Goal: Task Accomplishment & Management: Manage account settings

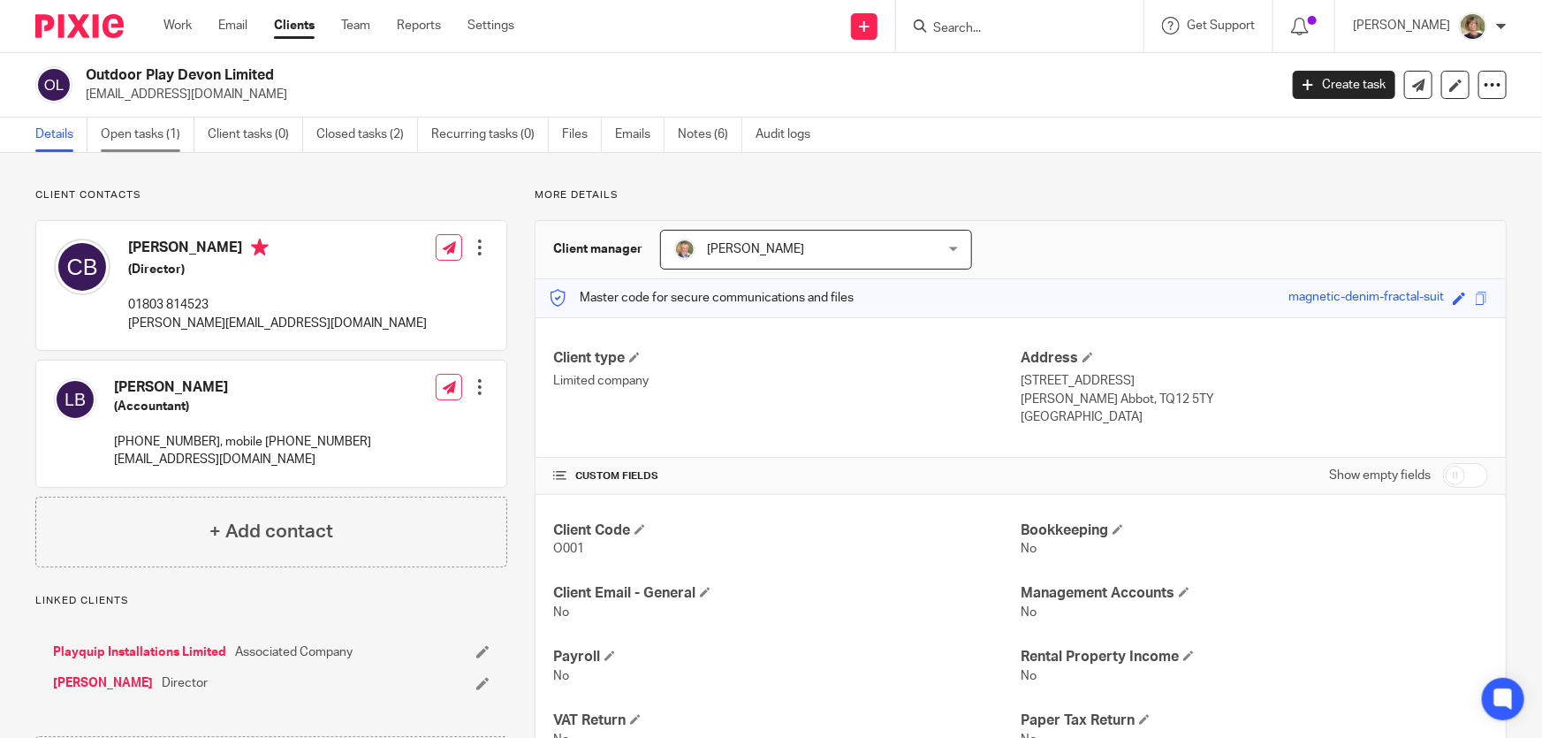
click at [141, 134] on link "Open tasks (1)" at bounding box center [148, 135] width 94 height 34
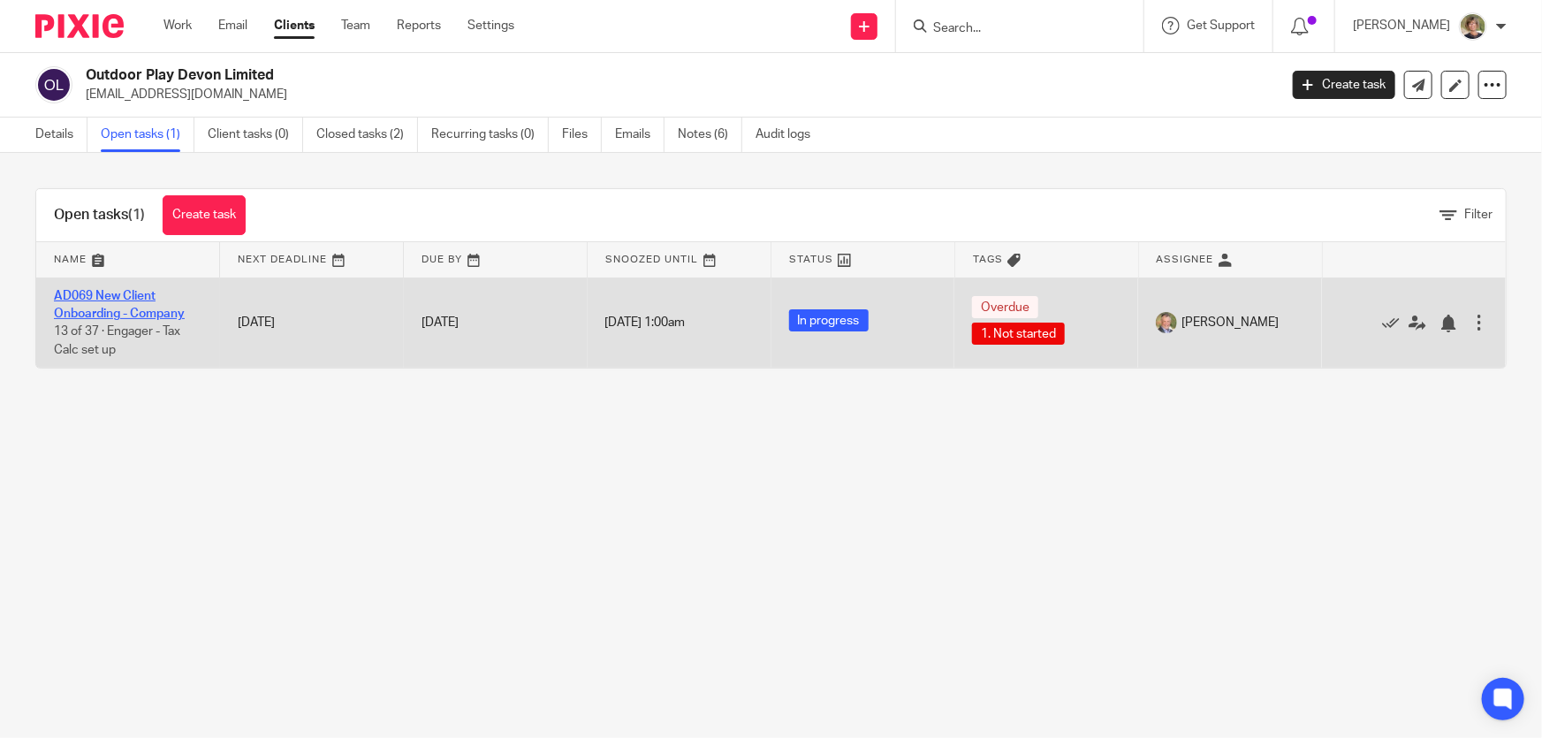
click at [120, 313] on link "AD069 New Client Onboarding - Company" at bounding box center [119, 305] width 131 height 30
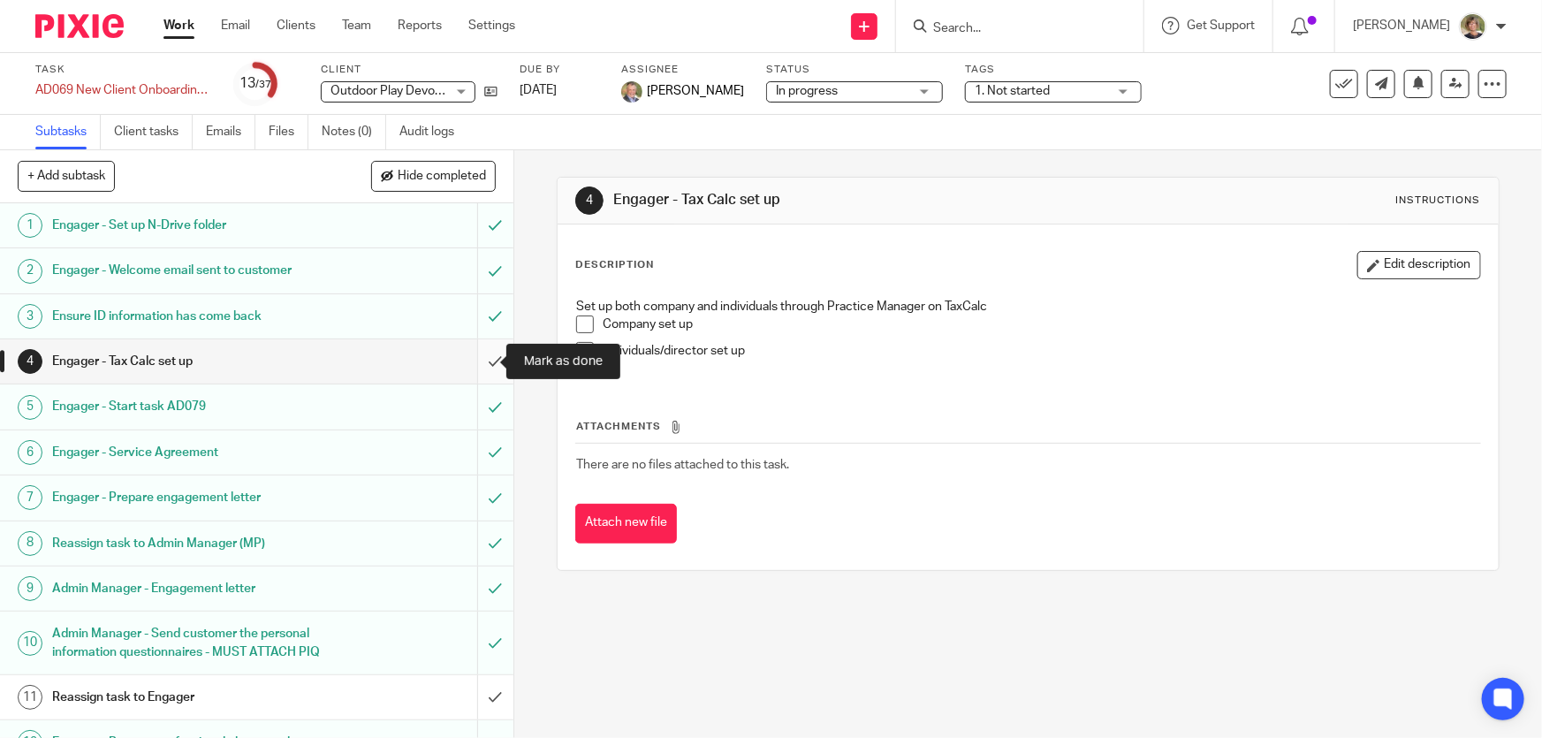
click at [476, 362] on input "submit" at bounding box center [257, 361] width 514 height 44
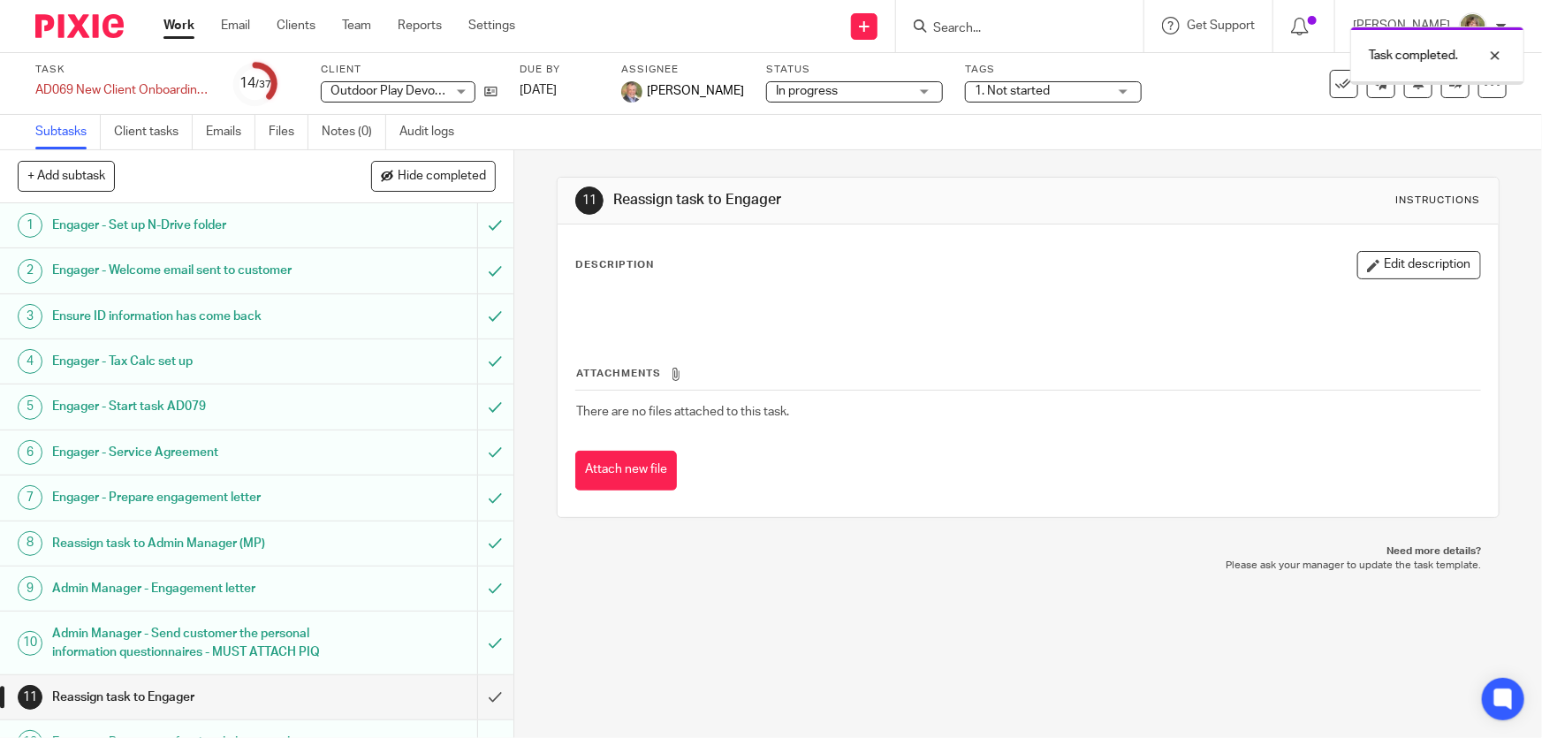
scroll to position [240, 0]
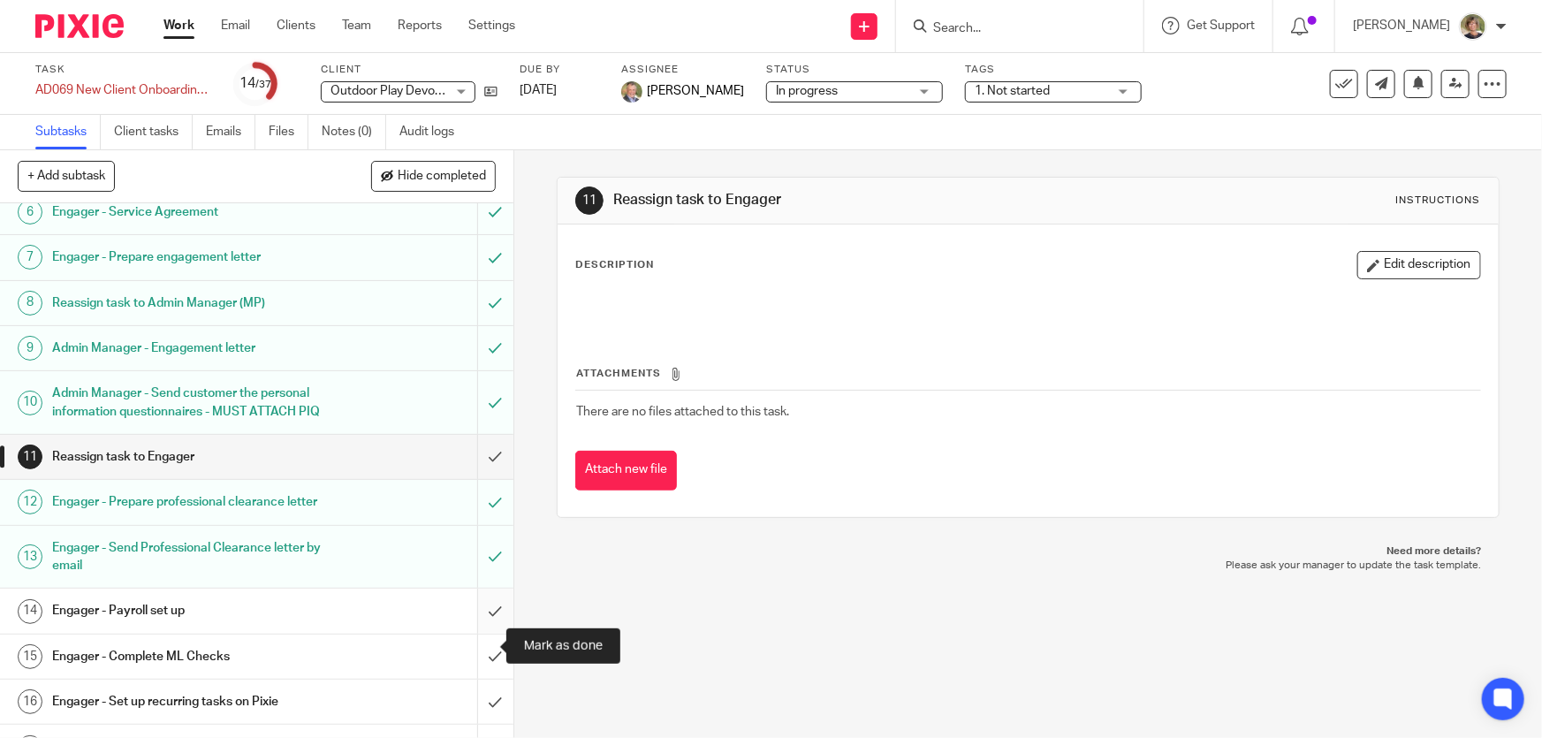
click at [483, 633] on input "submit" at bounding box center [257, 611] width 514 height 44
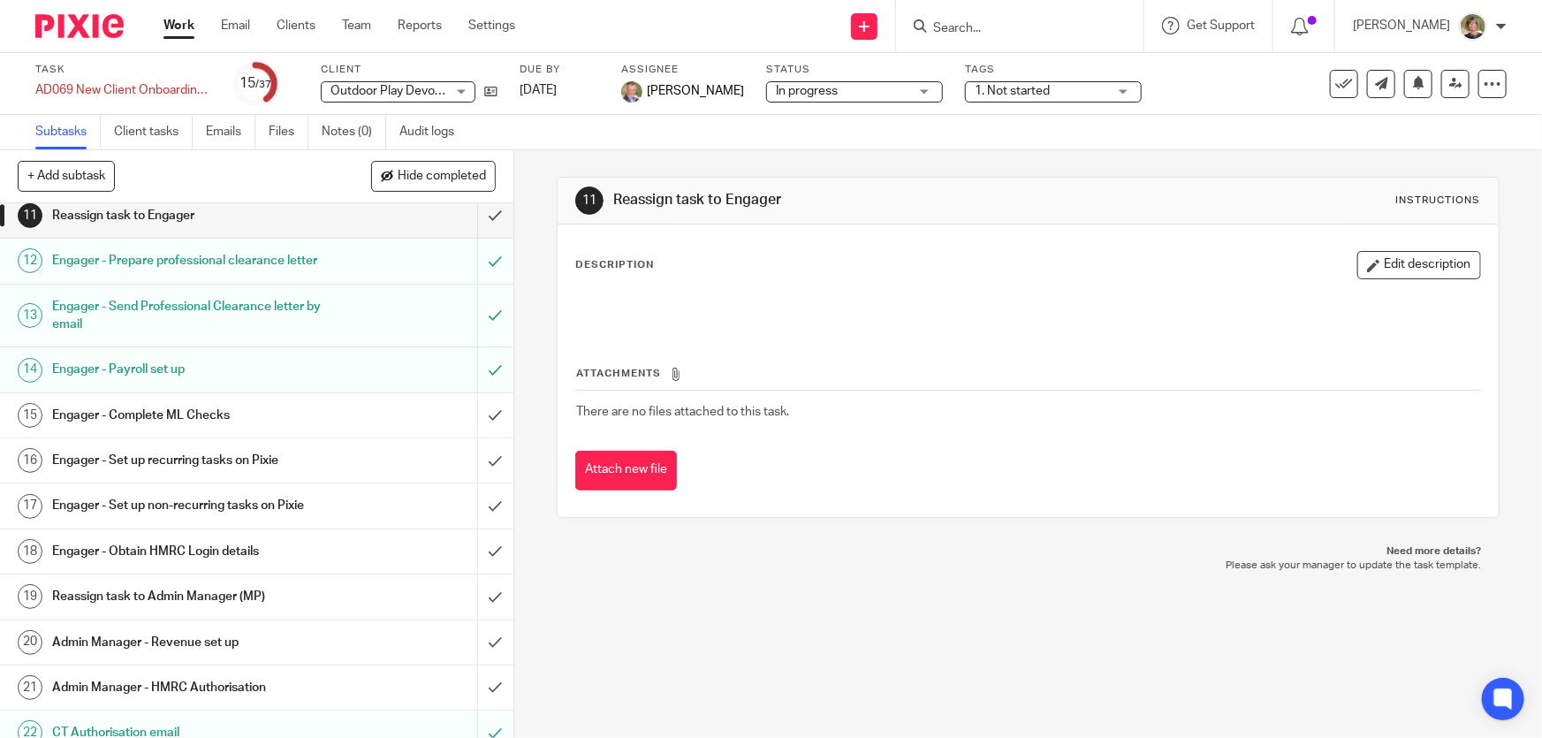
scroll to position [562, 0]
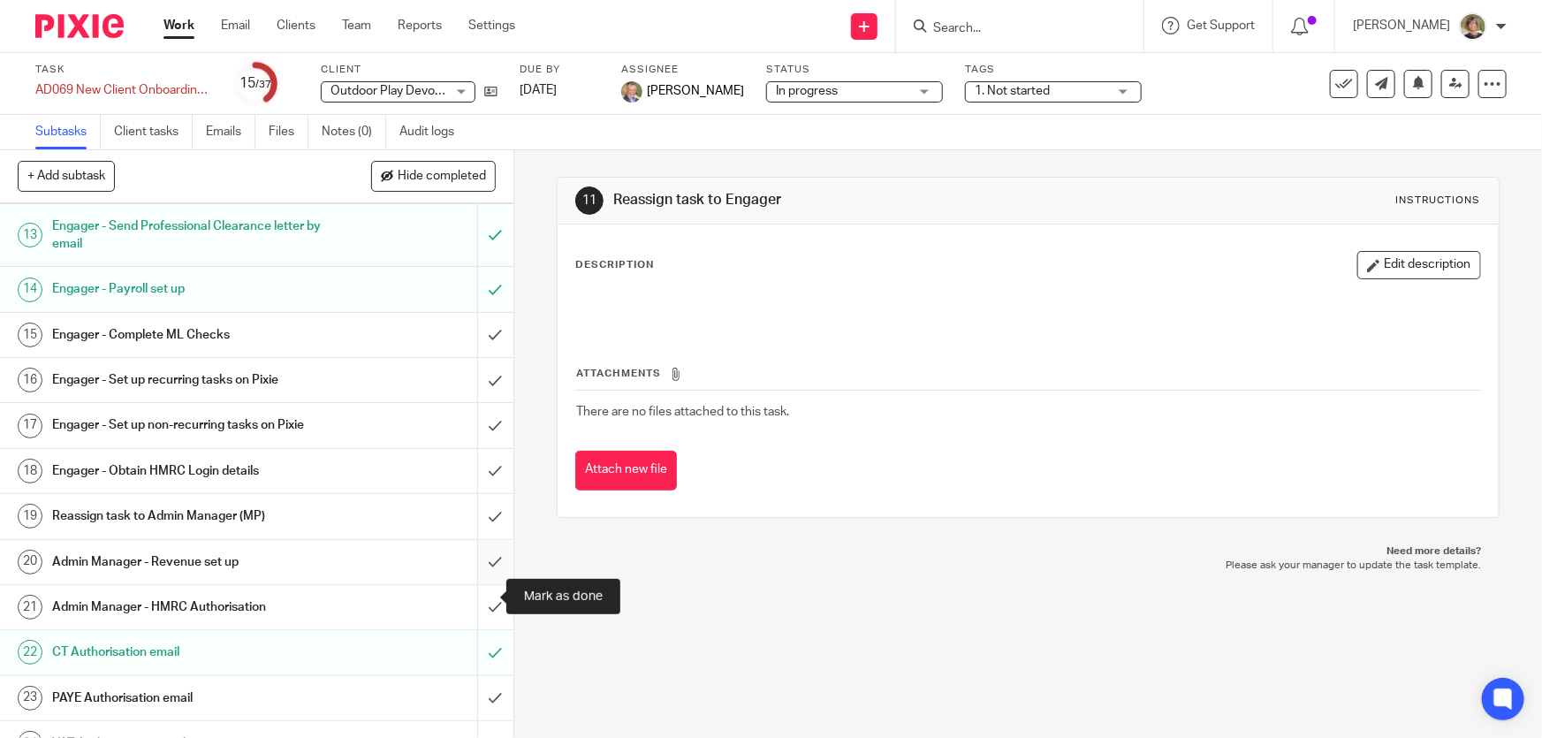
click at [476, 584] on input "submit" at bounding box center [257, 562] width 514 height 44
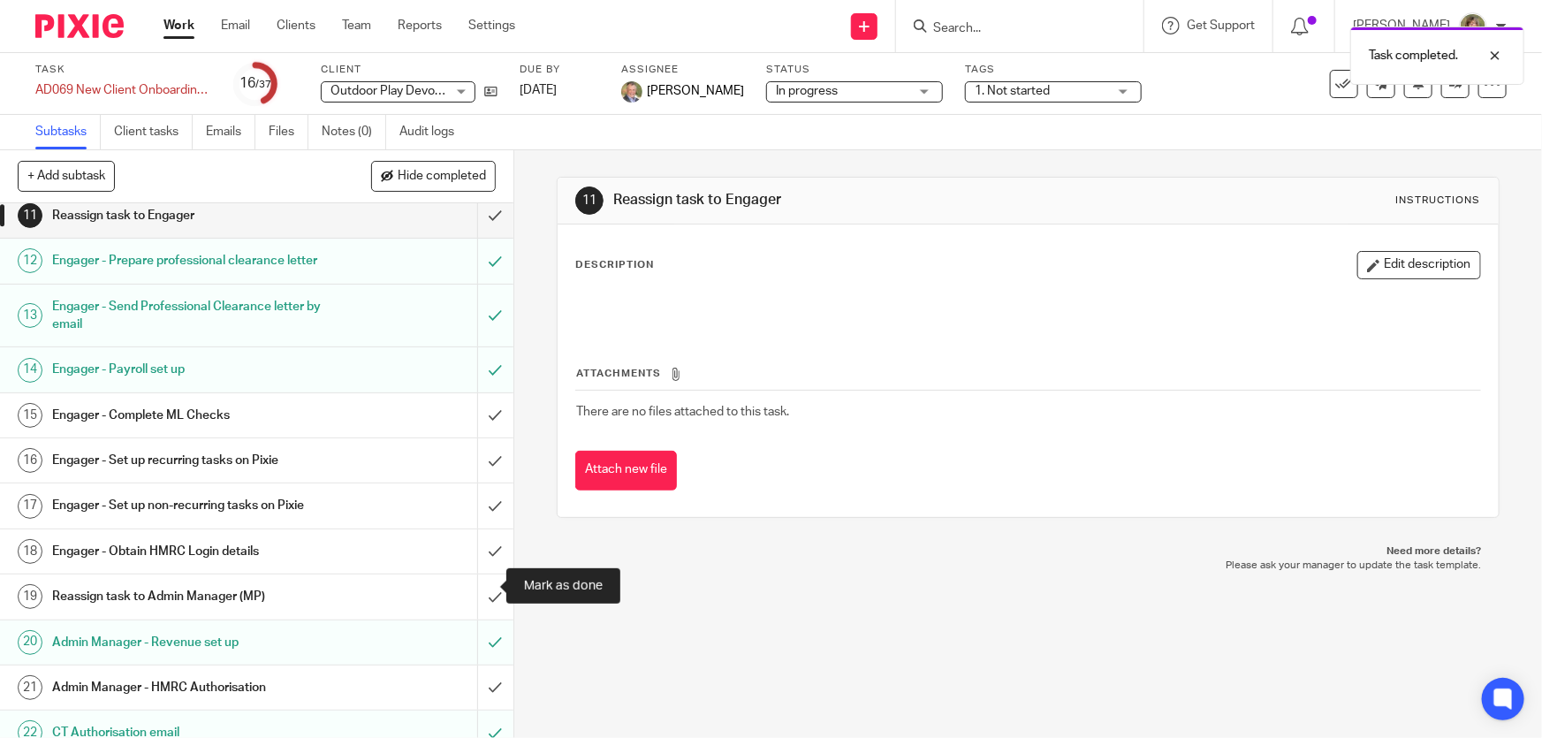
scroll to position [723, 0]
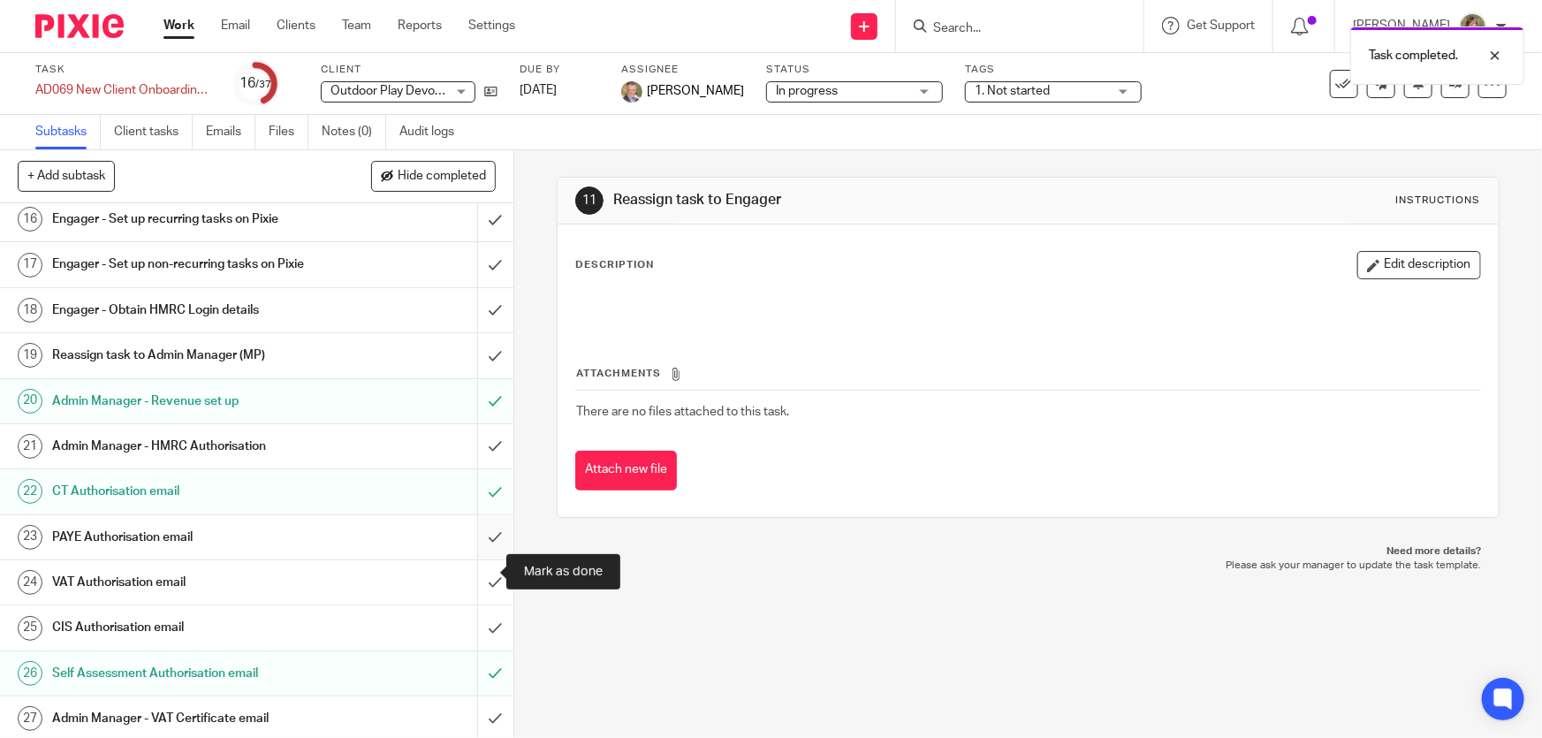
click at [481, 559] on input "submit" at bounding box center [257, 537] width 514 height 44
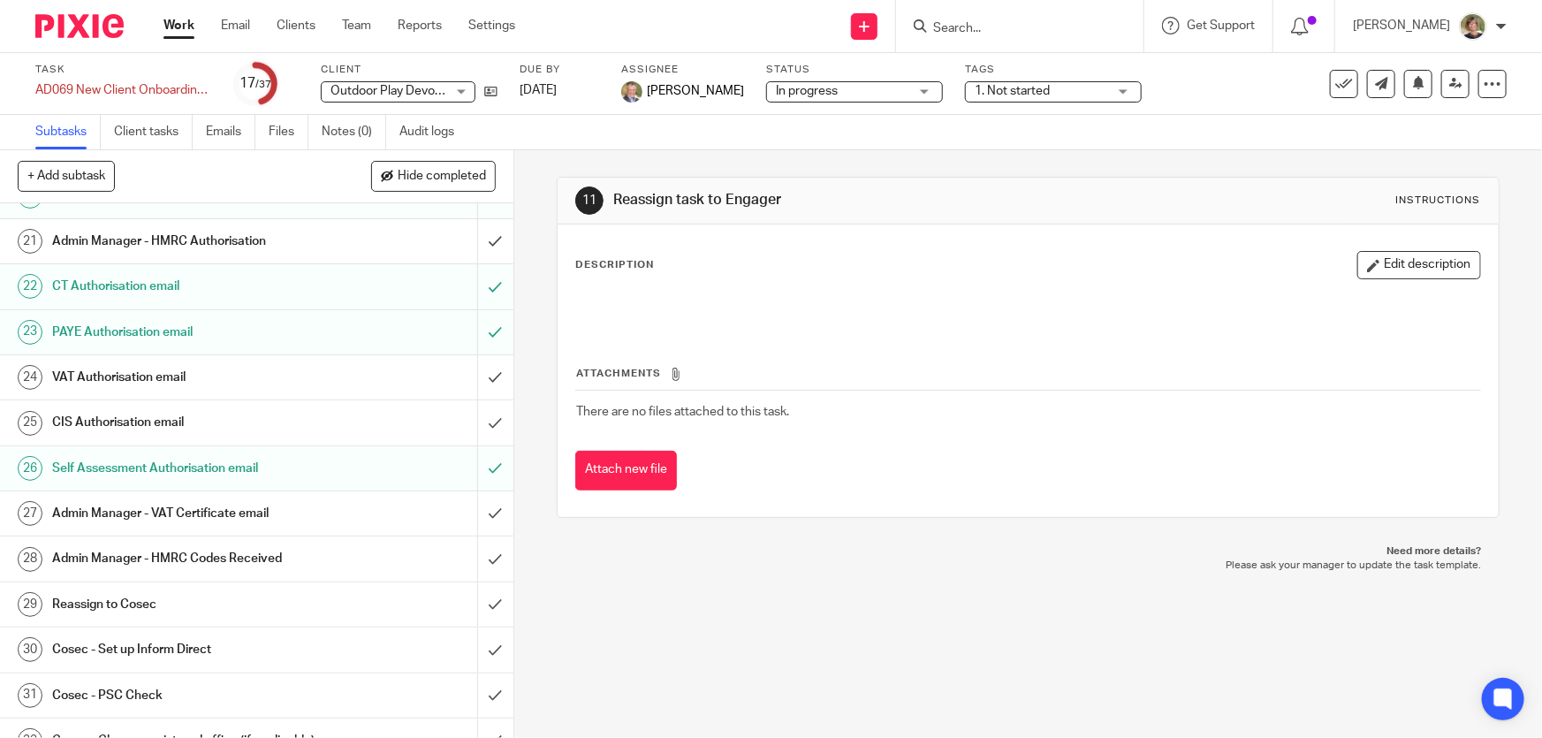
scroll to position [848, 0]
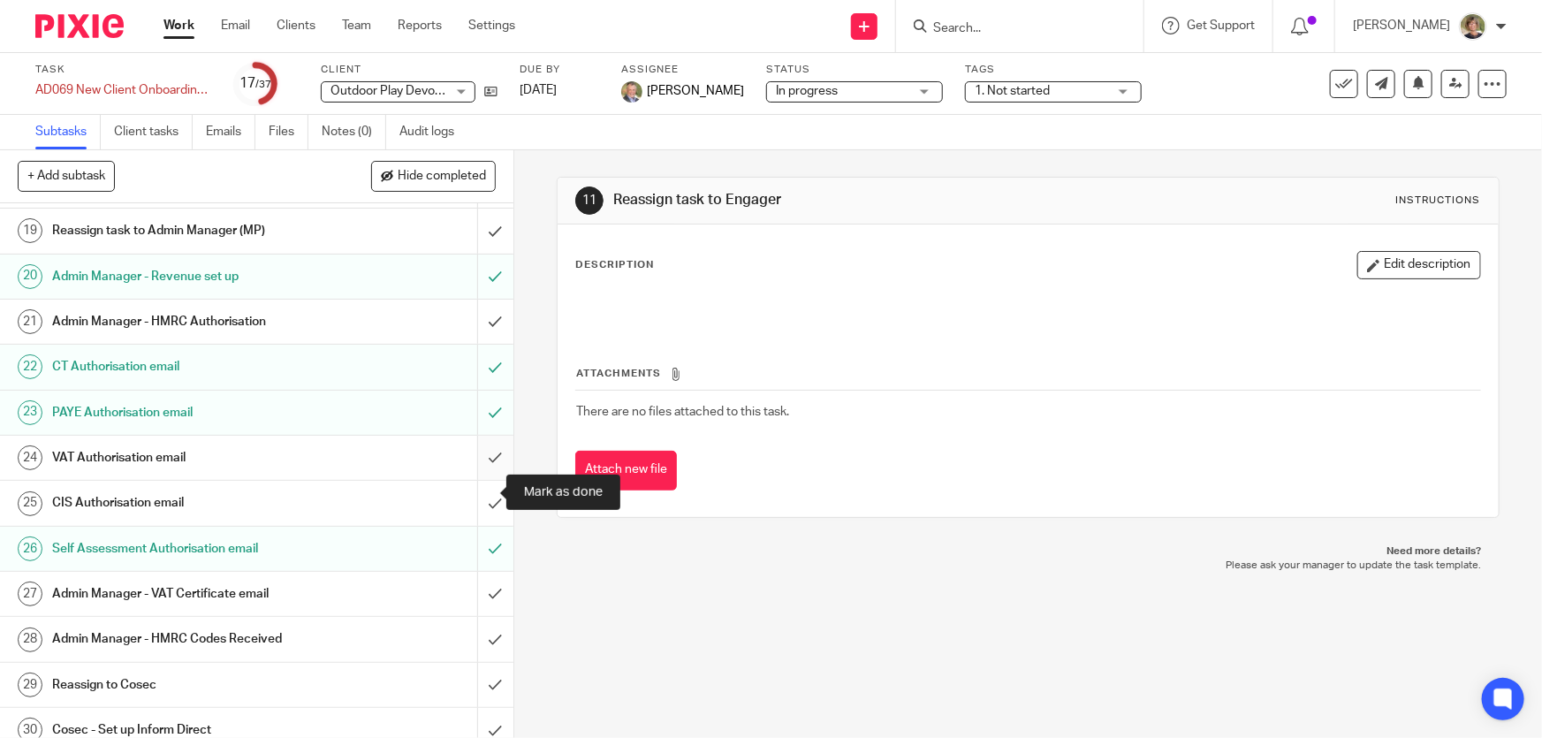
click at [476, 480] on input "submit" at bounding box center [257, 458] width 514 height 44
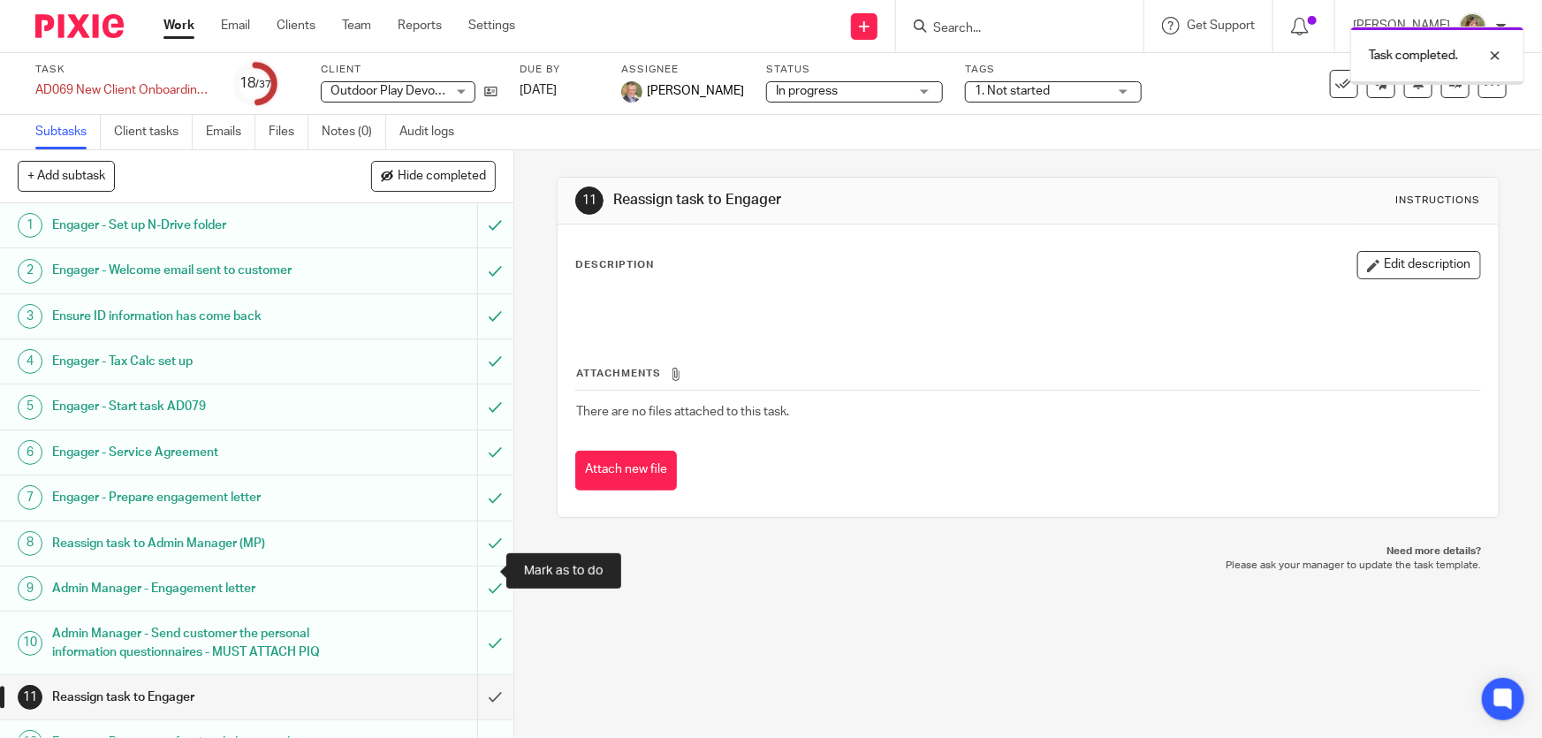
scroll to position [240, 0]
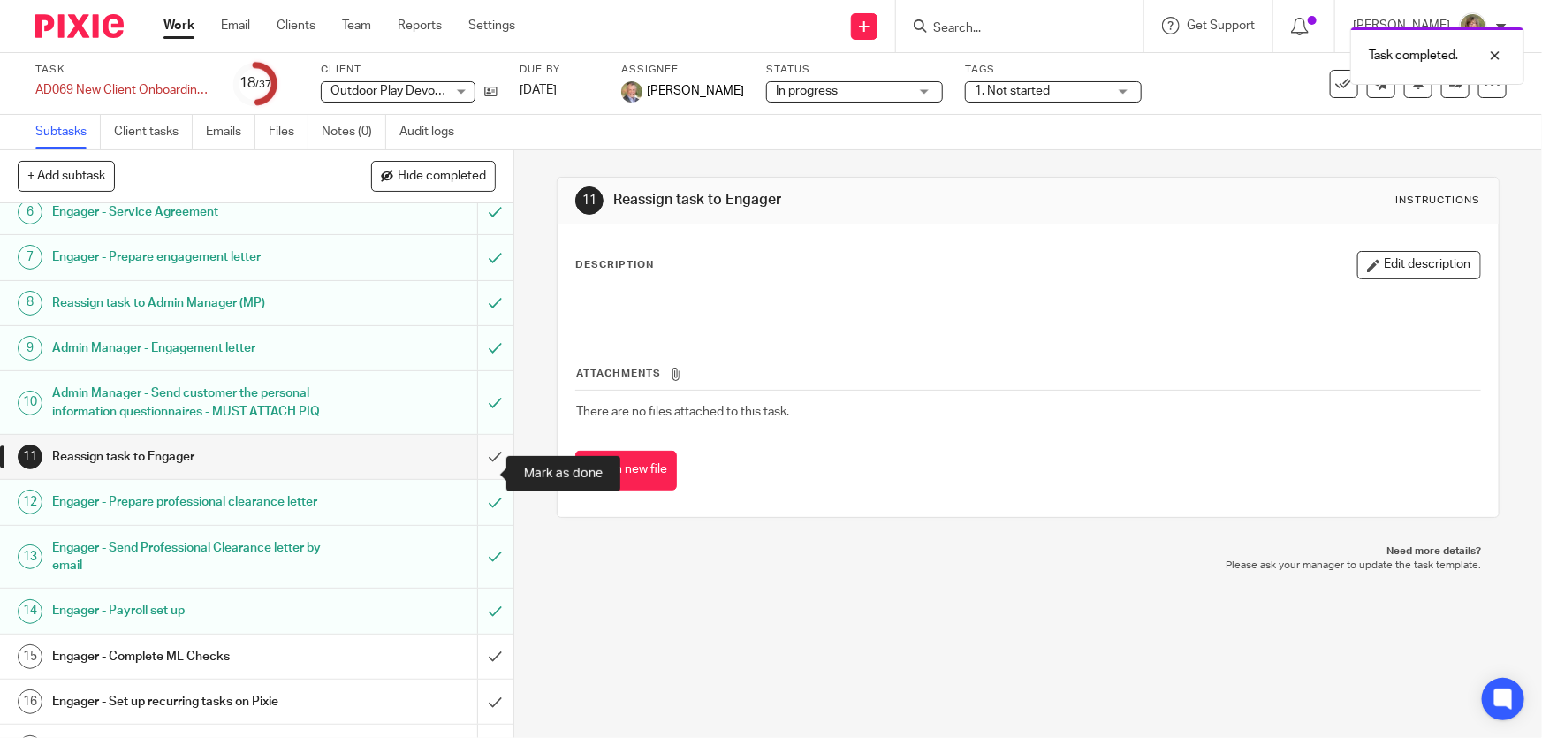
click at [476, 468] on input "submit" at bounding box center [257, 457] width 514 height 44
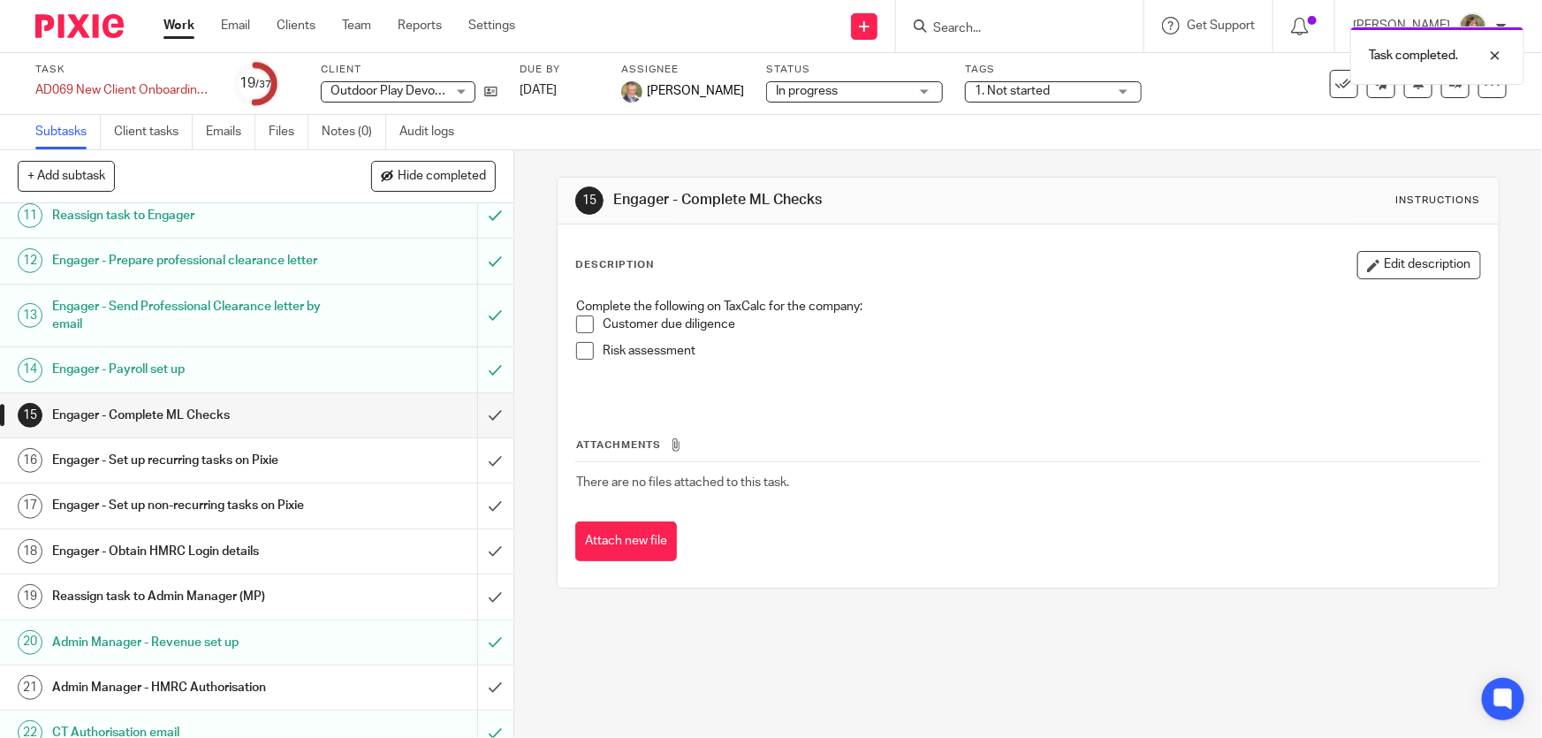
scroll to position [562, 0]
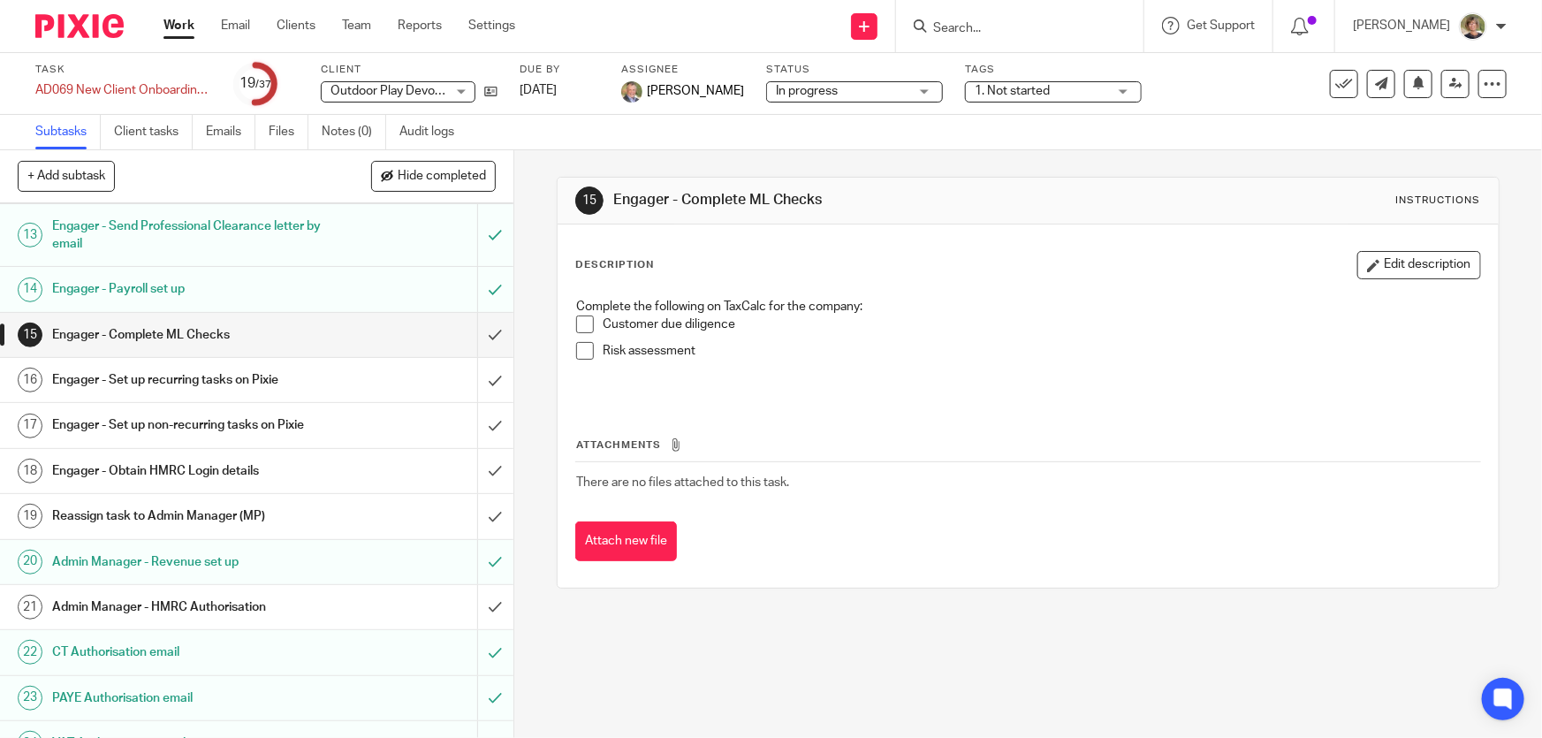
click at [392, 393] on div "Engager - Set up recurring tasks on Pixie" at bounding box center [255, 380] width 407 height 27
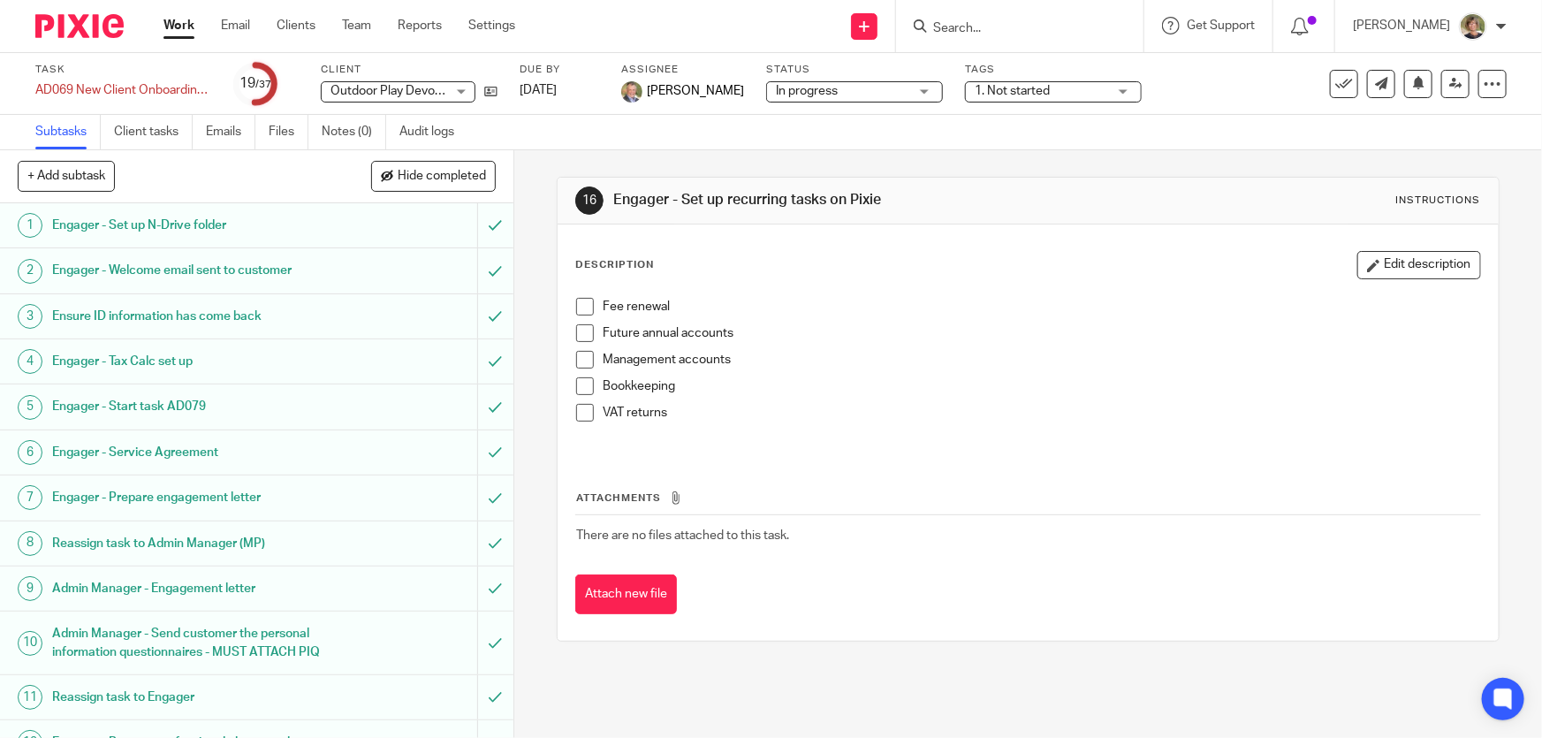
click at [316, 25] on ul "Work Email Clients Team Reports Settings" at bounding box center [353, 26] width 378 height 18
click at [308, 26] on link "Clients" at bounding box center [296, 26] width 39 height 18
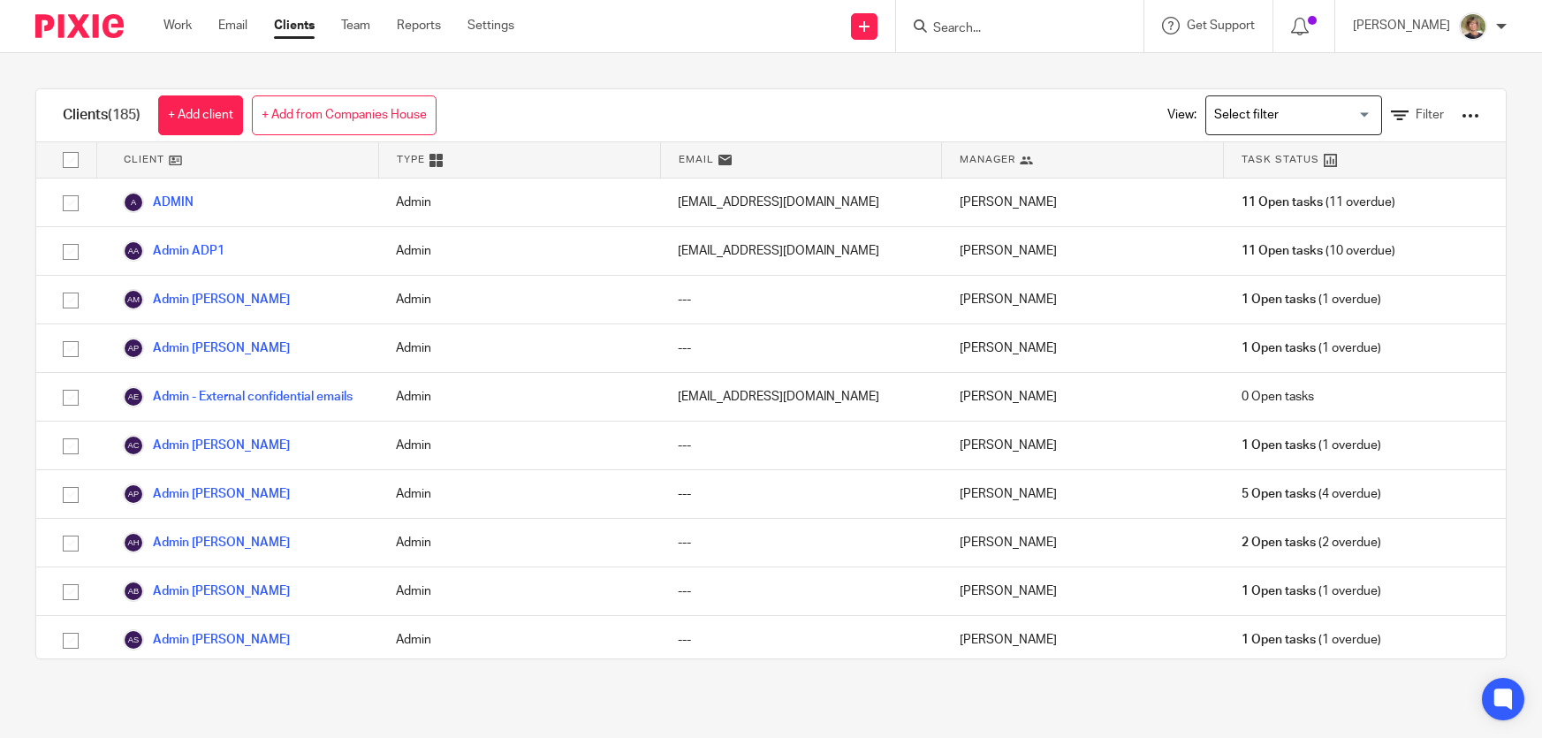
click at [1018, 21] on input "Search" at bounding box center [1011, 29] width 159 height 16
click at [1043, 30] on input "Search" at bounding box center [1011, 29] width 159 height 16
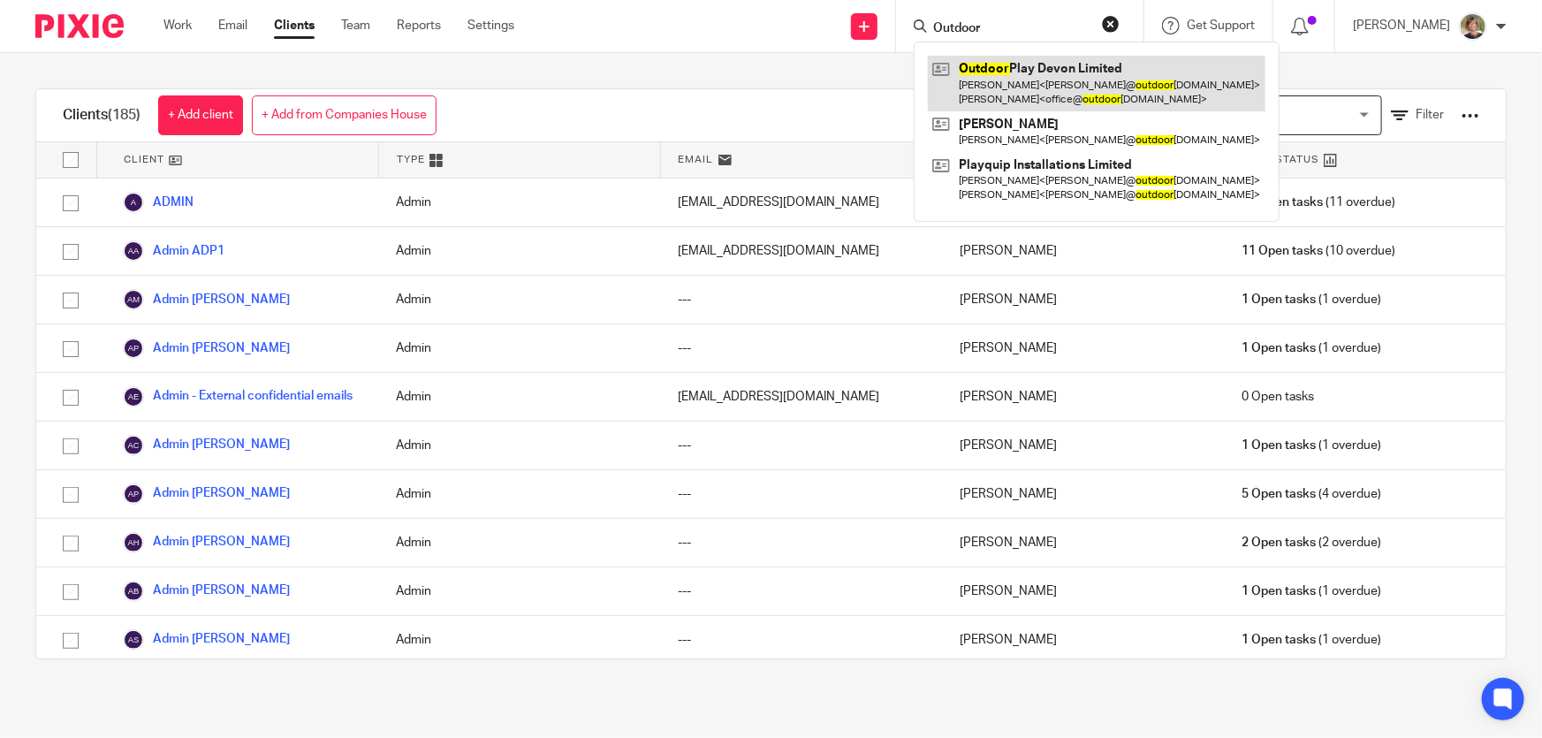
type input "Outdoor"
click at [1062, 67] on link at bounding box center [1097, 83] width 338 height 55
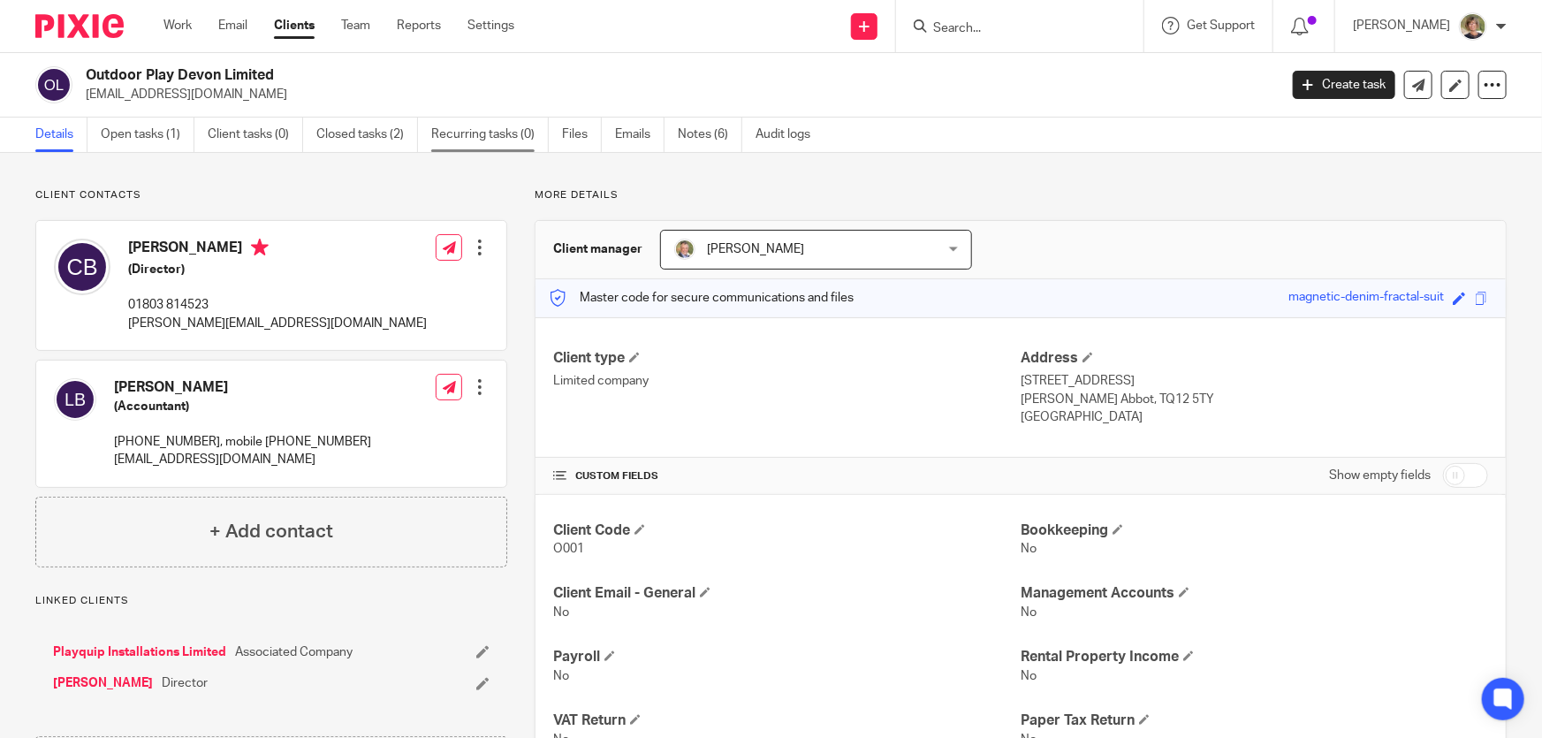
click at [480, 136] on link "Recurring tasks (0)" at bounding box center [490, 135] width 118 height 34
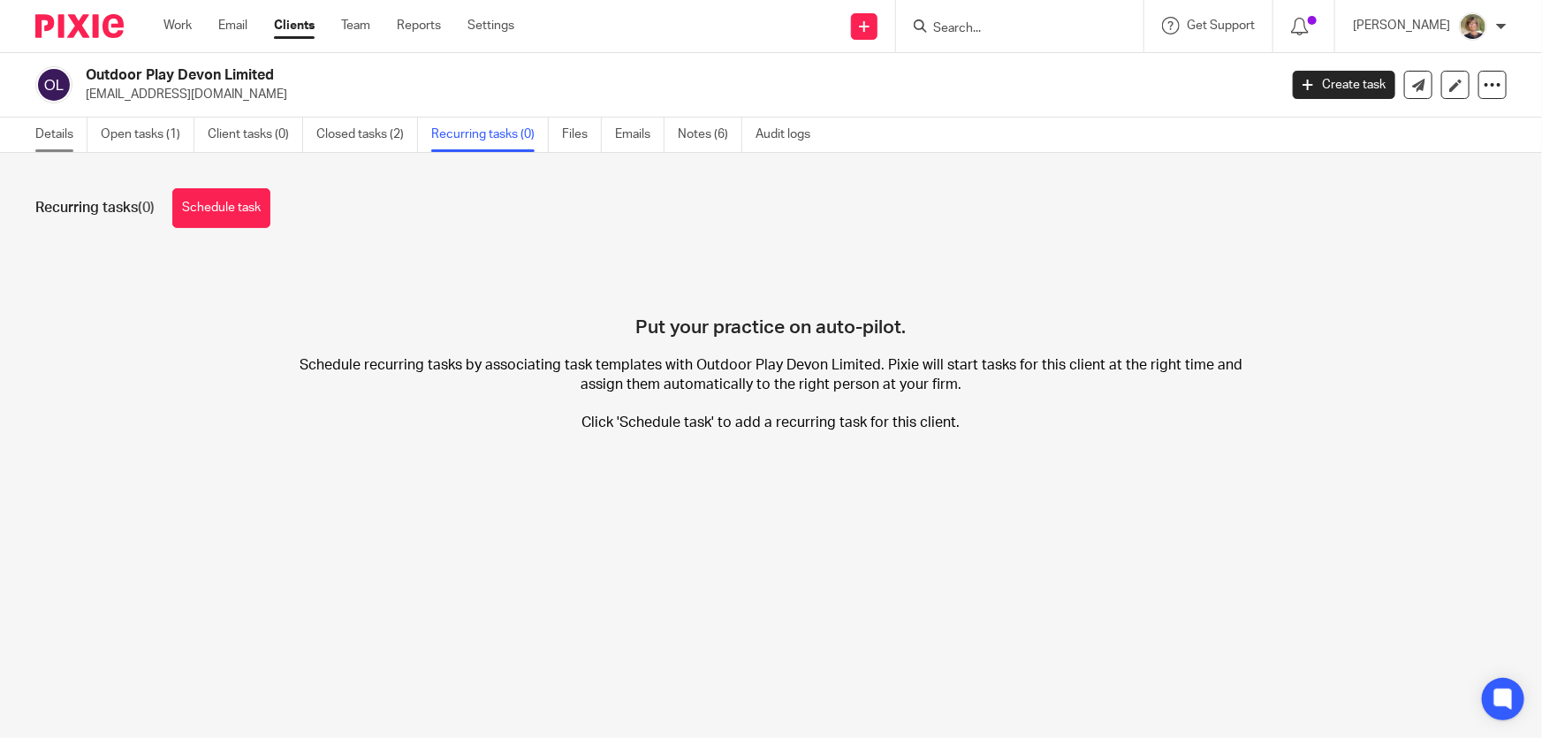
click at [62, 136] on link "Details" at bounding box center [61, 135] width 52 height 34
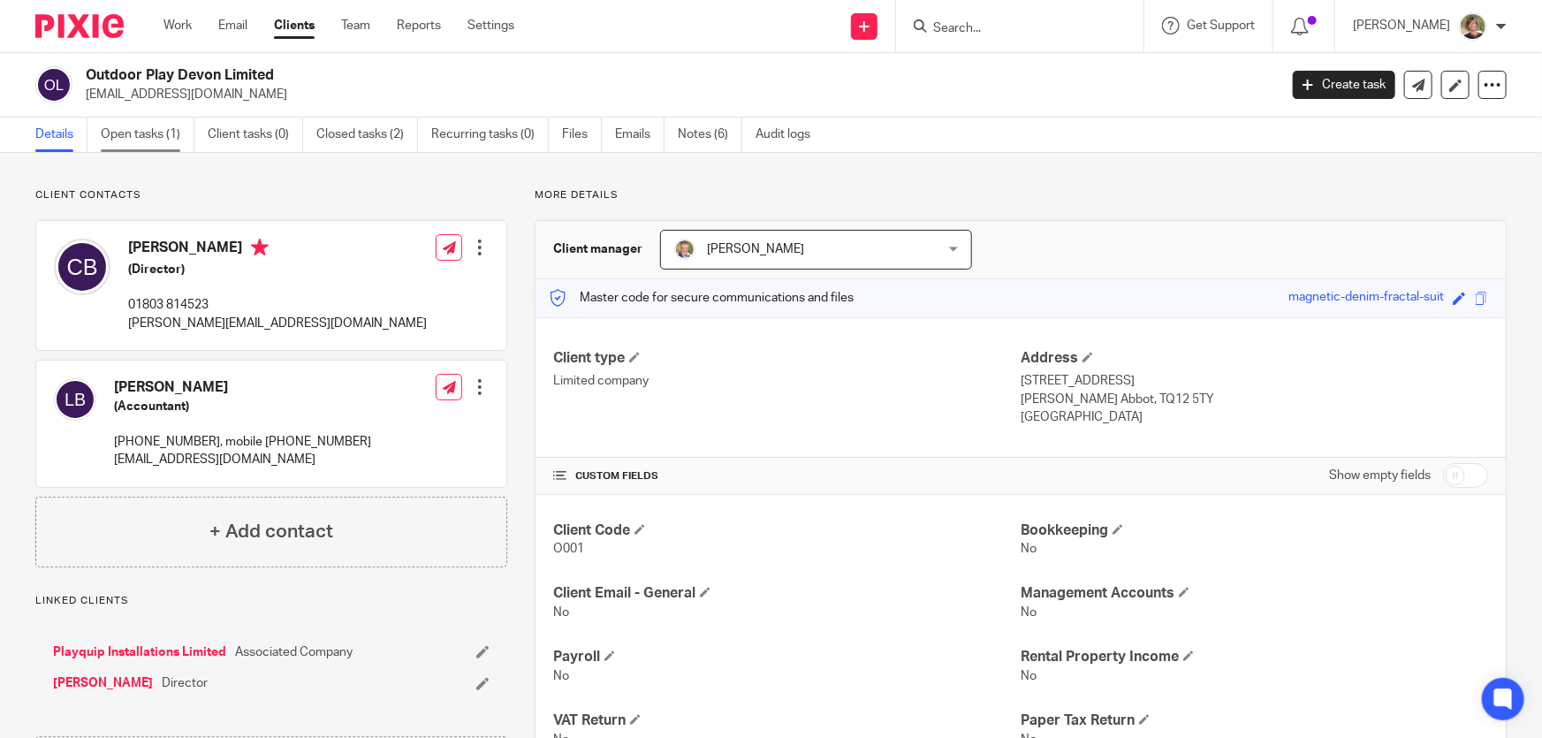
click at [120, 125] on link "Open tasks (1)" at bounding box center [148, 135] width 94 height 34
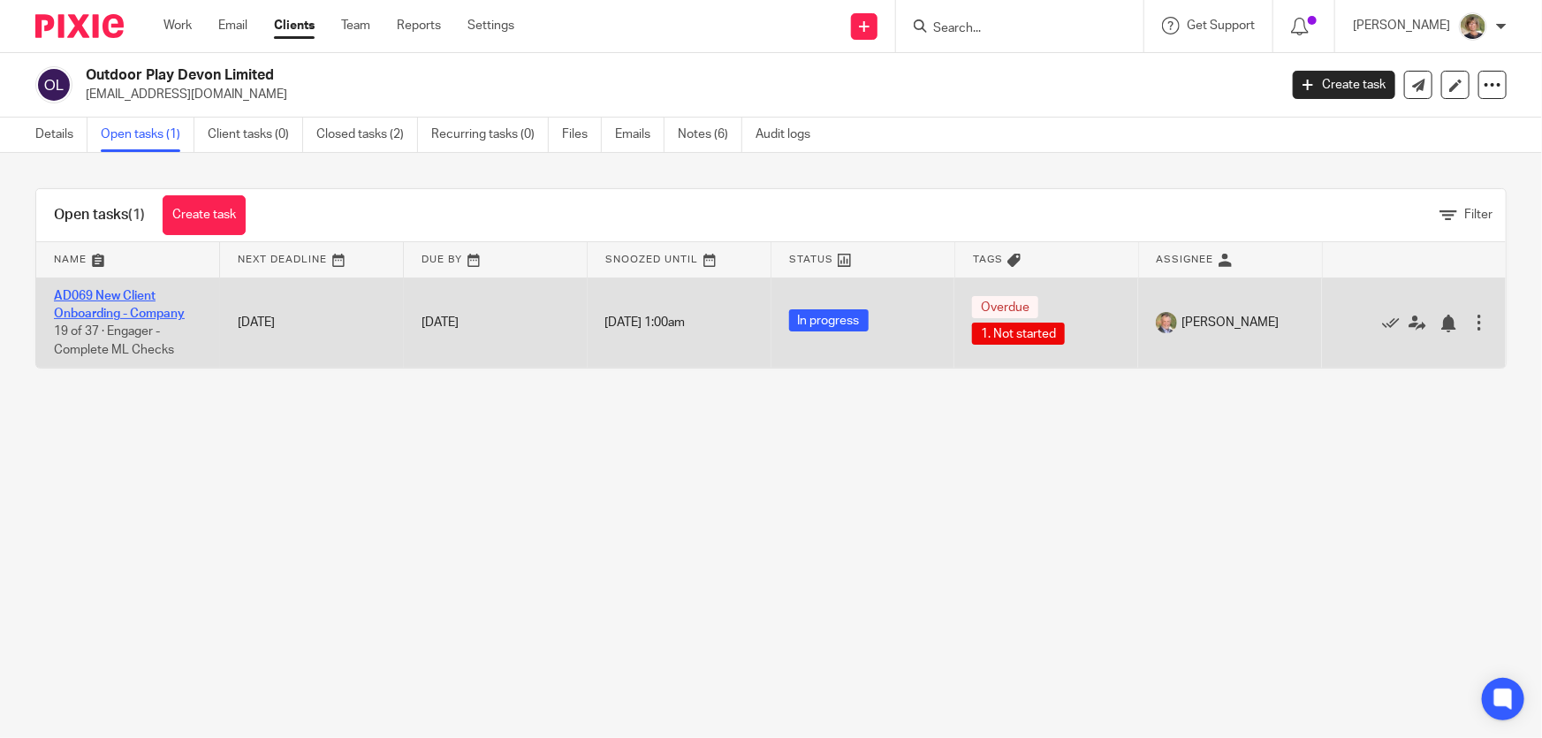
click at [147, 293] on link "AD069 New Client Onboarding - Company" at bounding box center [119, 305] width 131 height 30
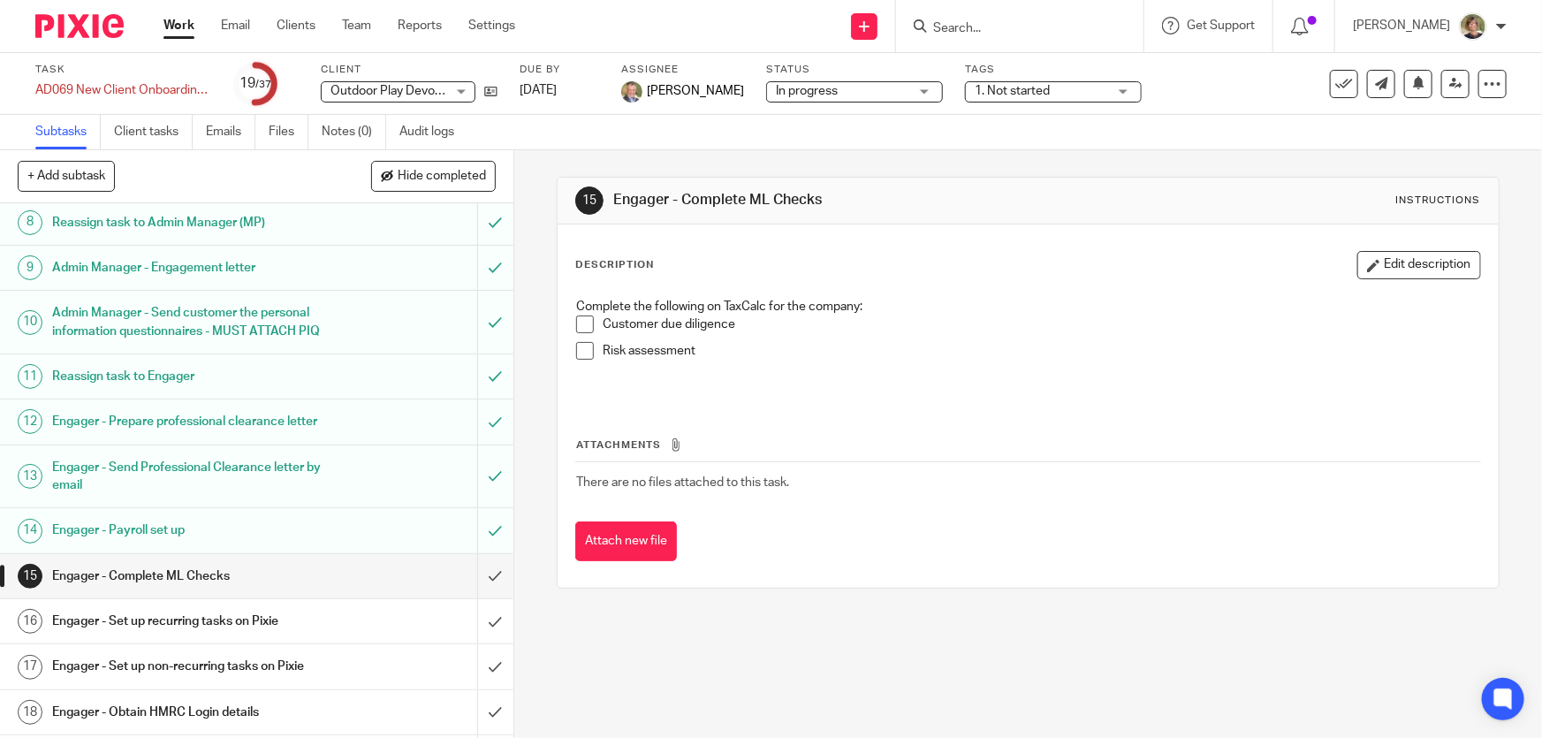
scroll to position [482, 0]
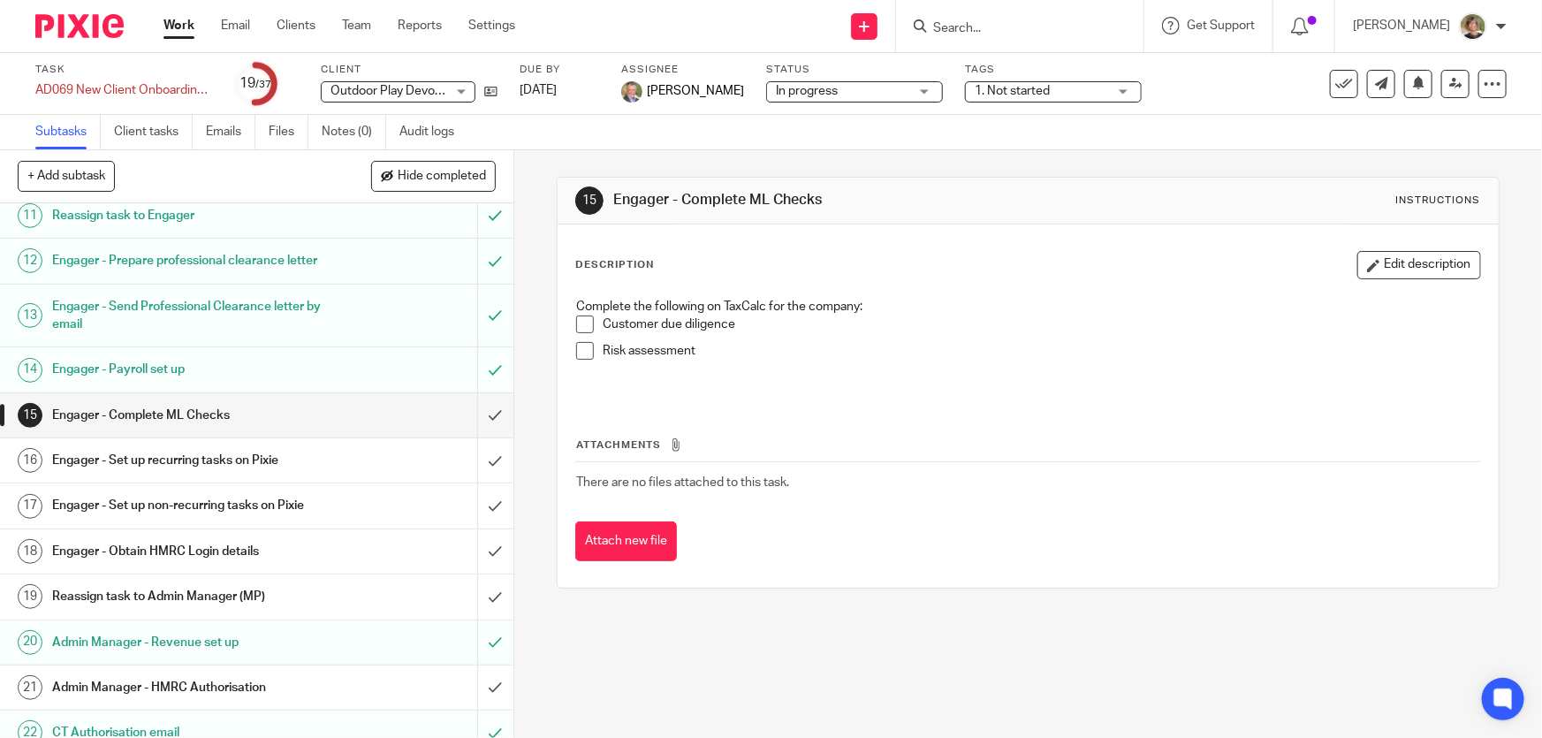
click at [228, 474] on h1 "Engager - Set up recurring tasks on Pixie" at bounding box center [187, 460] width 271 height 27
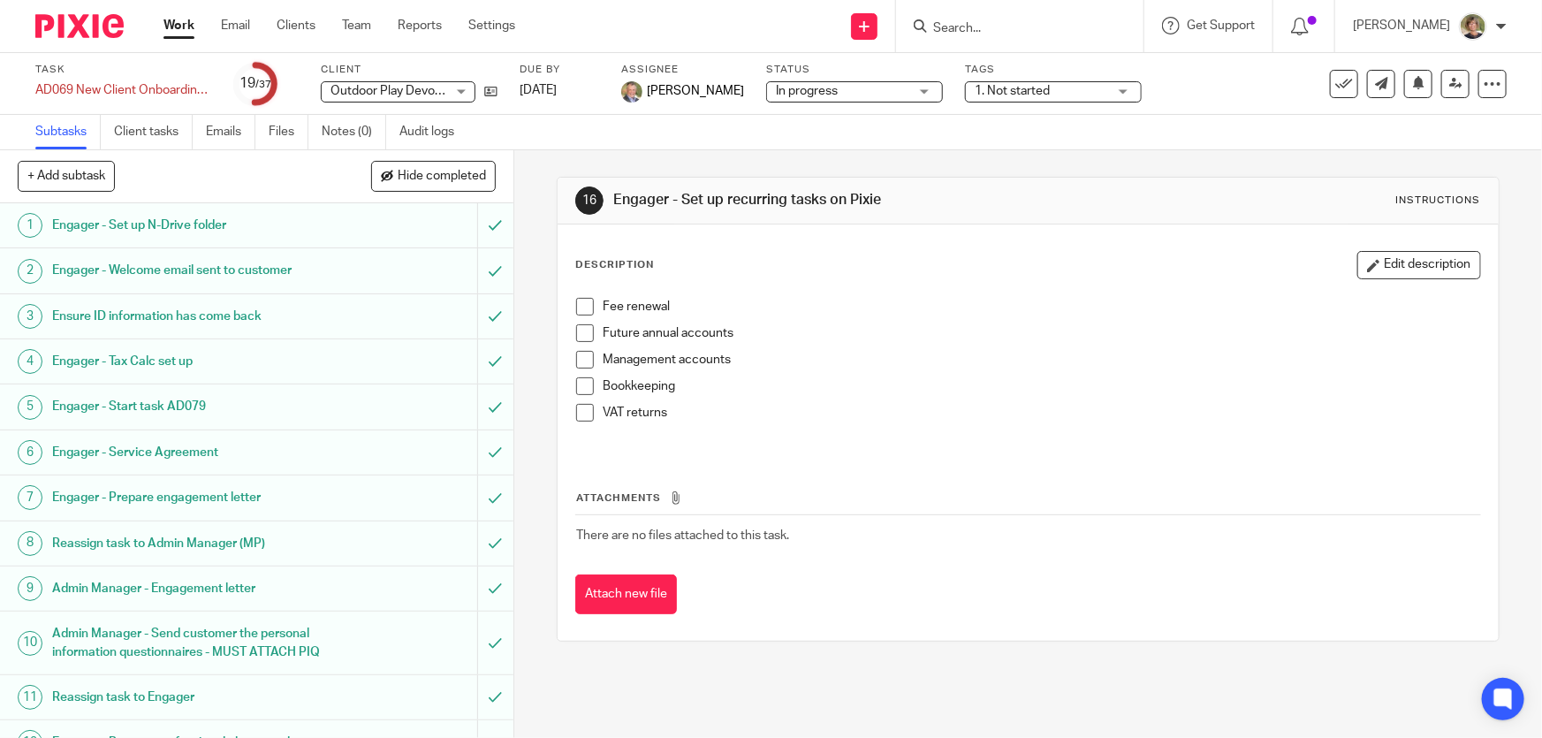
click at [579, 298] on span at bounding box center [585, 307] width 18 height 18
click at [579, 303] on span at bounding box center [585, 307] width 18 height 18
click at [135, 127] on link "Client tasks" at bounding box center [153, 132] width 79 height 34
click at [1484, 84] on icon at bounding box center [1493, 84] width 18 height 18
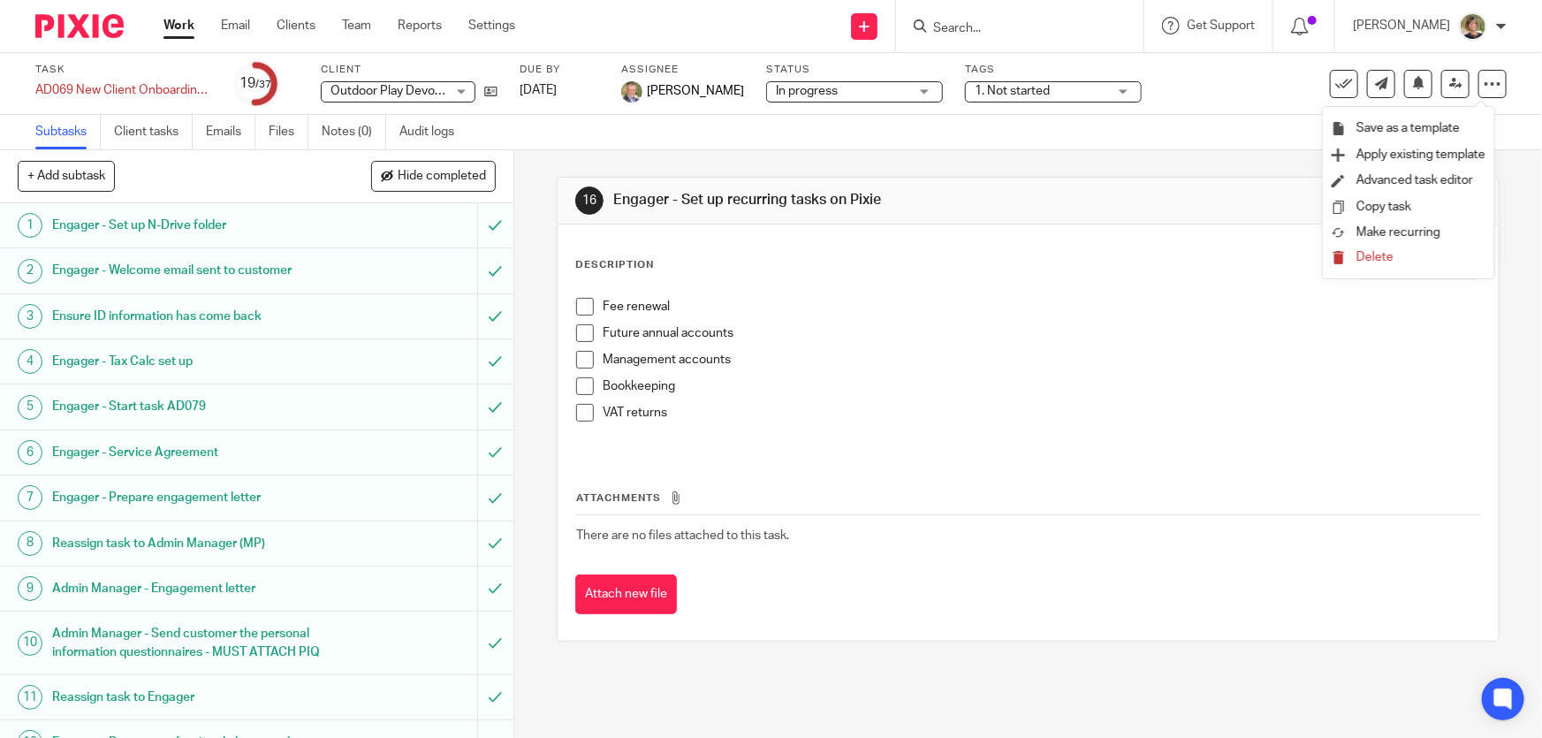
click at [173, 18] on link "Work" at bounding box center [179, 26] width 31 height 18
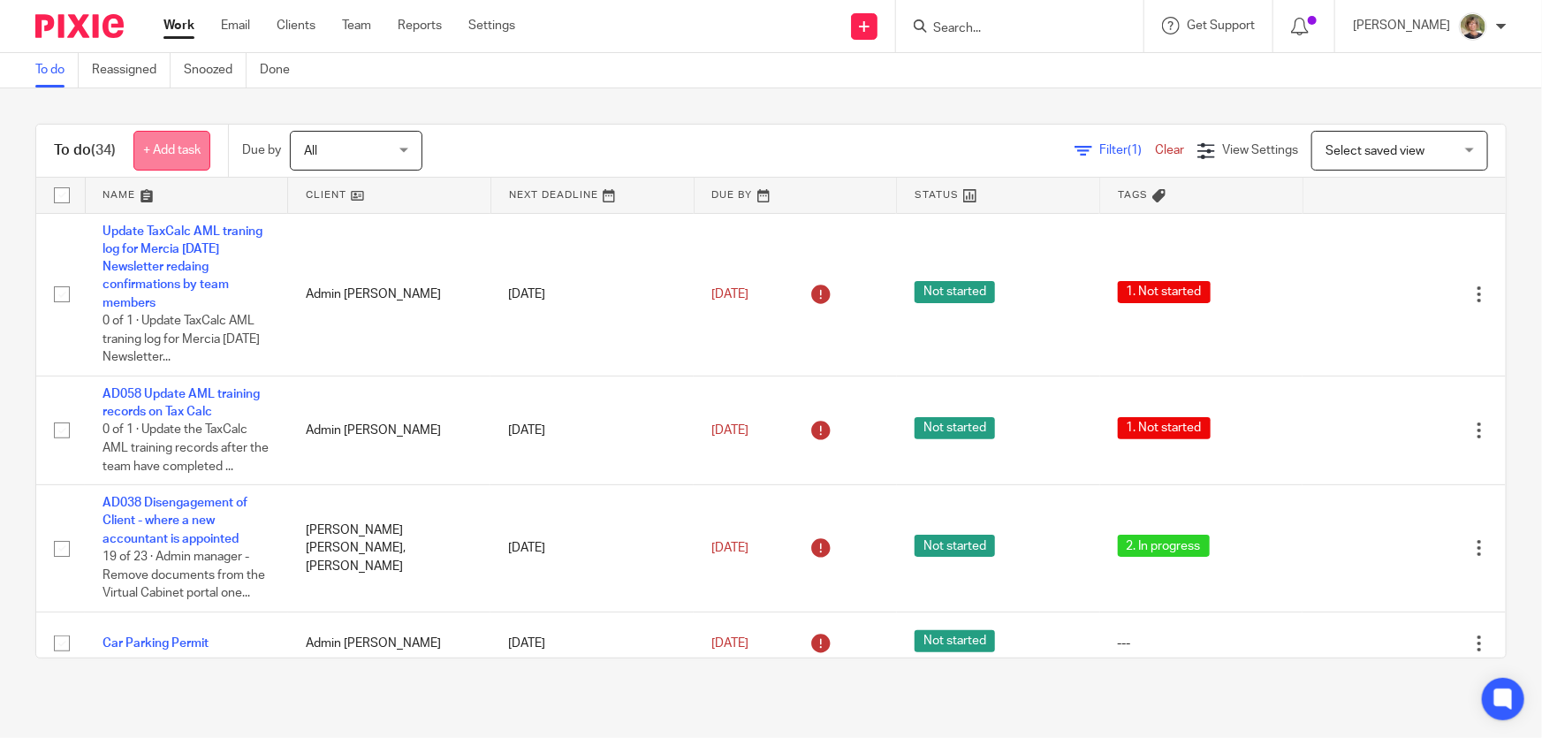
click at [185, 146] on link "+ Add task" at bounding box center [171, 151] width 77 height 40
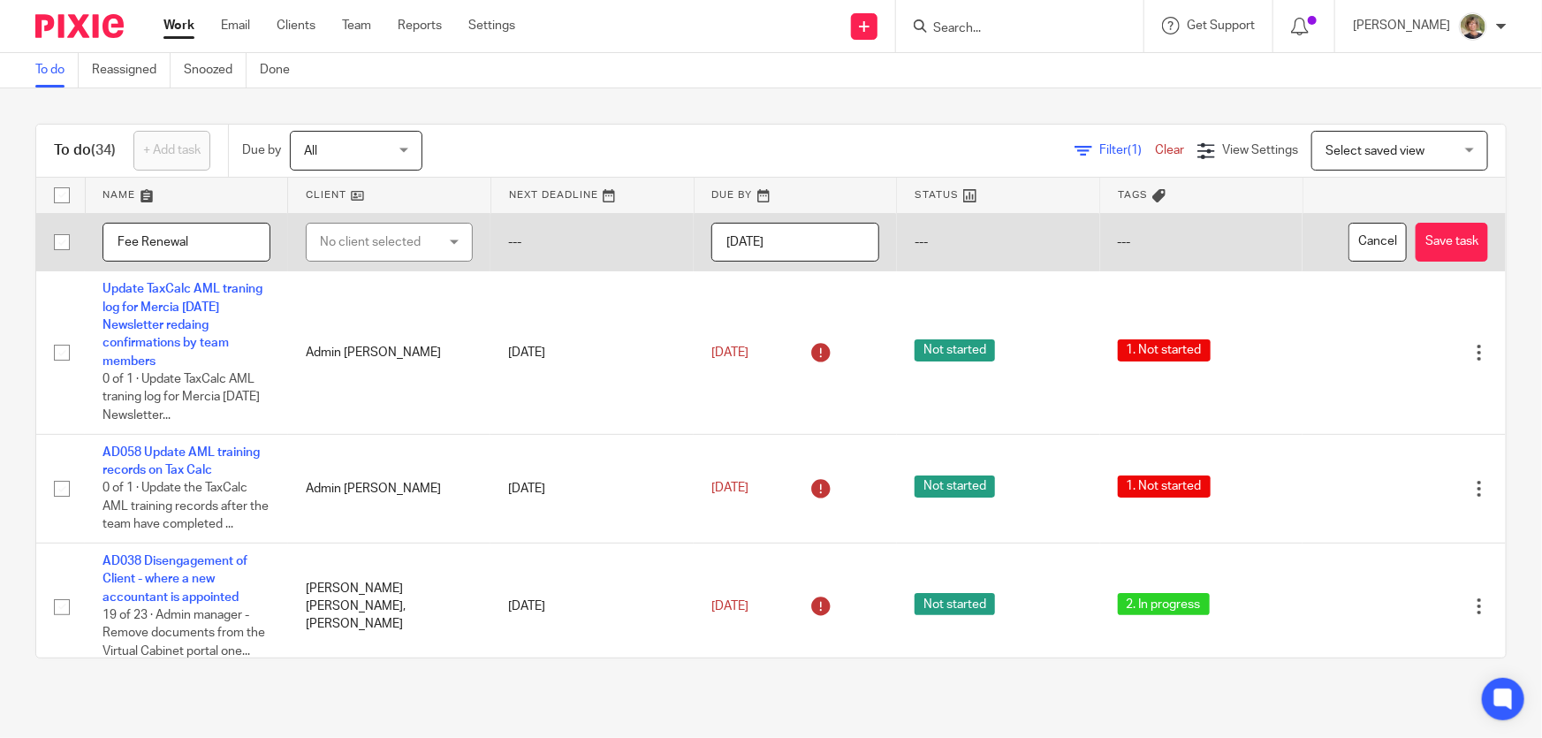
type input "Fee Renewal"
click at [443, 239] on div "No client selected" at bounding box center [390, 243] width 168 height 40
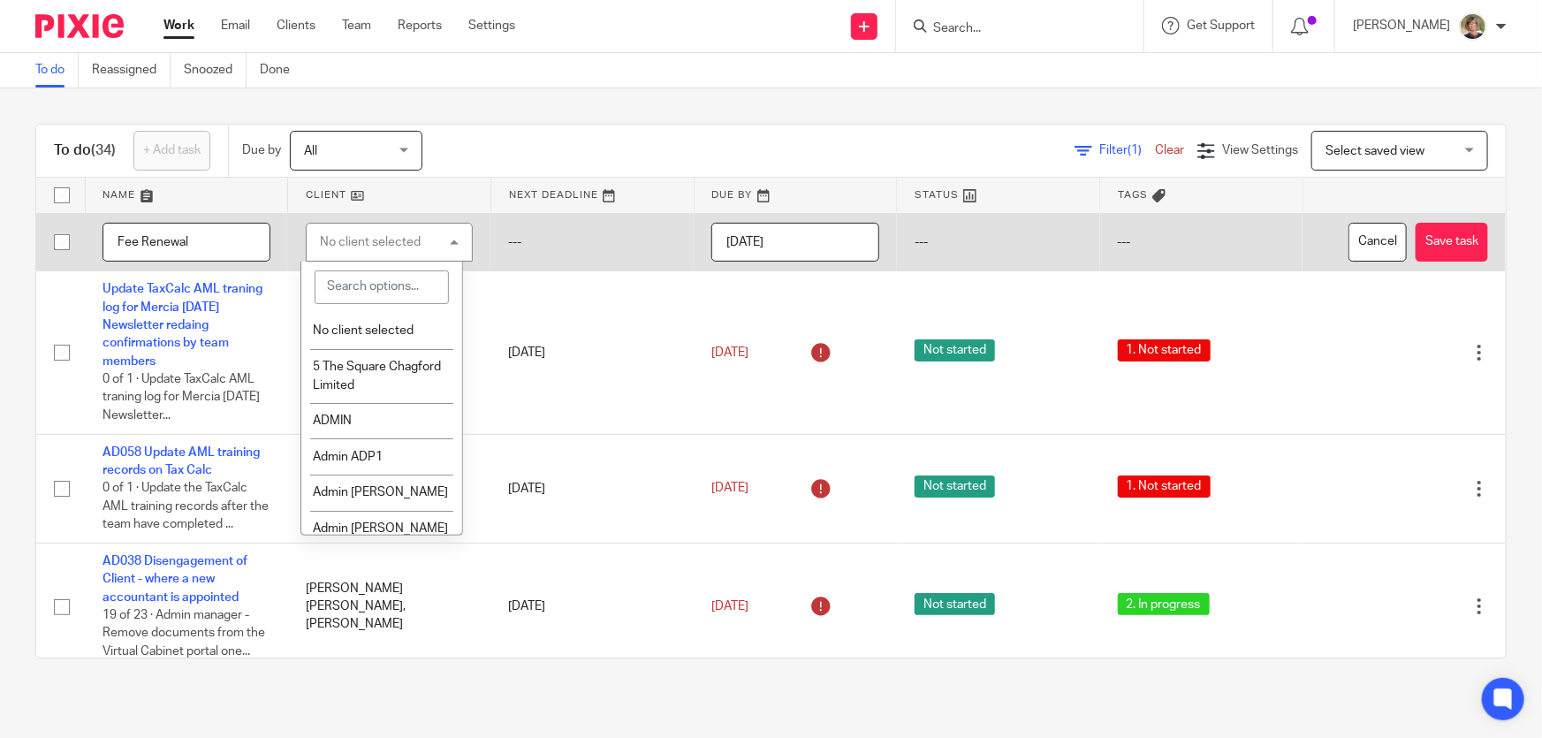
scroll to position [160, 0]
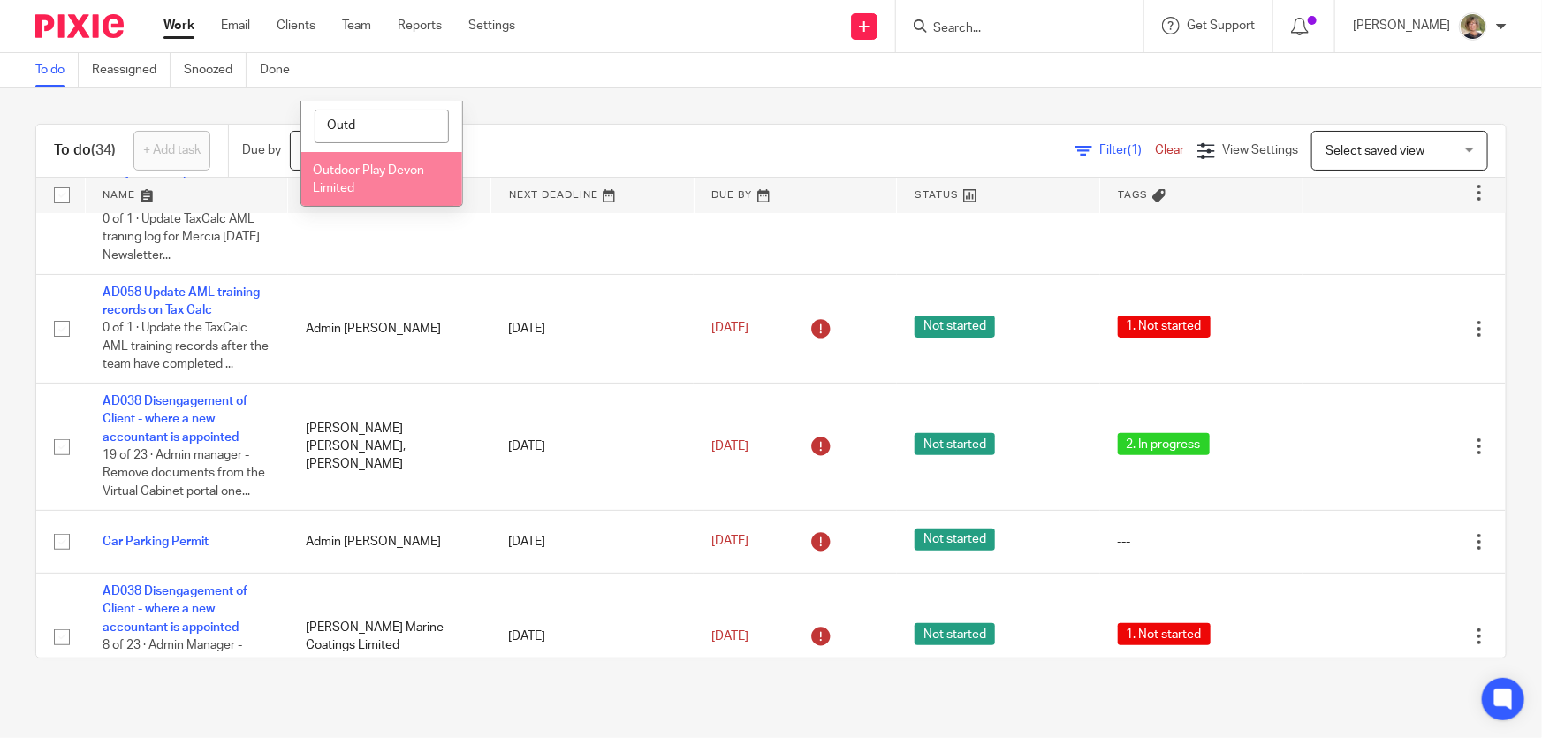
type input "Outd"
click at [415, 174] on span "Outdoor Play Devon Limited" at bounding box center [368, 179] width 111 height 31
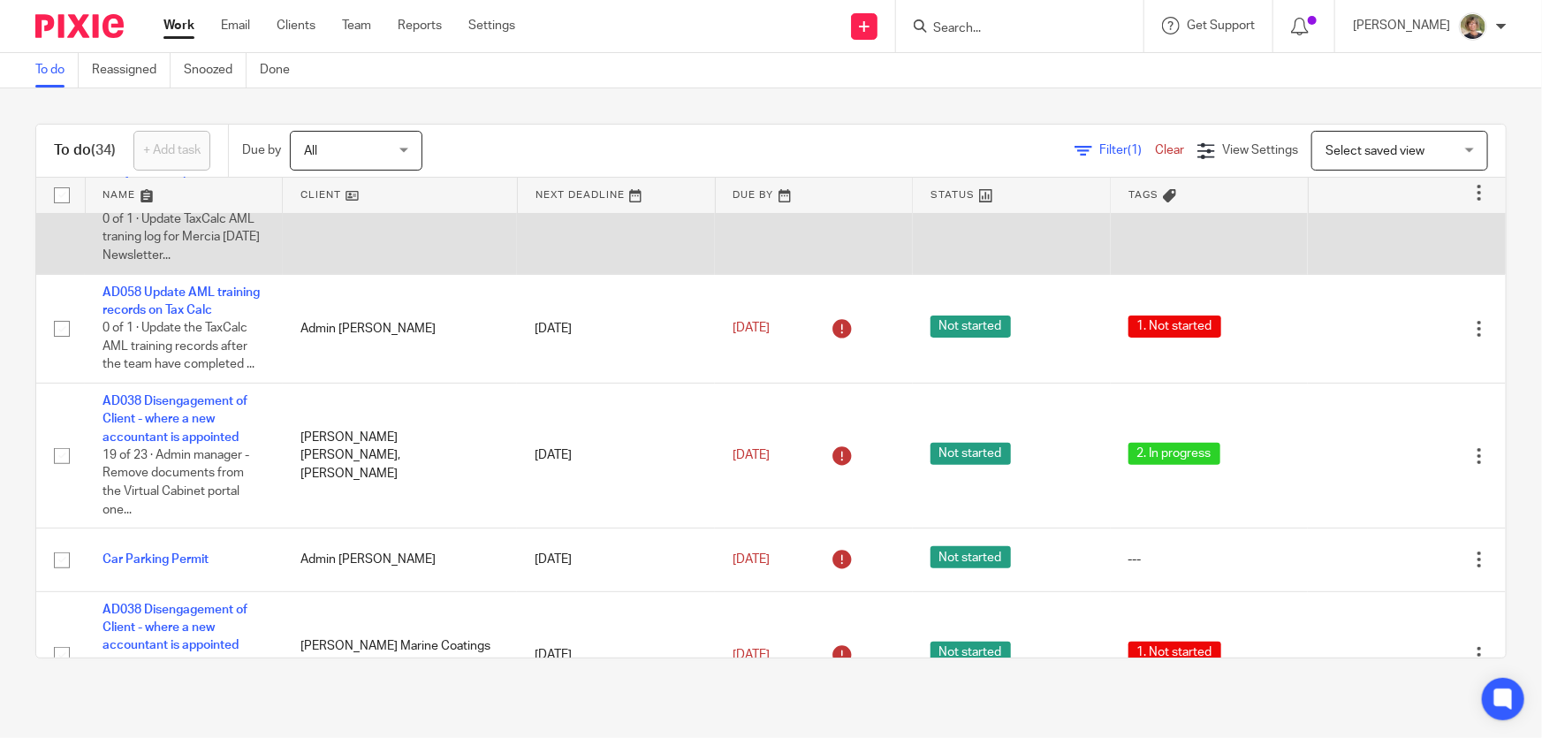
scroll to position [0, 0]
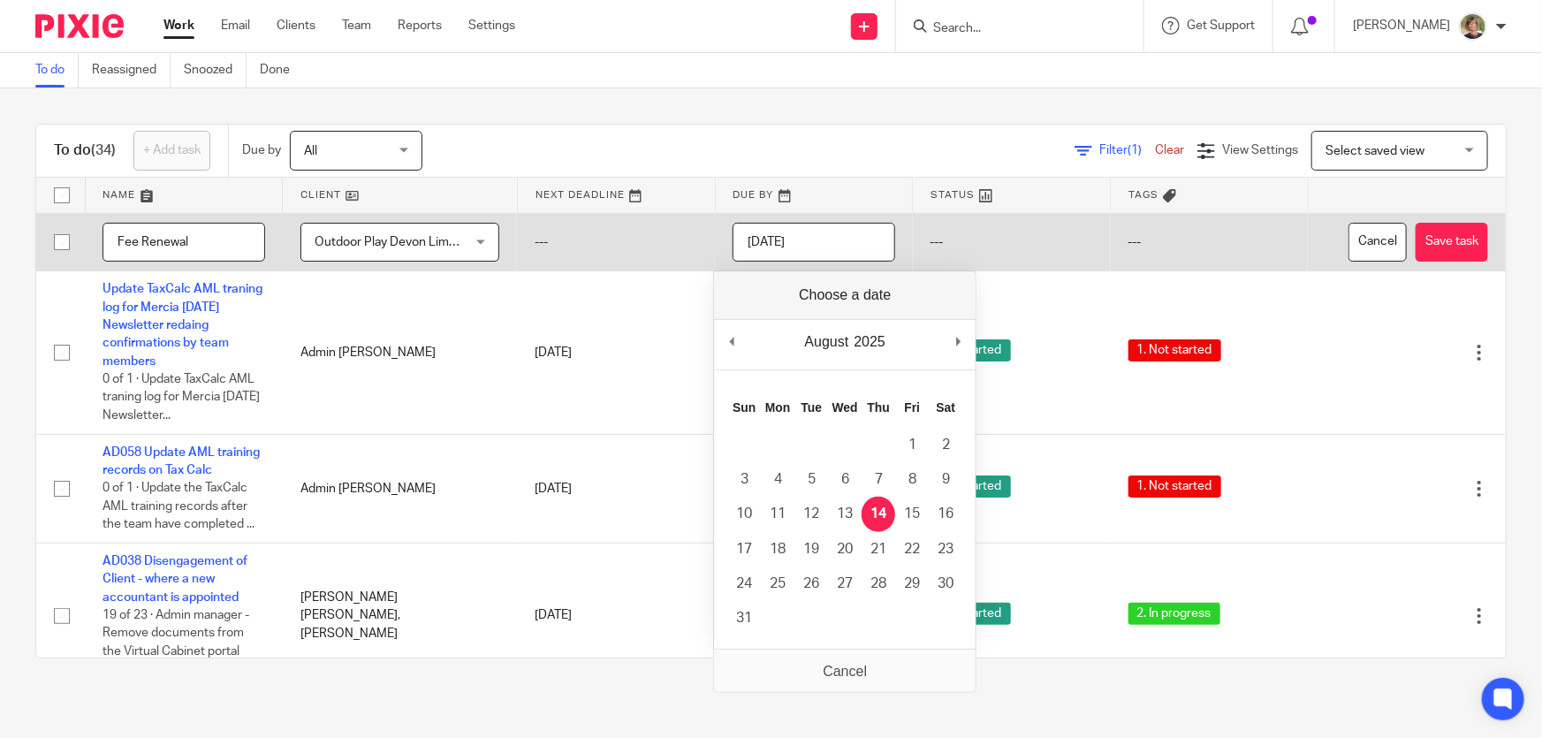
click at [833, 248] on input "2025-08-14" at bounding box center [814, 243] width 163 height 40
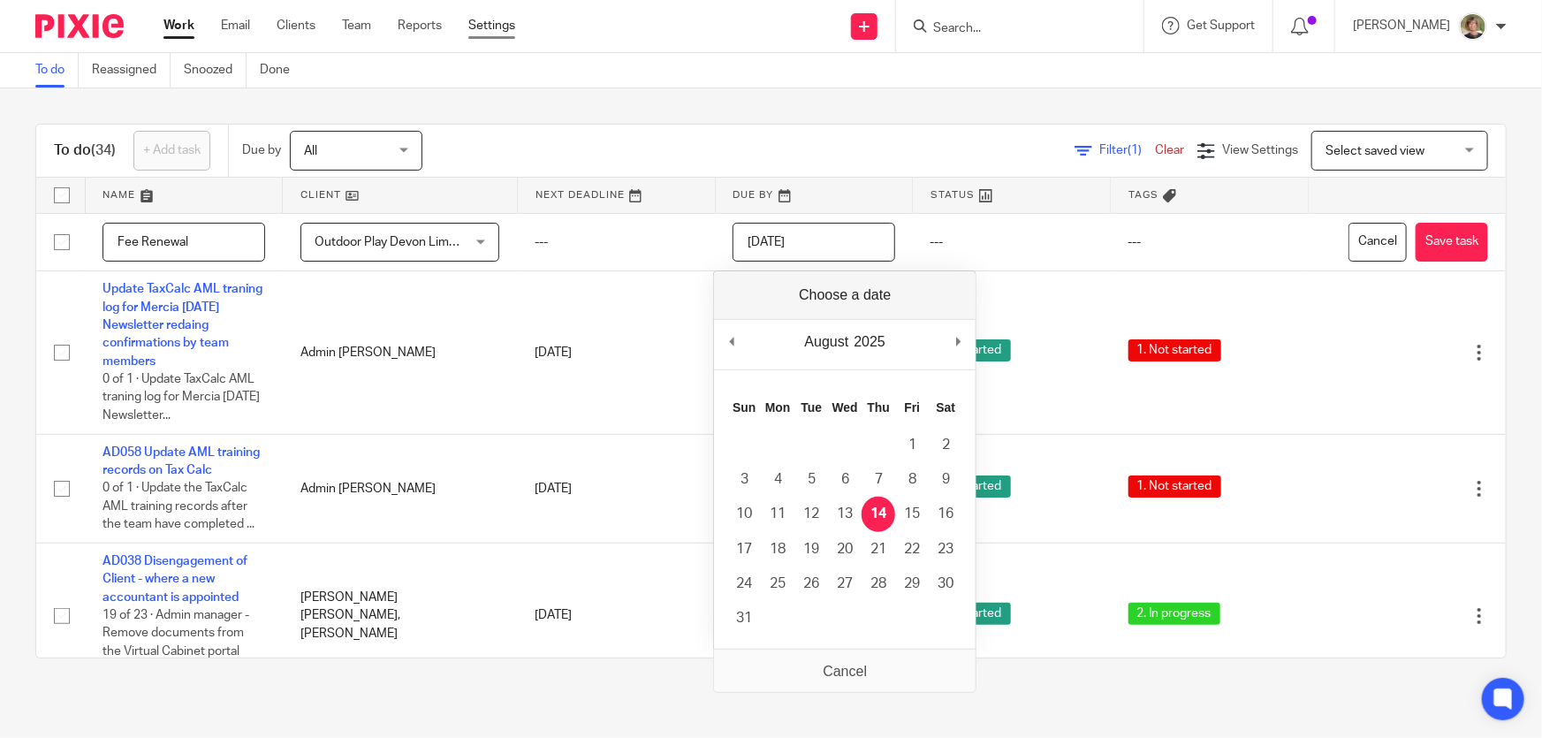
click at [485, 24] on link "Settings" at bounding box center [491, 26] width 47 height 18
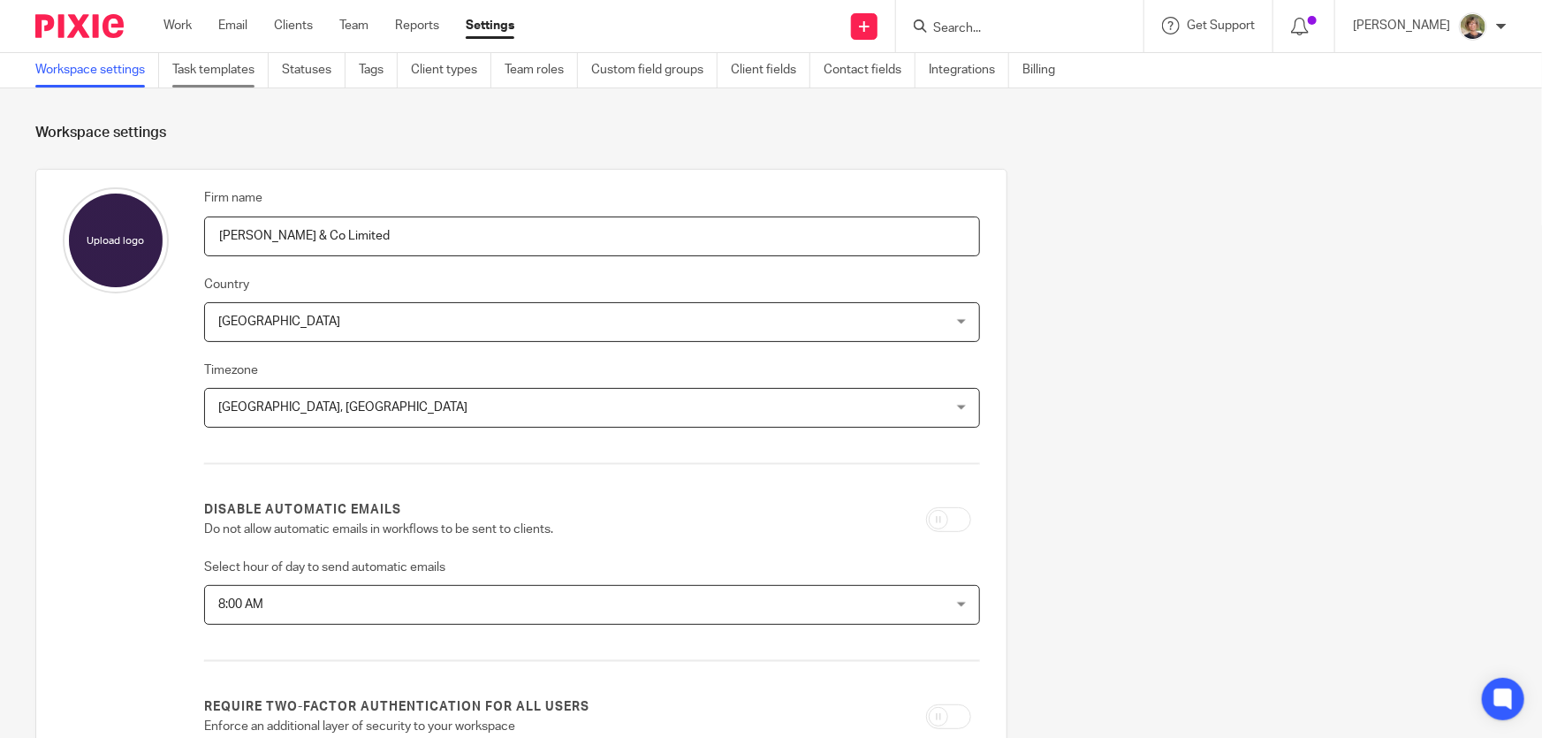
click at [217, 70] on link "Task templates" at bounding box center [220, 70] width 96 height 34
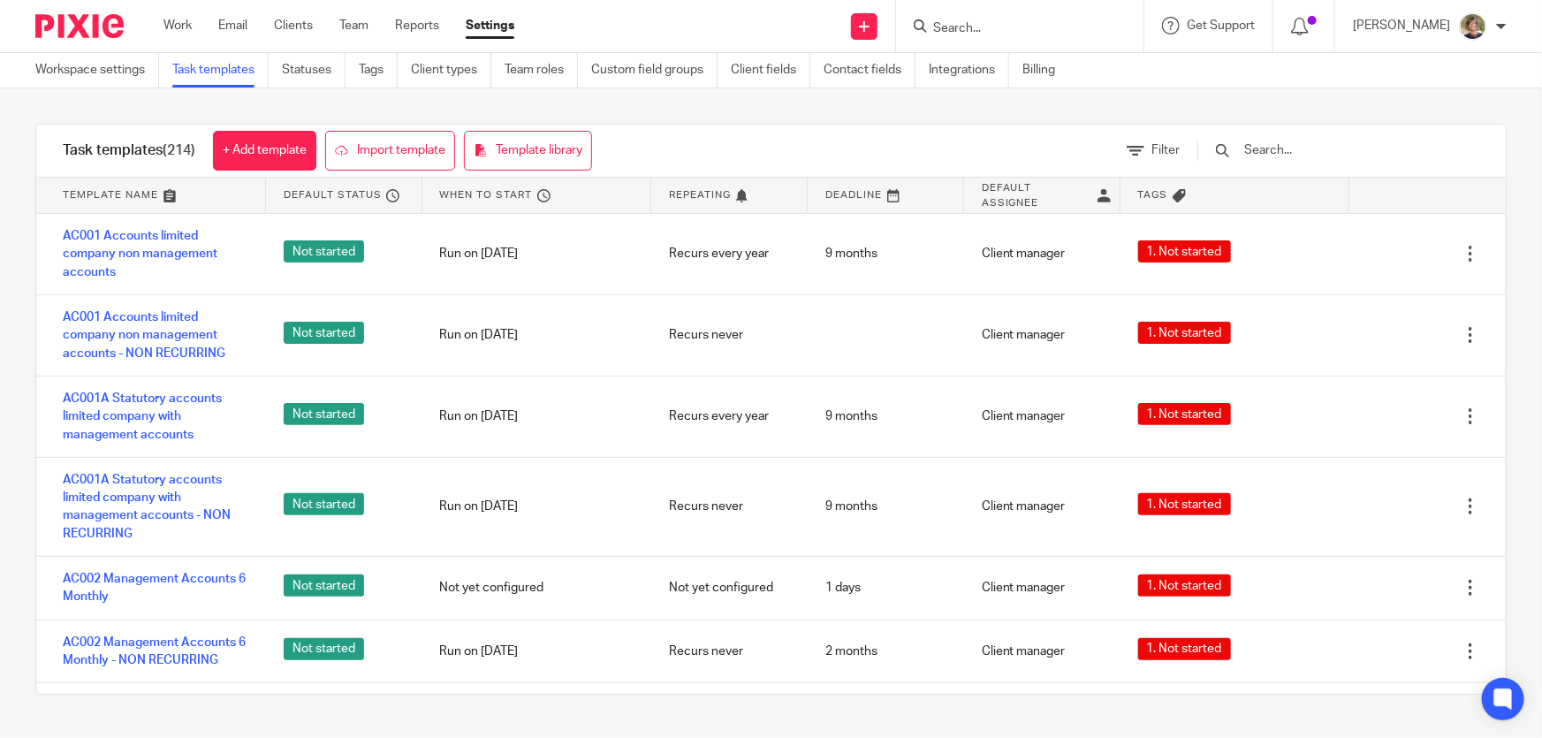
click at [1336, 148] on input "text" at bounding box center [1346, 150] width 206 height 19
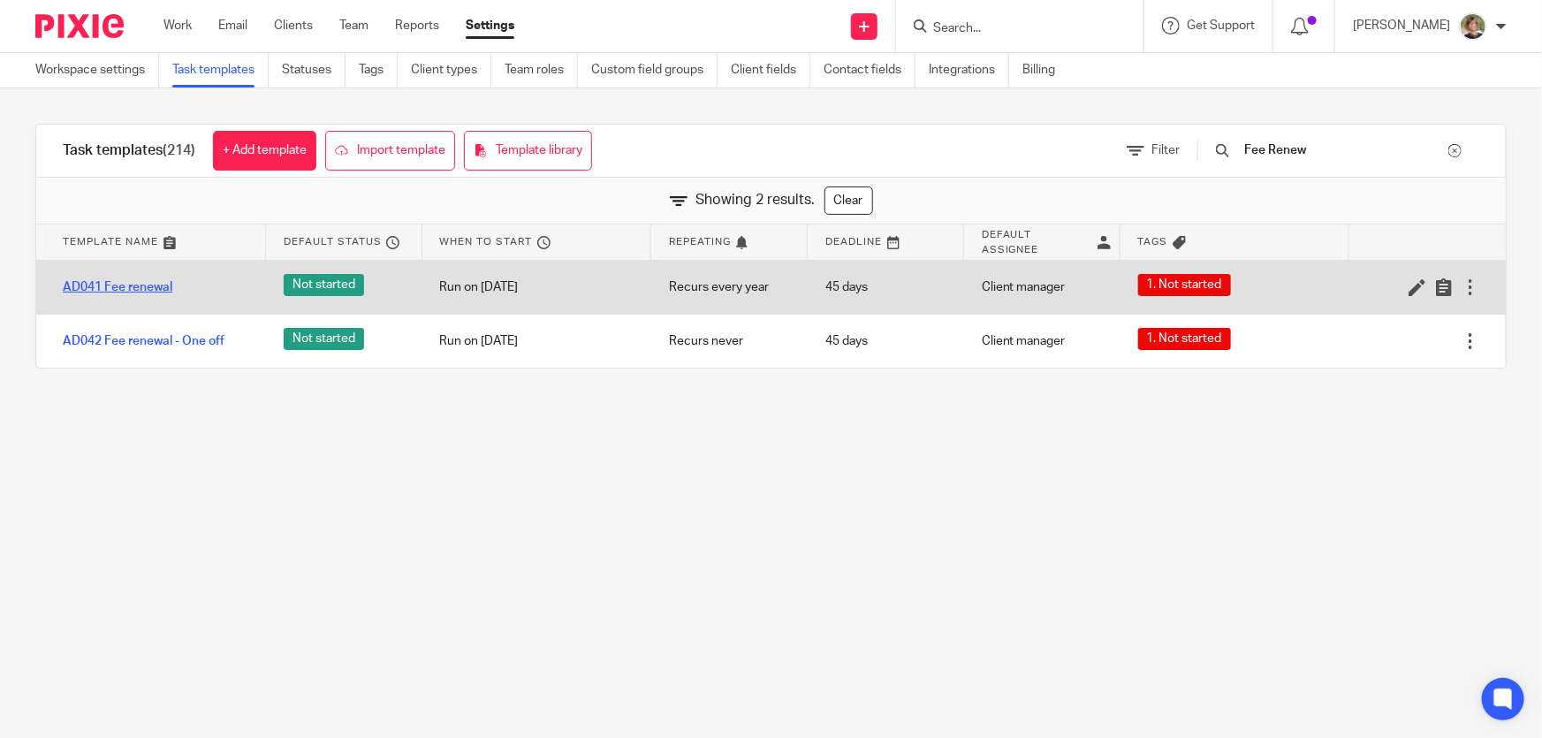
type input "Fee Renew"
click at [115, 285] on link "AD041 Fee renewal" at bounding box center [118, 287] width 110 height 18
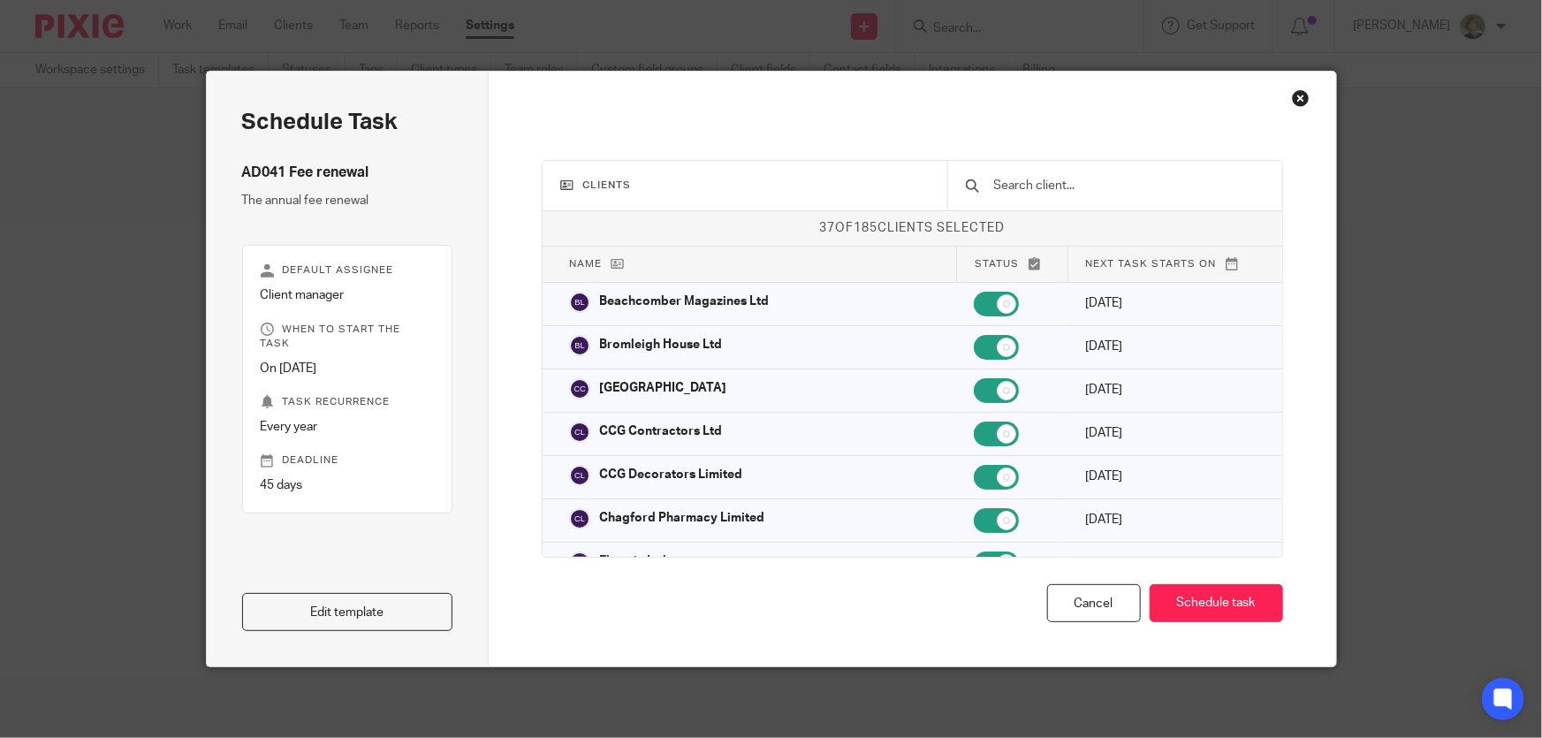
click at [1111, 171] on div at bounding box center [1114, 185] width 335 height 49
click at [1085, 194] on input "text" at bounding box center [1129, 185] width 272 height 19
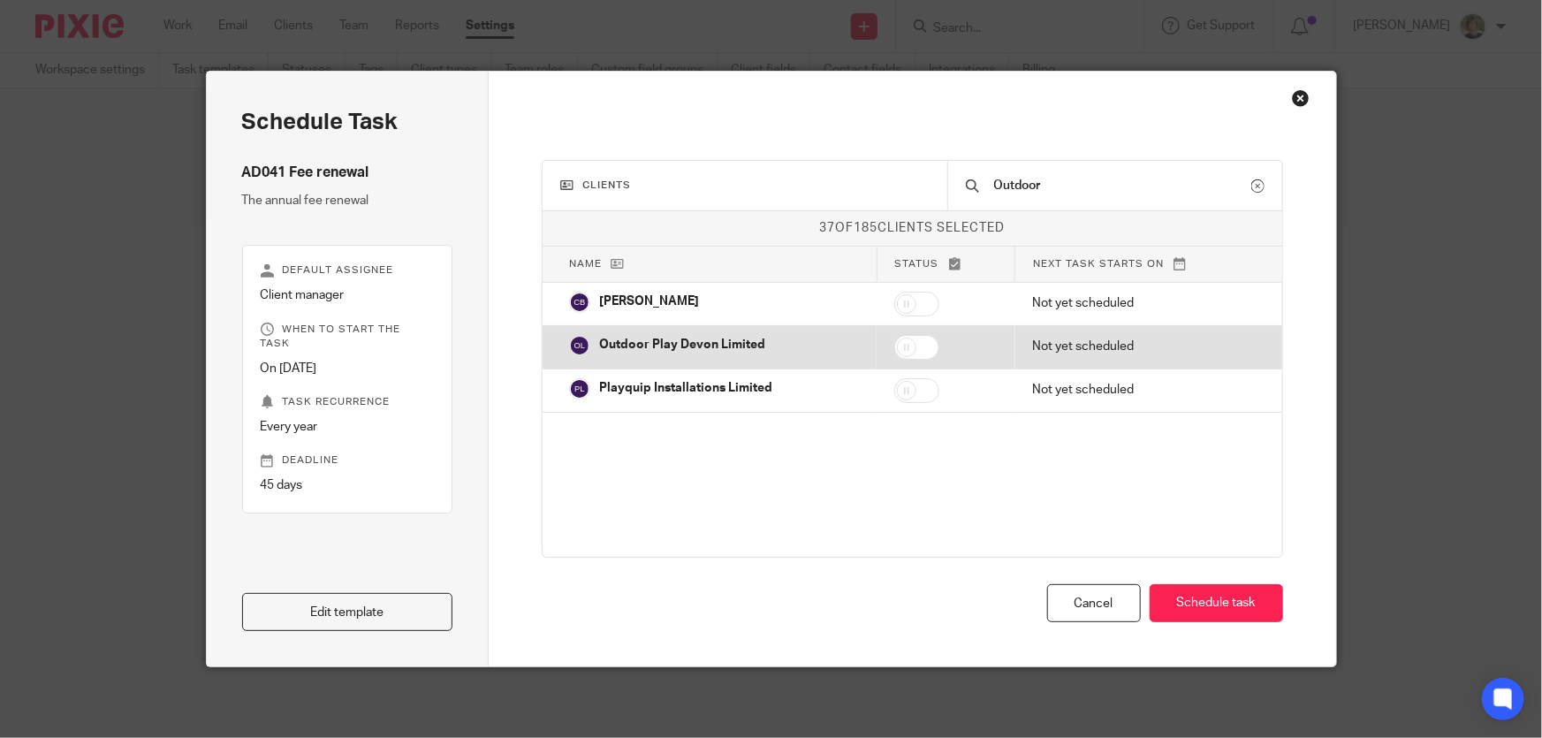
type input "Outdoor"
click at [830, 348] on td "Outdoor Play Devon Limited" at bounding box center [710, 345] width 334 height 39
checkbox input "true"
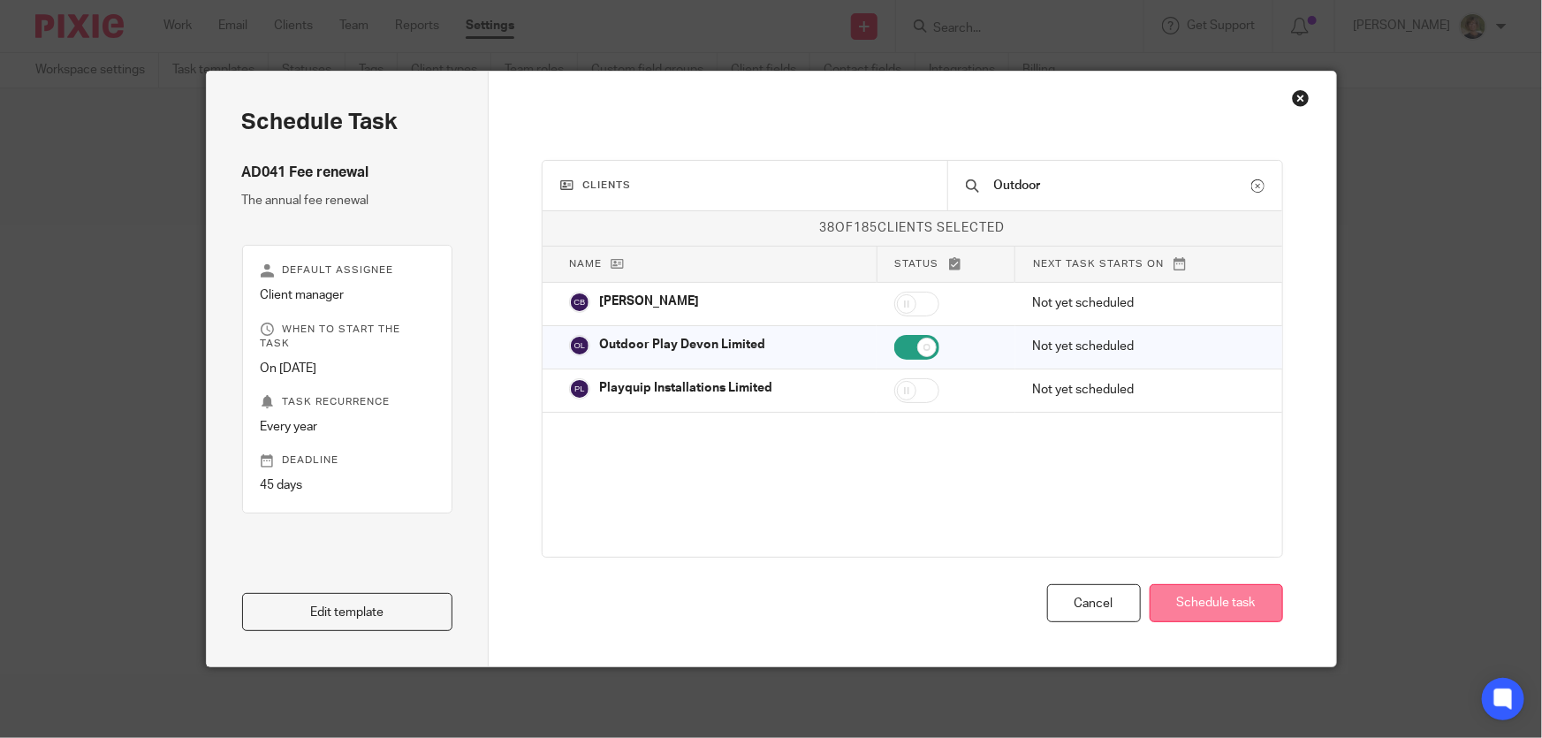
click at [1226, 604] on button "Schedule task" at bounding box center [1216, 603] width 133 height 38
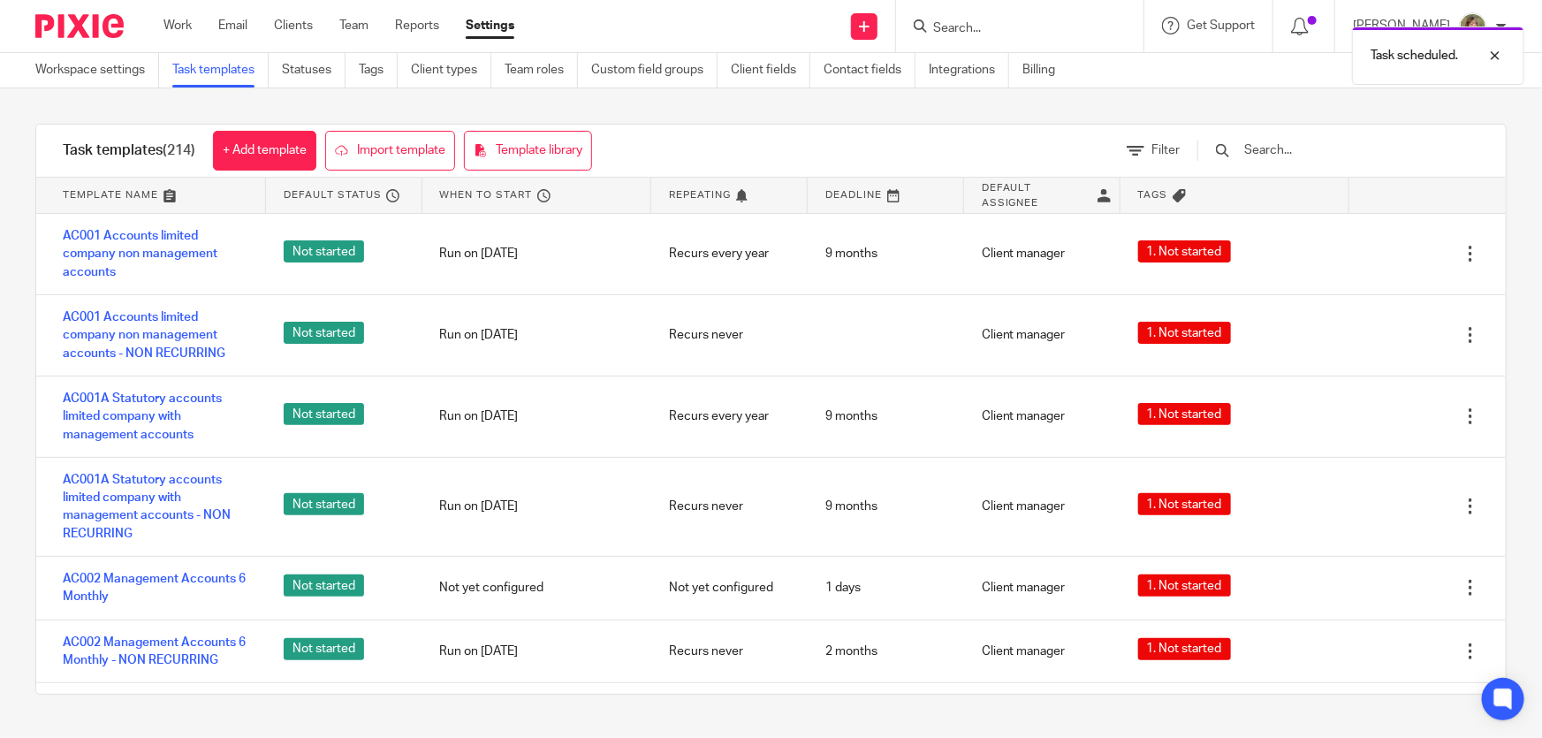
click at [1017, 19] on div "Task scheduled." at bounding box center [1149, 51] width 754 height 67
click at [1015, 22] on div "Task scheduled." at bounding box center [1149, 51] width 754 height 67
click at [1013, 24] on div "Task scheduled." at bounding box center [1149, 51] width 754 height 67
click at [984, 27] on div "Task scheduled." at bounding box center [1149, 51] width 754 height 67
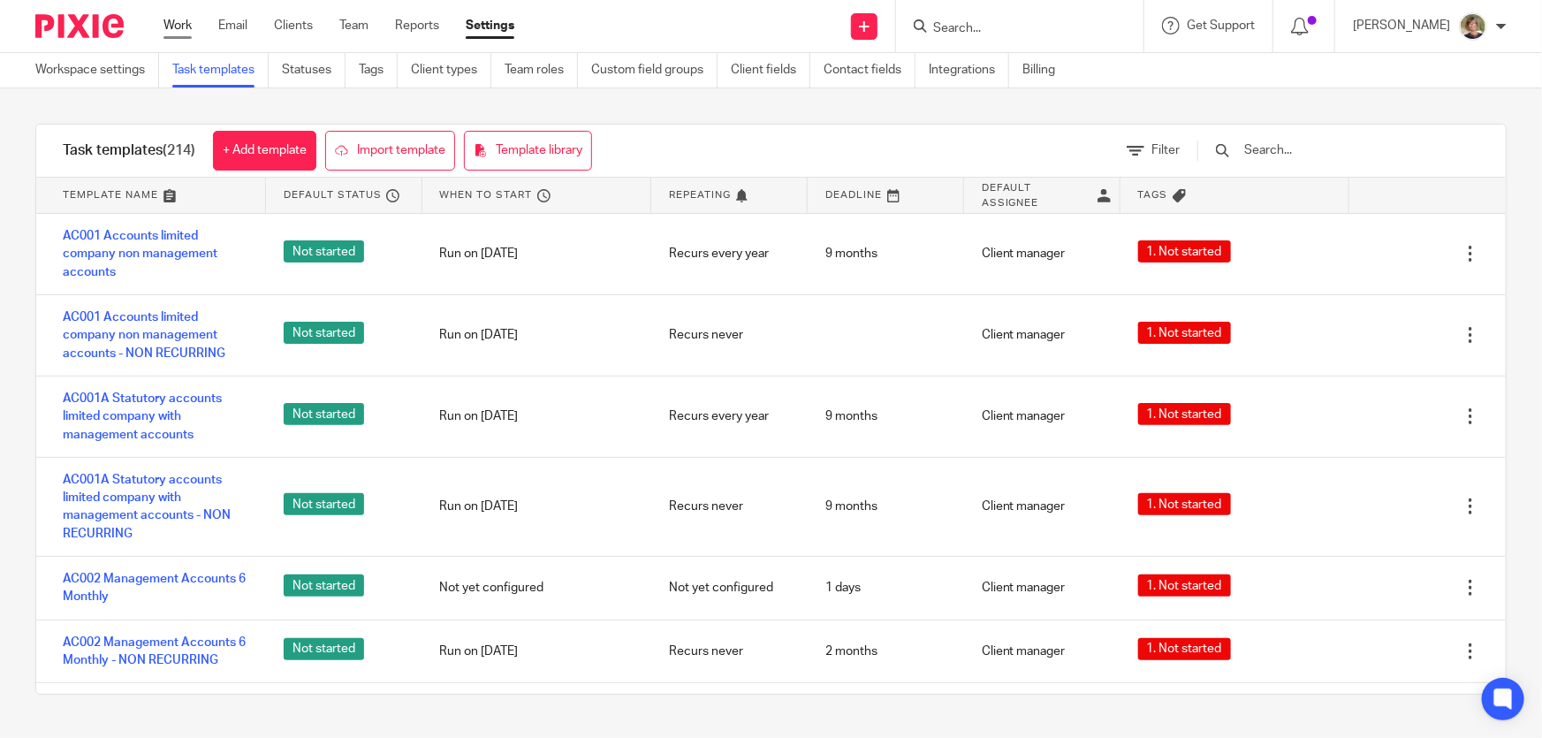
click at [168, 25] on link "Work" at bounding box center [178, 26] width 28 height 18
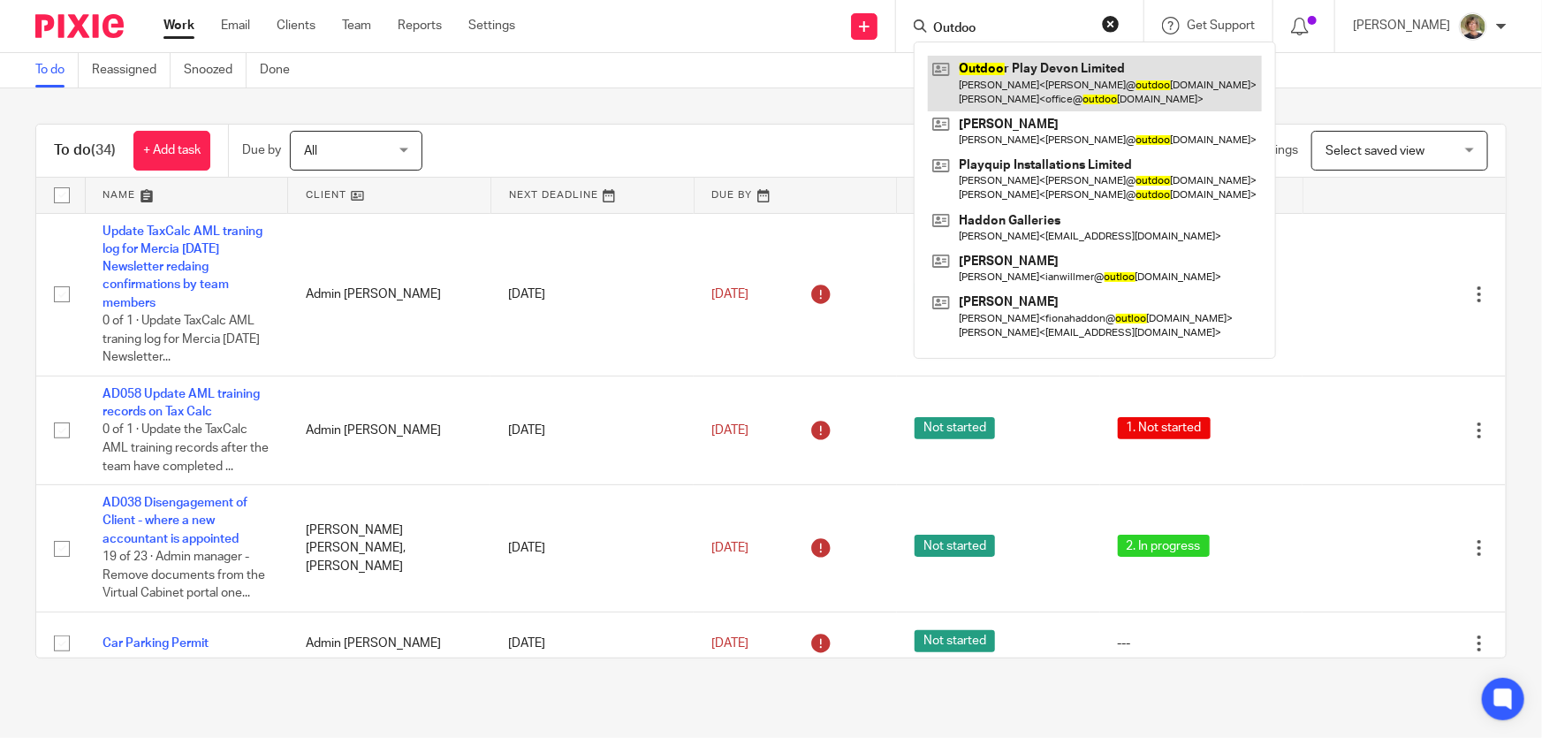
type input "Outdoo"
click at [1014, 85] on link at bounding box center [1095, 83] width 334 height 55
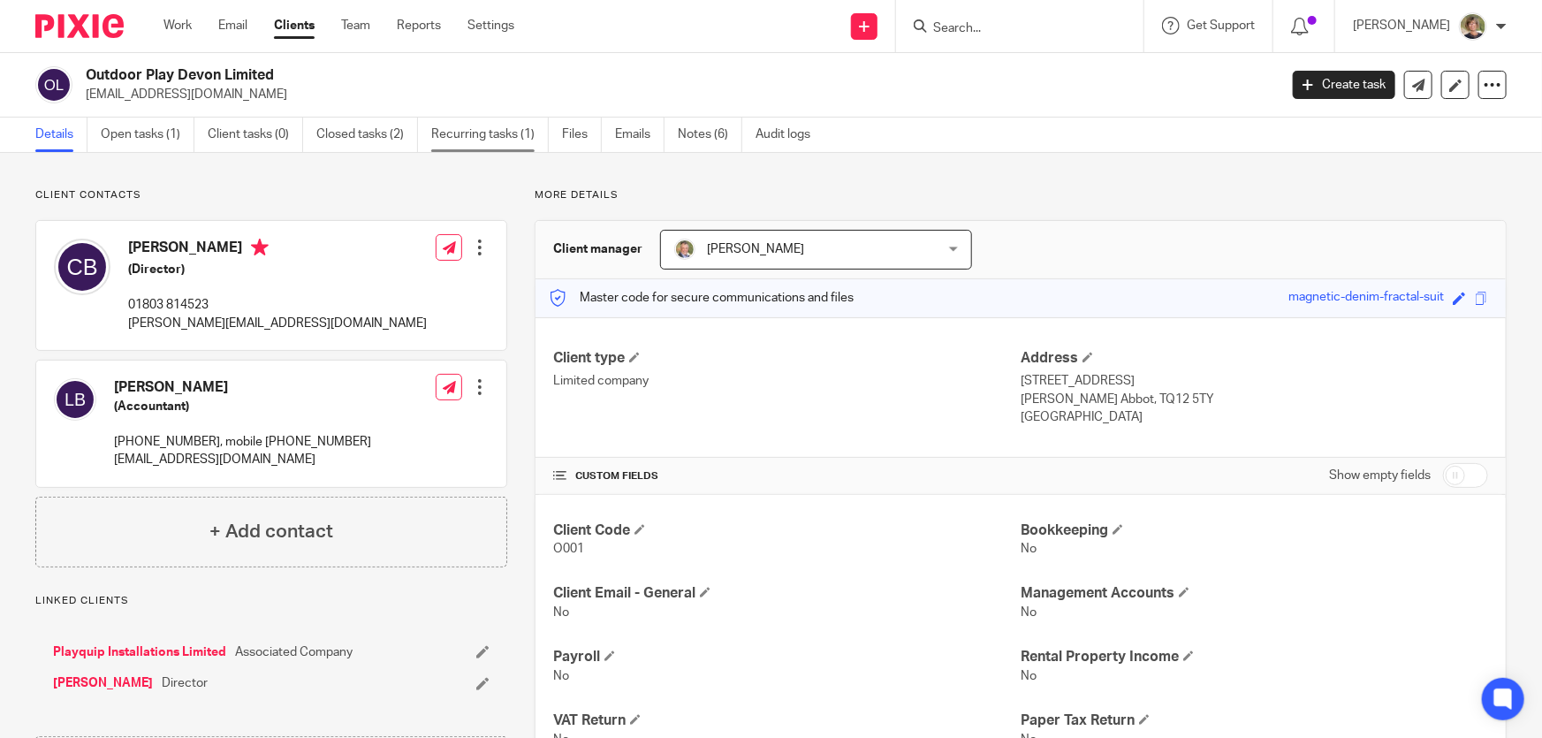
click at [472, 134] on link "Recurring tasks (1)" at bounding box center [490, 135] width 118 height 34
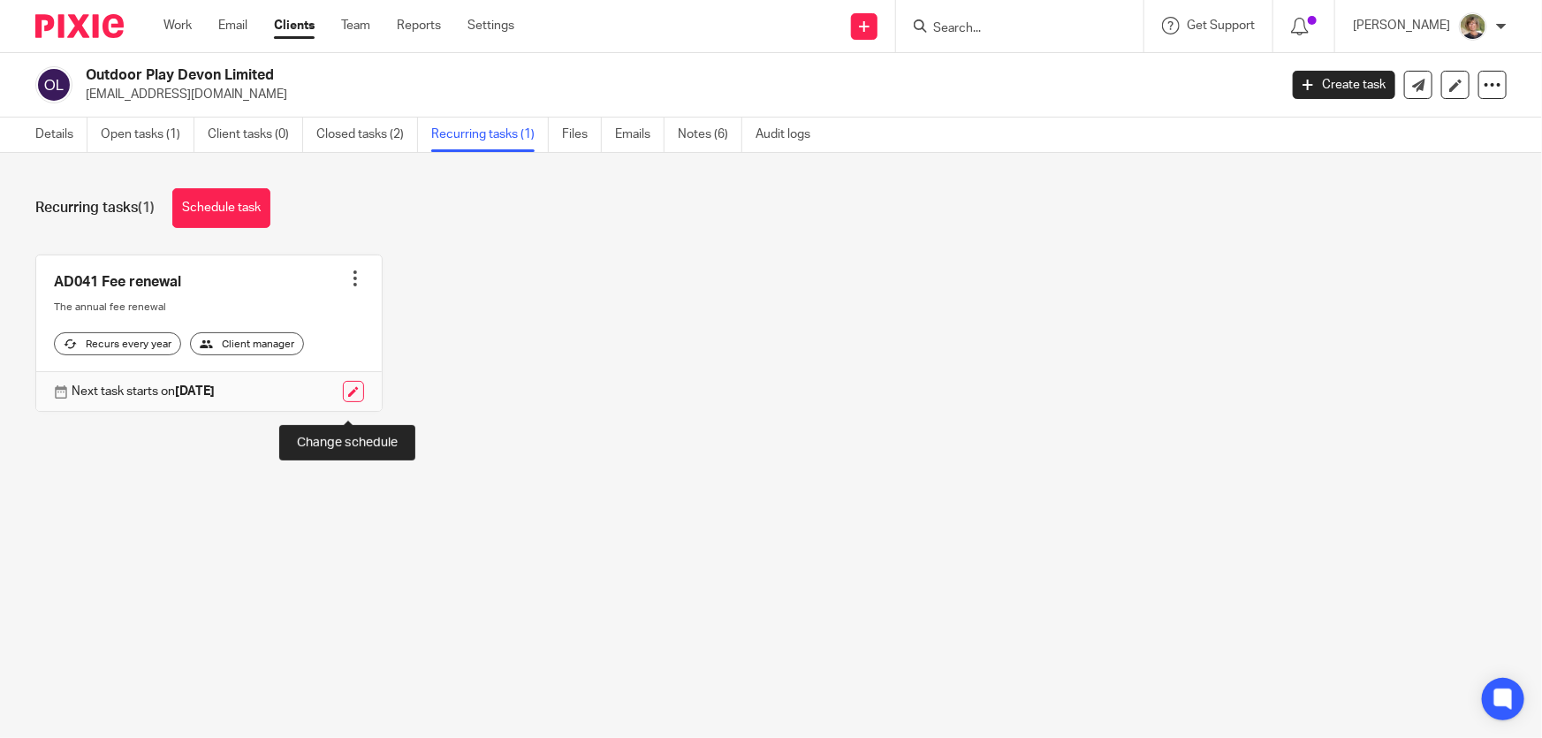
click at [347, 401] on link at bounding box center [353, 391] width 21 height 21
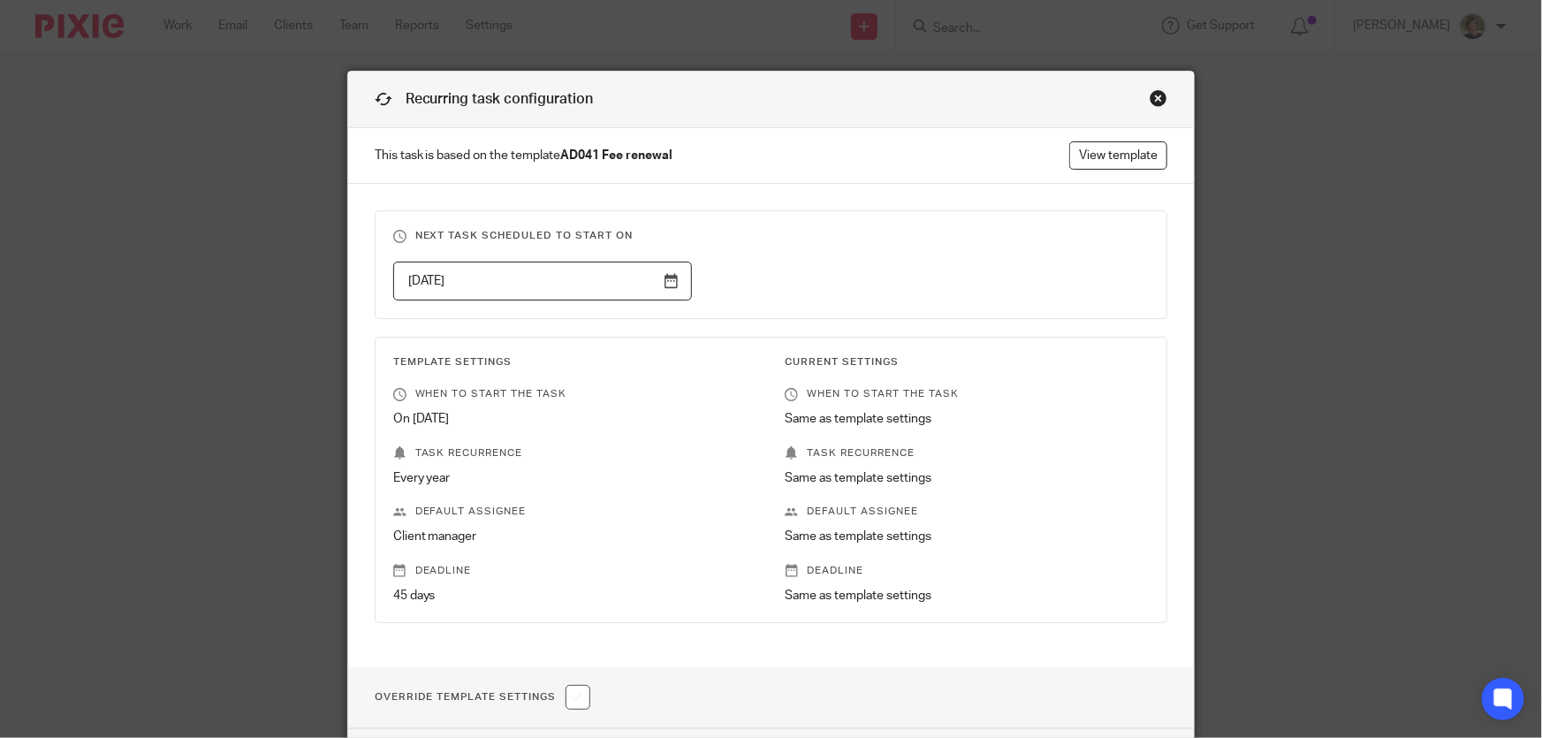
click at [667, 282] on input "2026-05-31" at bounding box center [542, 282] width 299 height 40
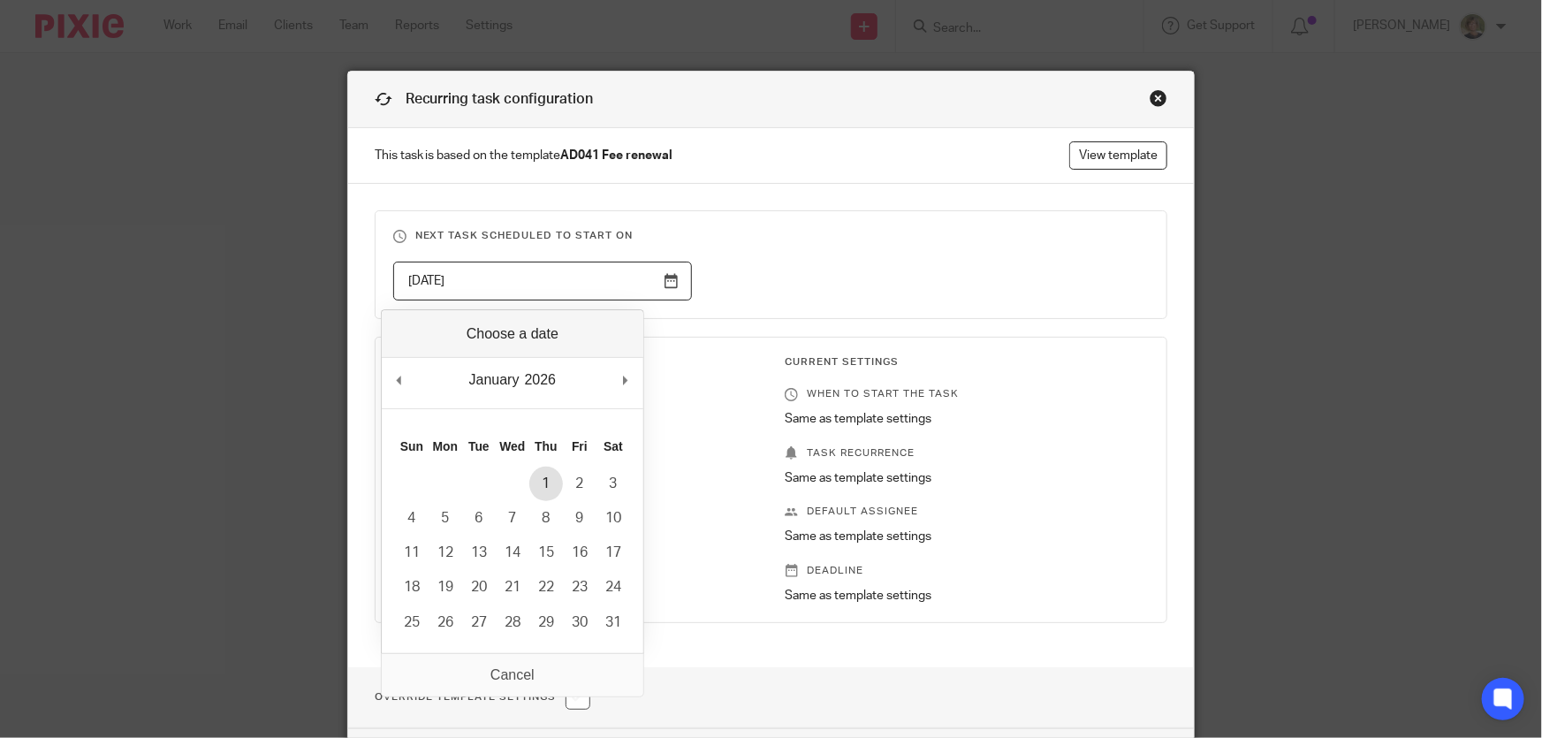
type input "2026-01-01"
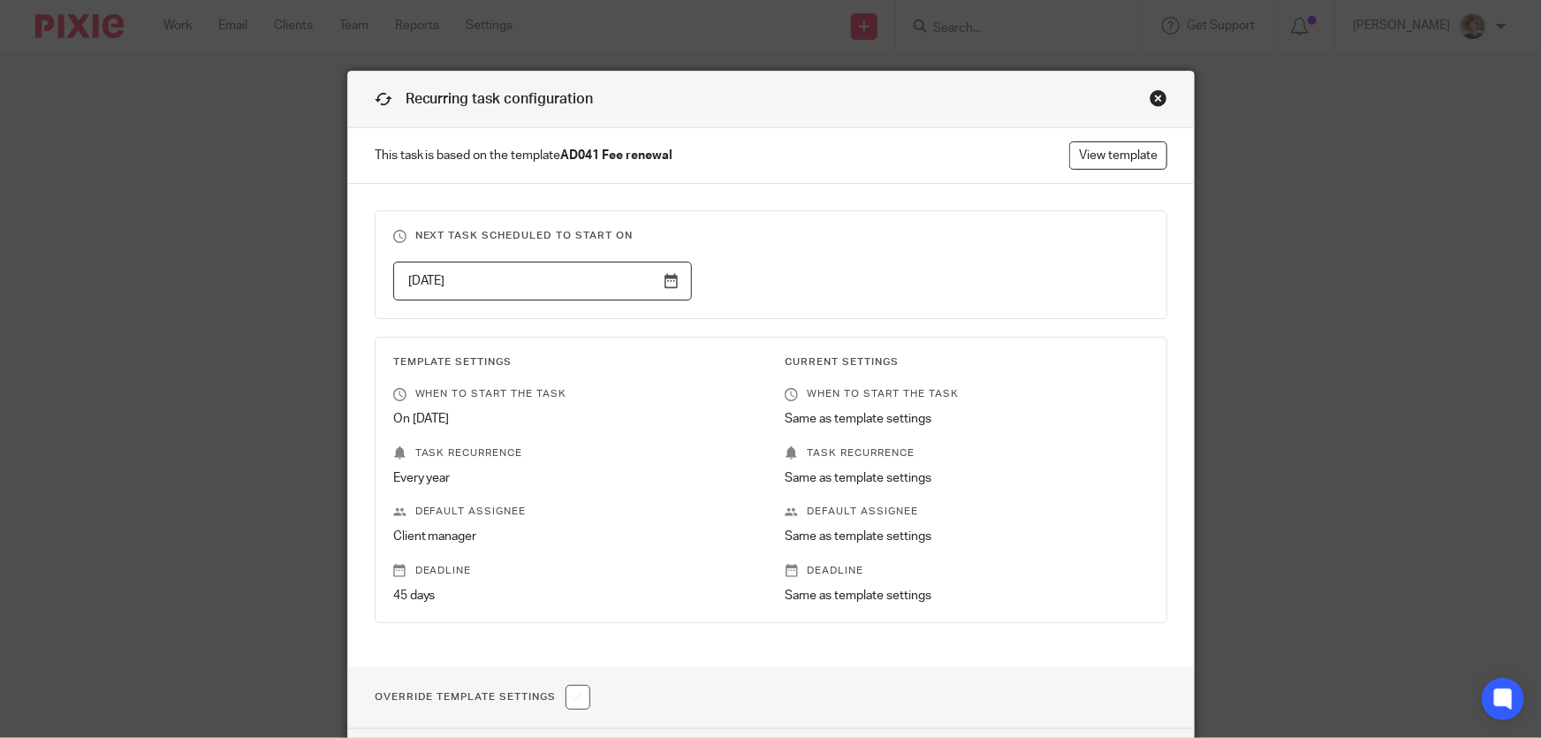
click at [567, 702] on input "checkbox" at bounding box center [578, 697] width 25 height 25
checkbox input "true"
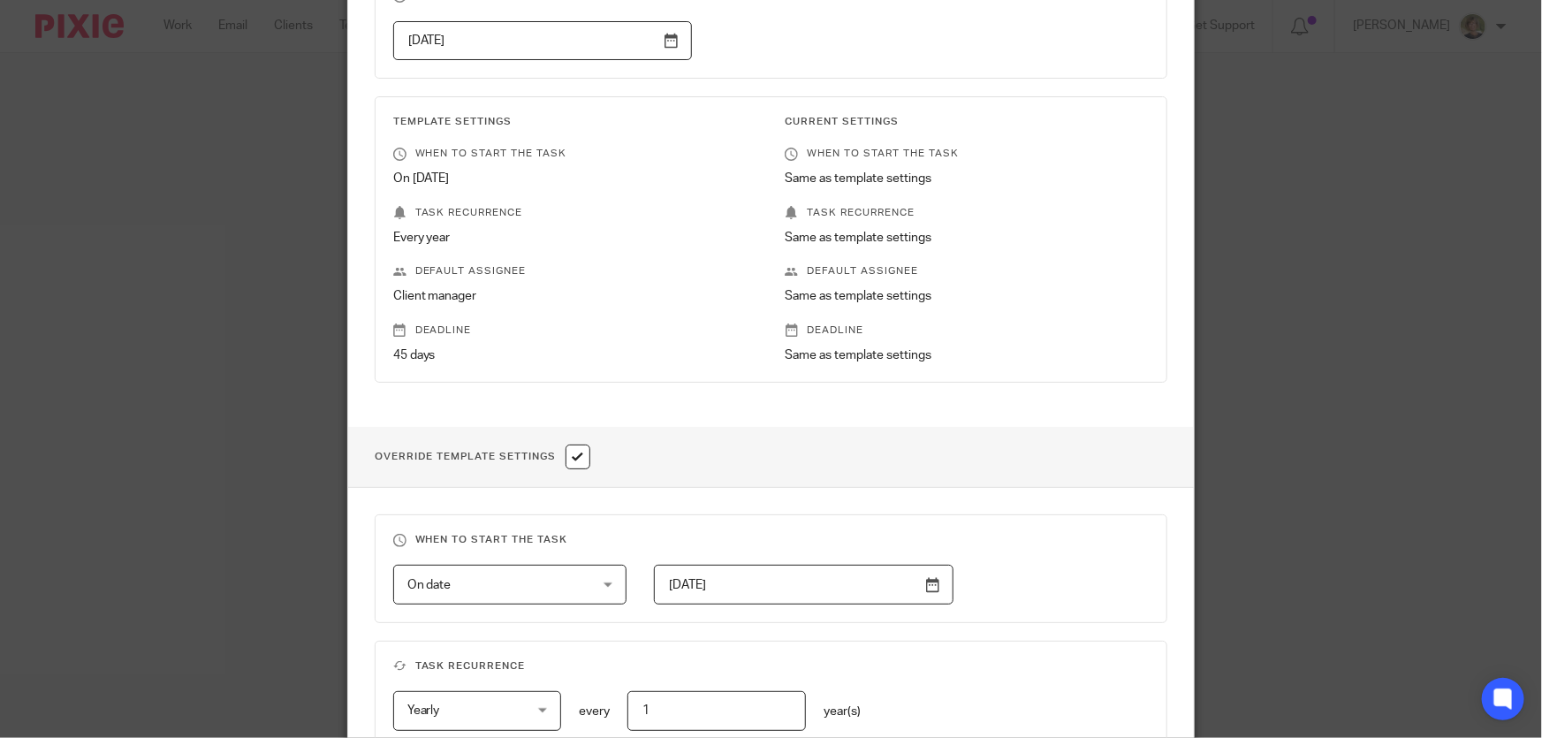
scroll to position [321, 0]
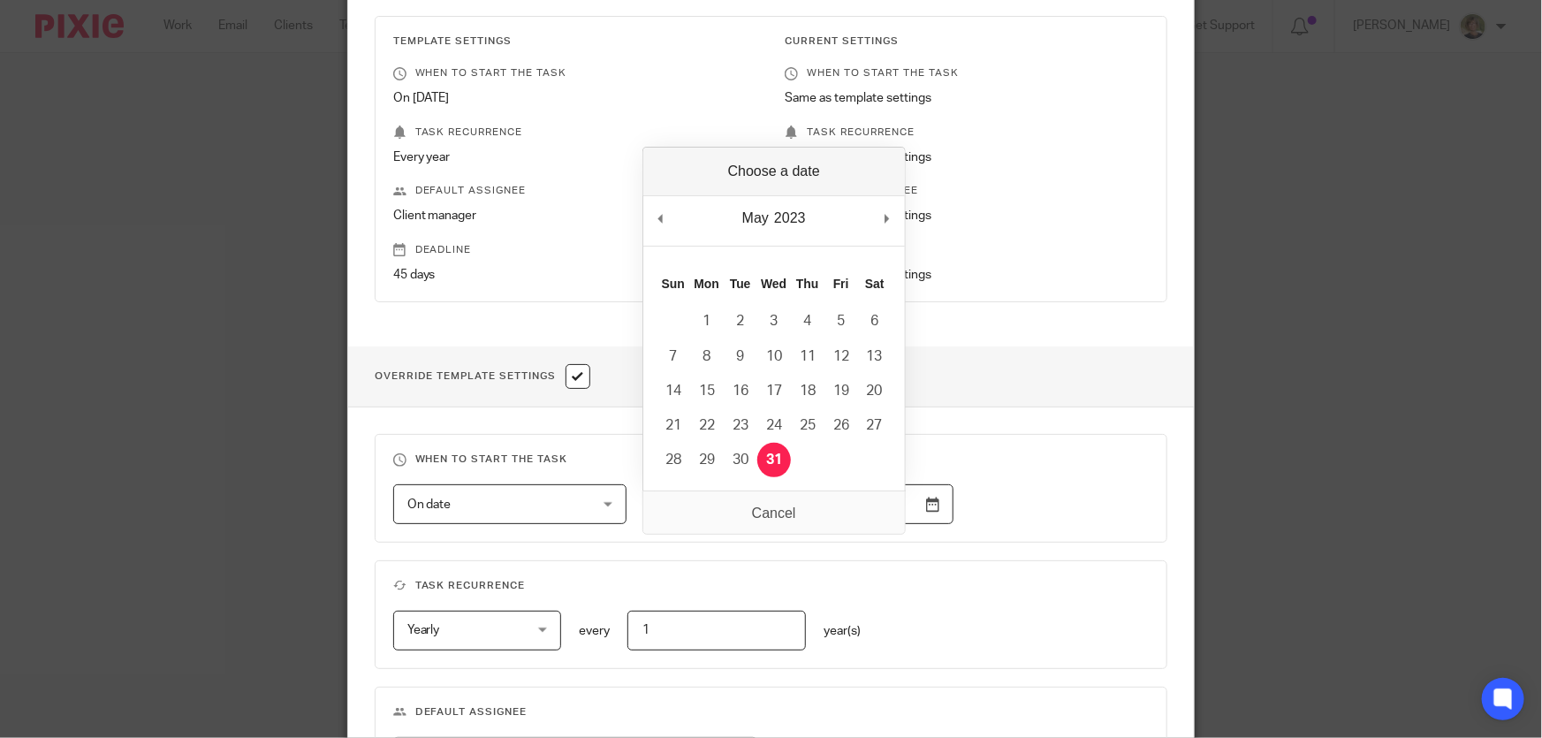
click at [924, 501] on input "2023-05-31" at bounding box center [803, 504] width 299 height 40
type input "2025-01-01"
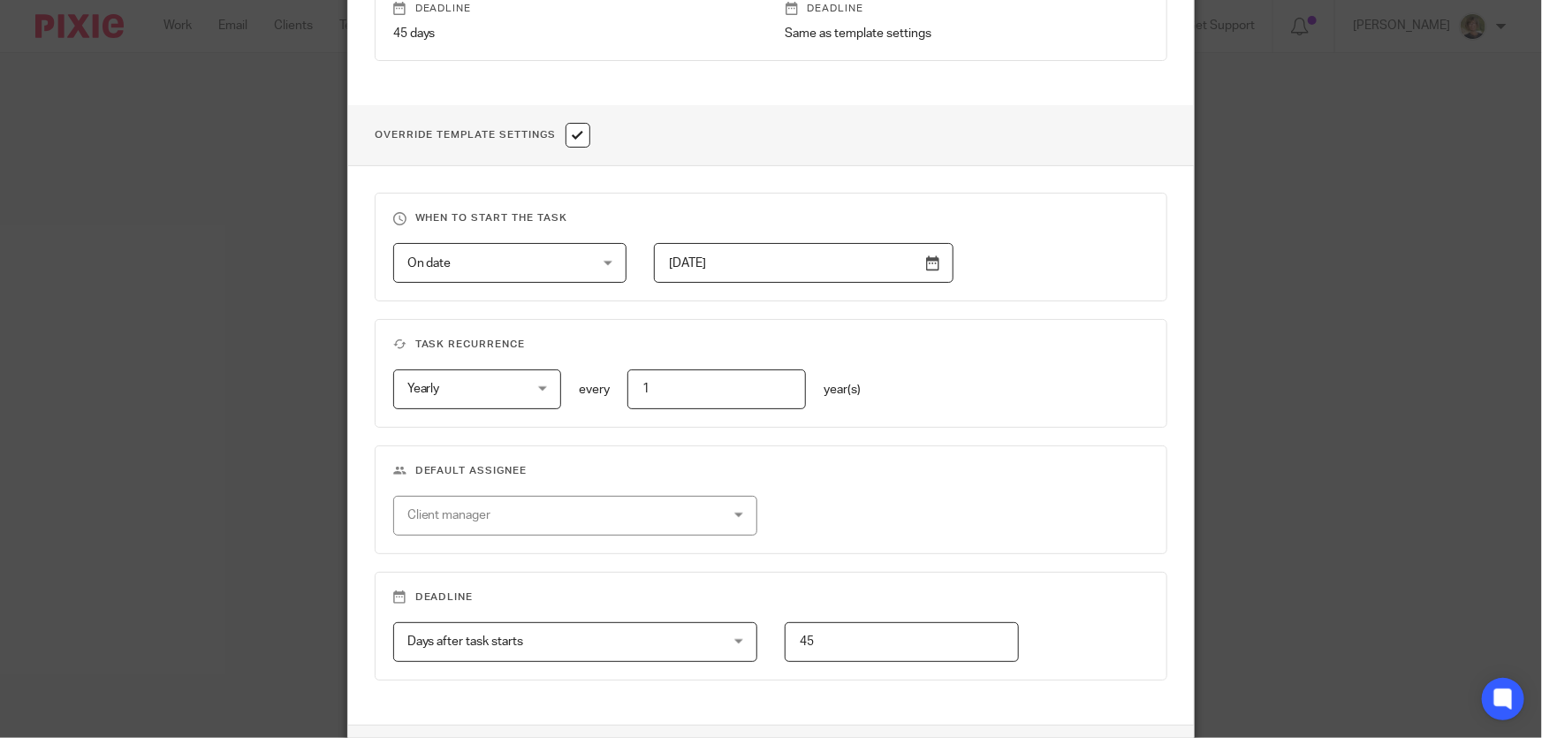
scroll to position [643, 0]
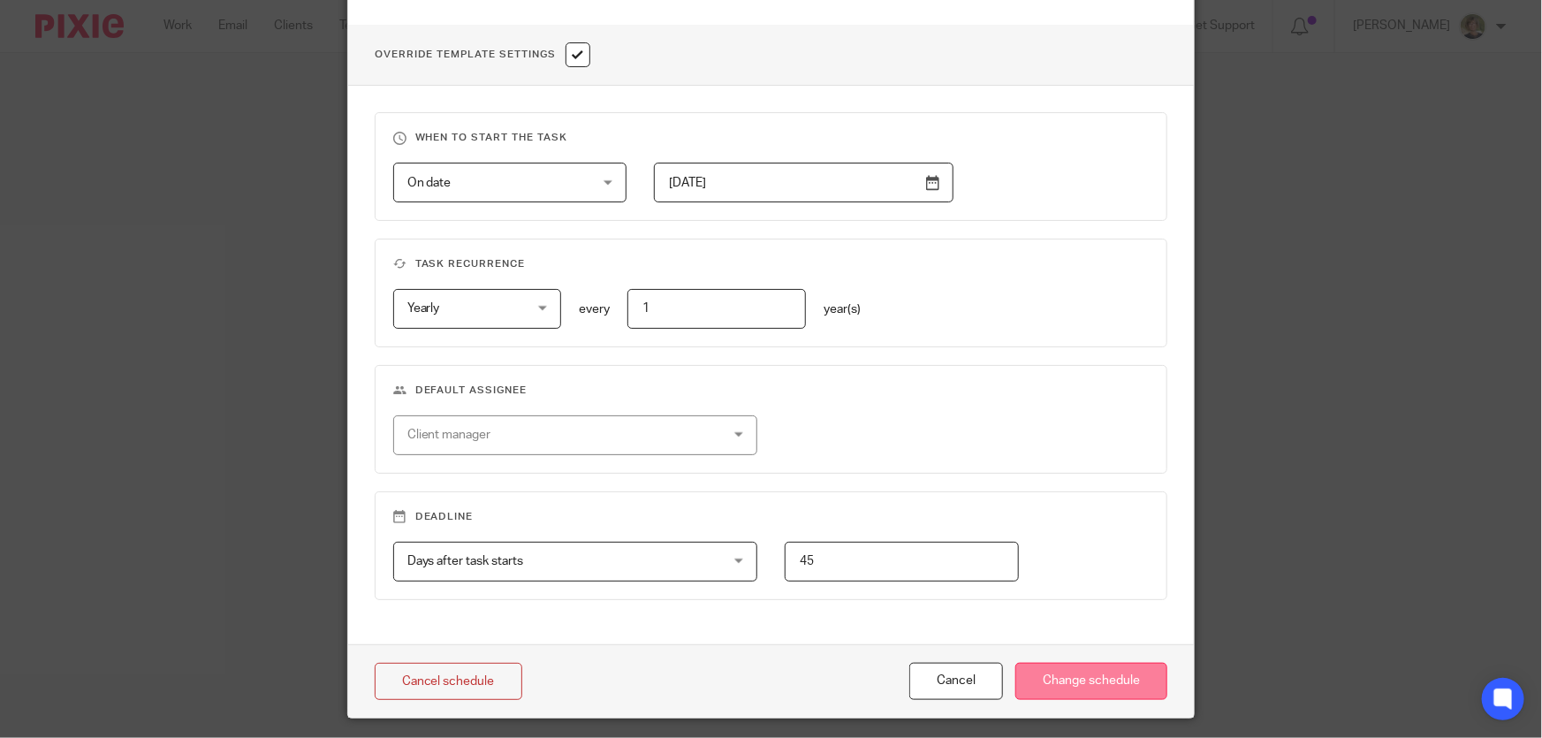
click at [1094, 672] on input "Change schedule" at bounding box center [1092, 682] width 152 height 38
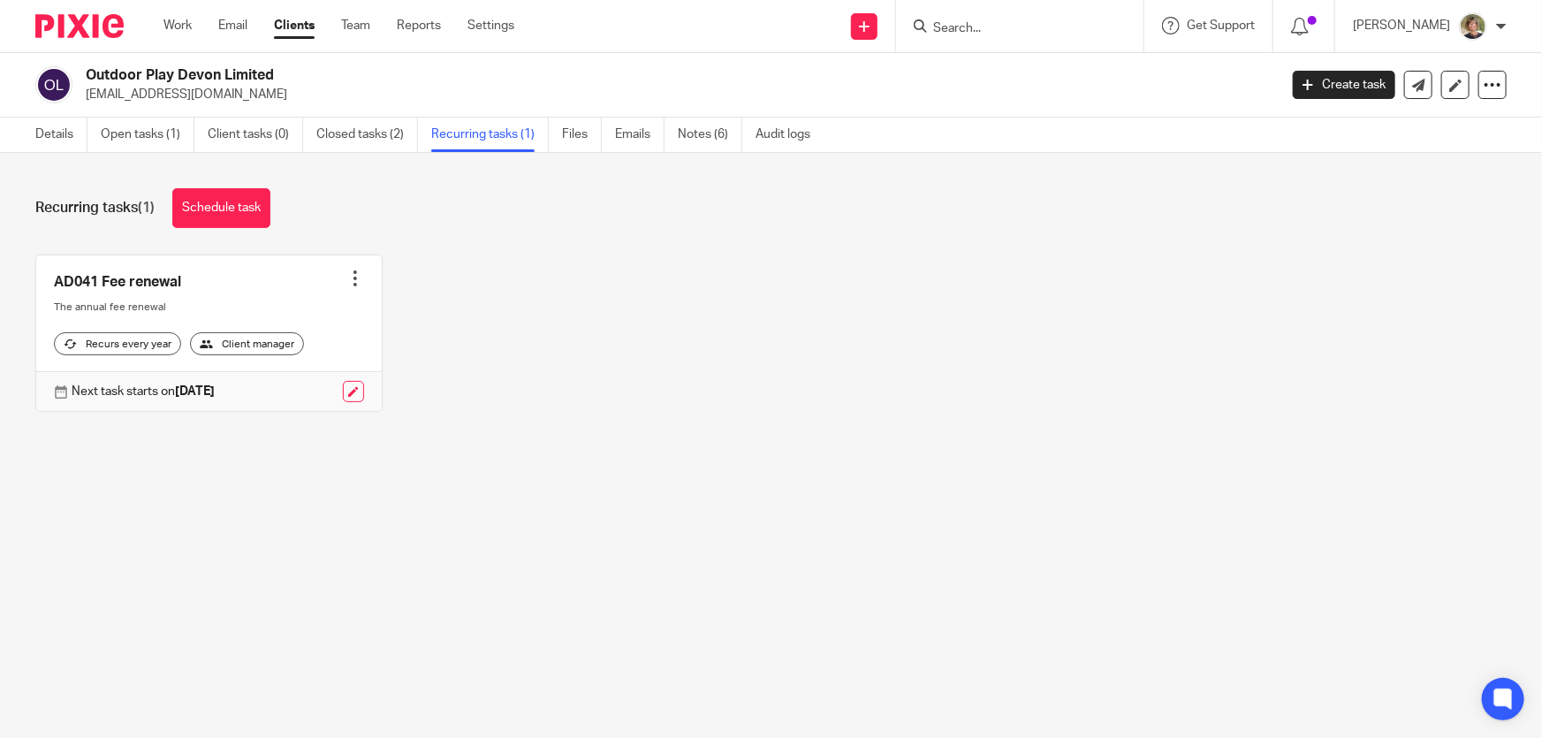
click at [219, 79] on h2 "Outdoor Play Devon Limited" at bounding box center [558, 75] width 945 height 19
click at [55, 133] on link "Details" at bounding box center [61, 135] width 52 height 34
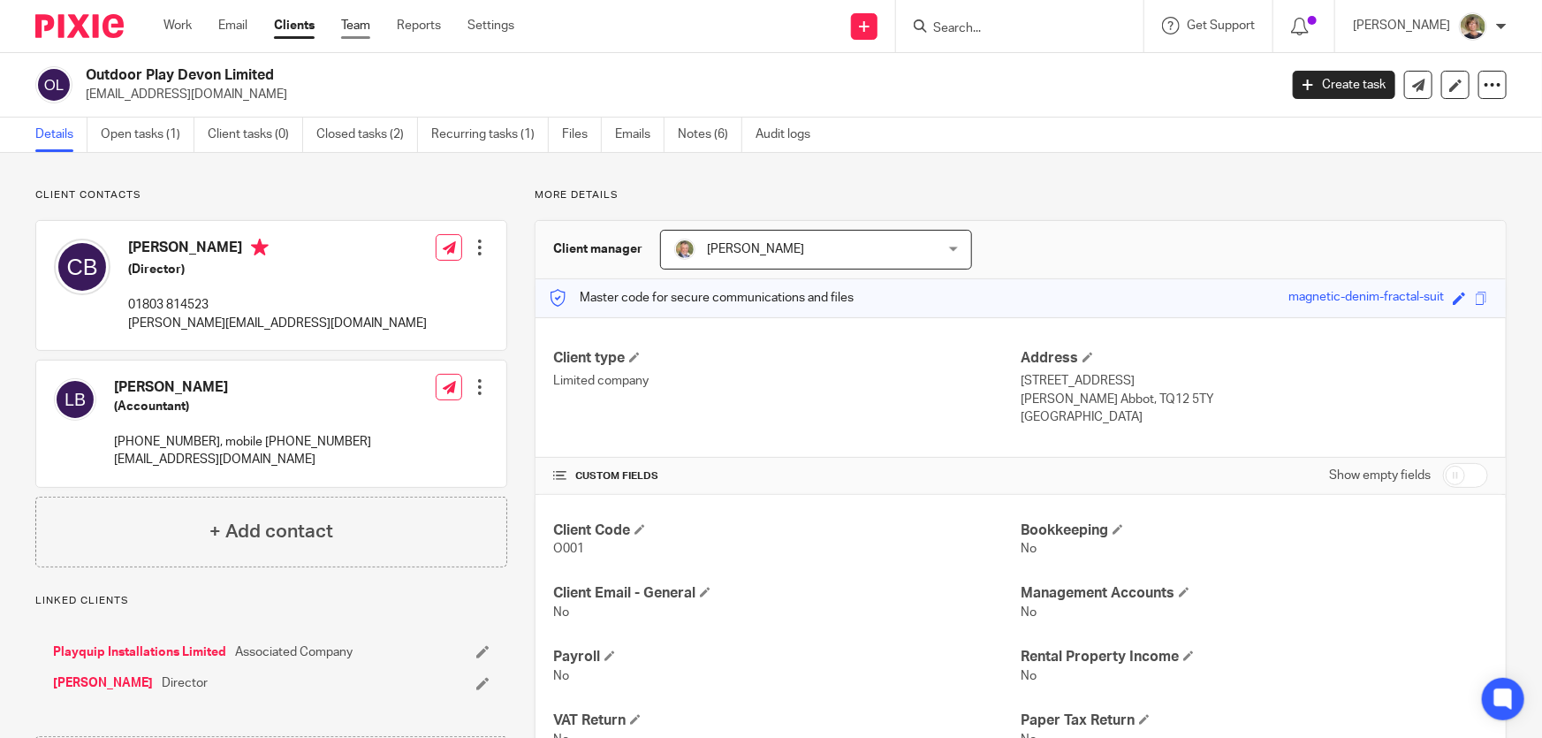
click at [354, 24] on link "Team" at bounding box center [355, 26] width 29 height 18
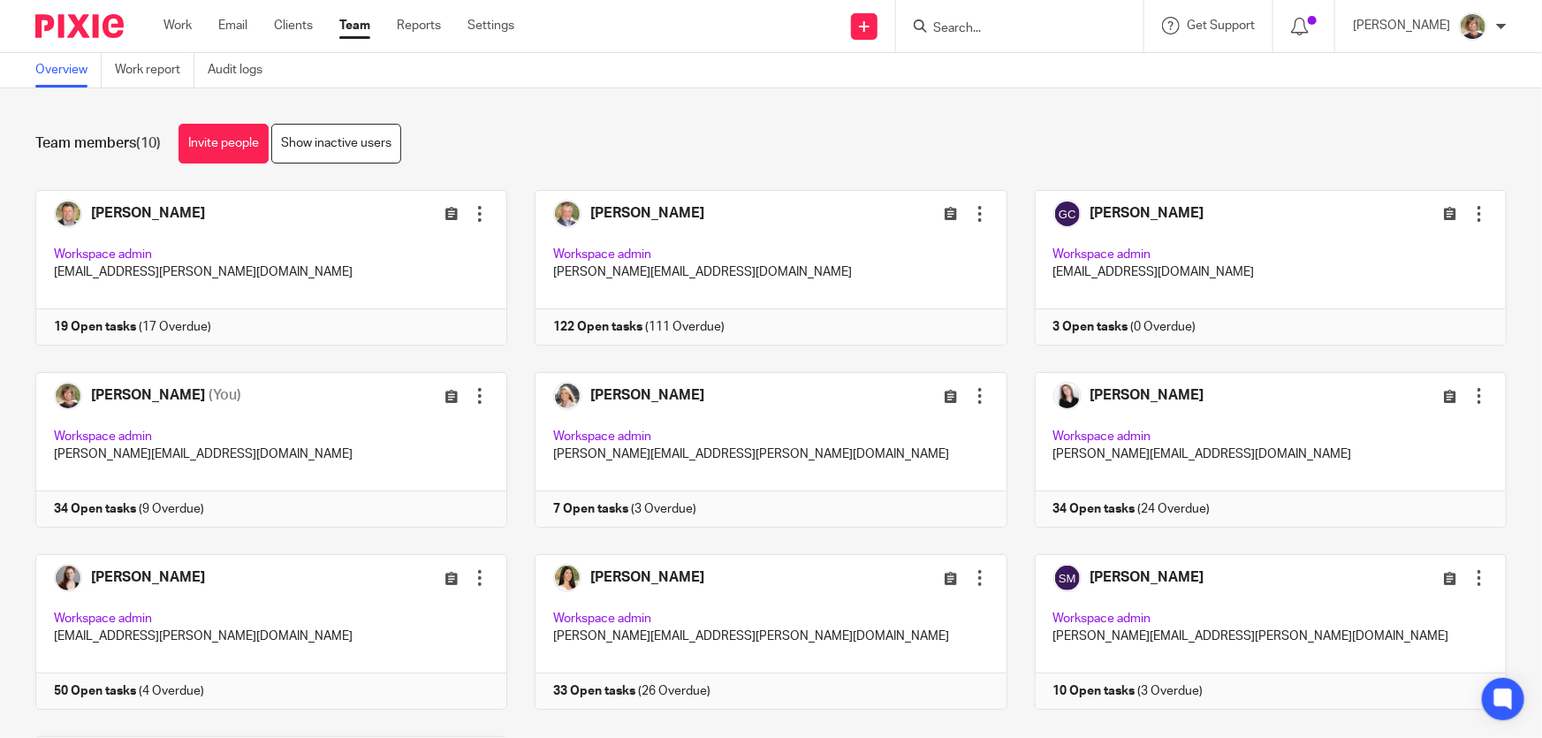
scroll to position [80, 0]
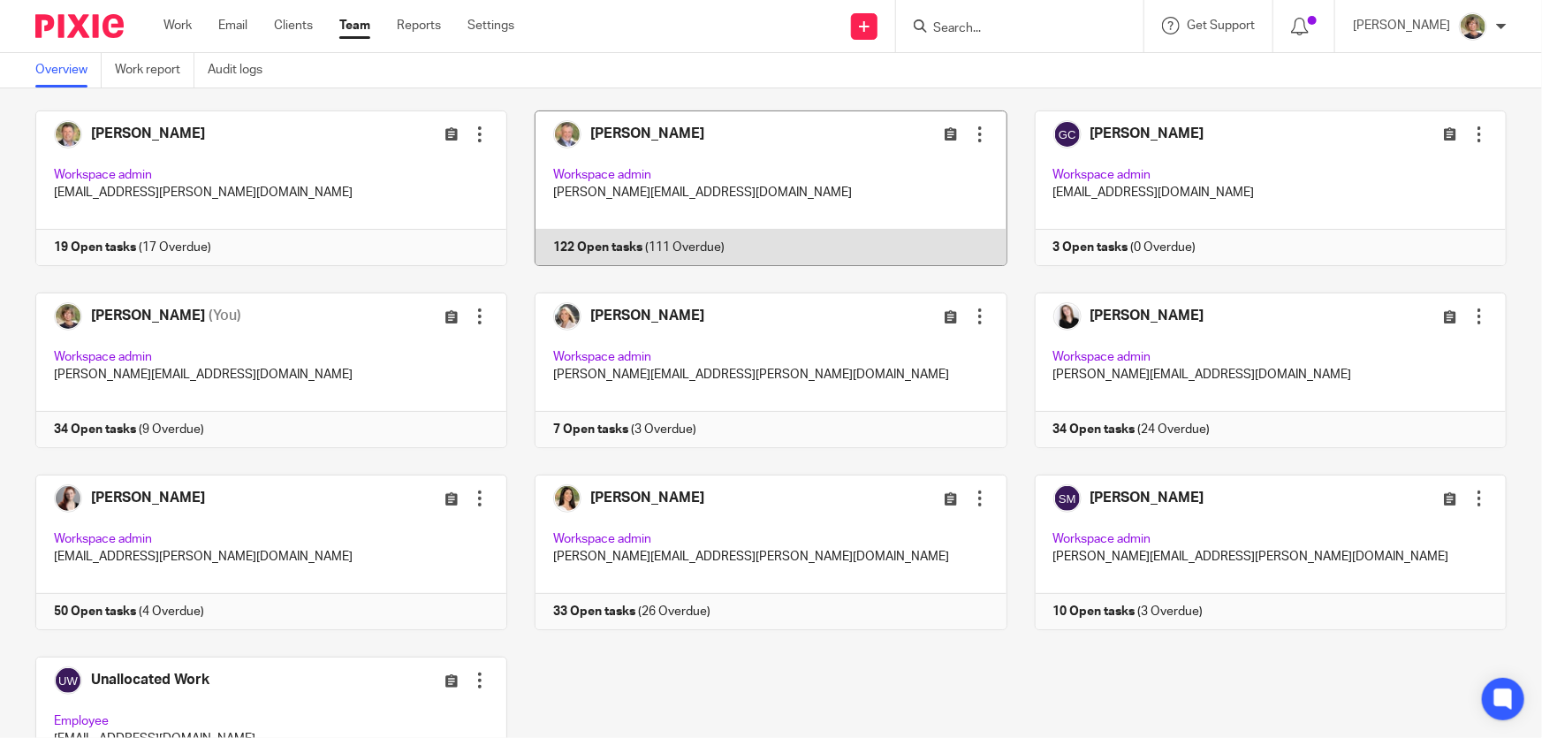
click at [597, 241] on link at bounding box center [756, 188] width 499 height 156
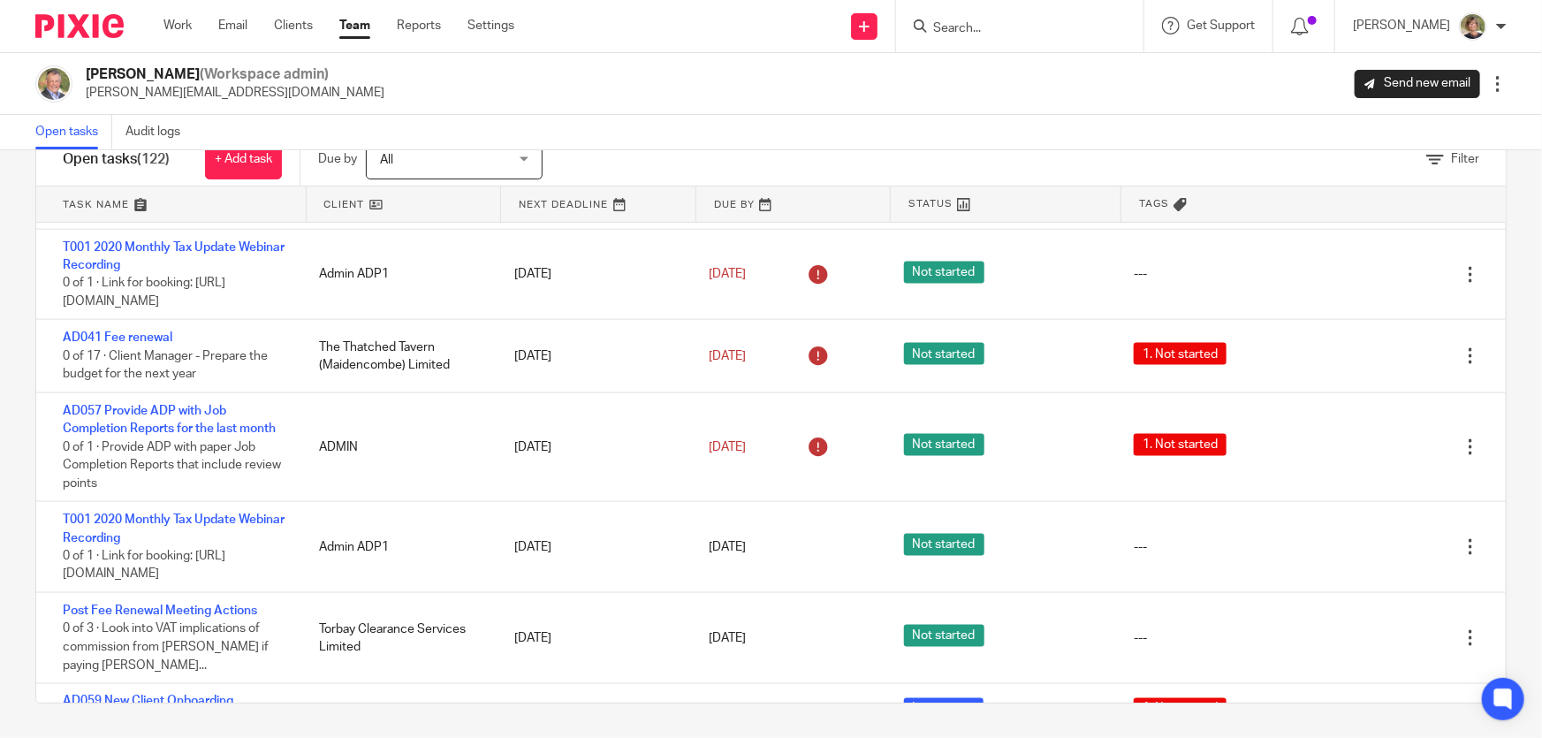
scroll to position [7632, 0]
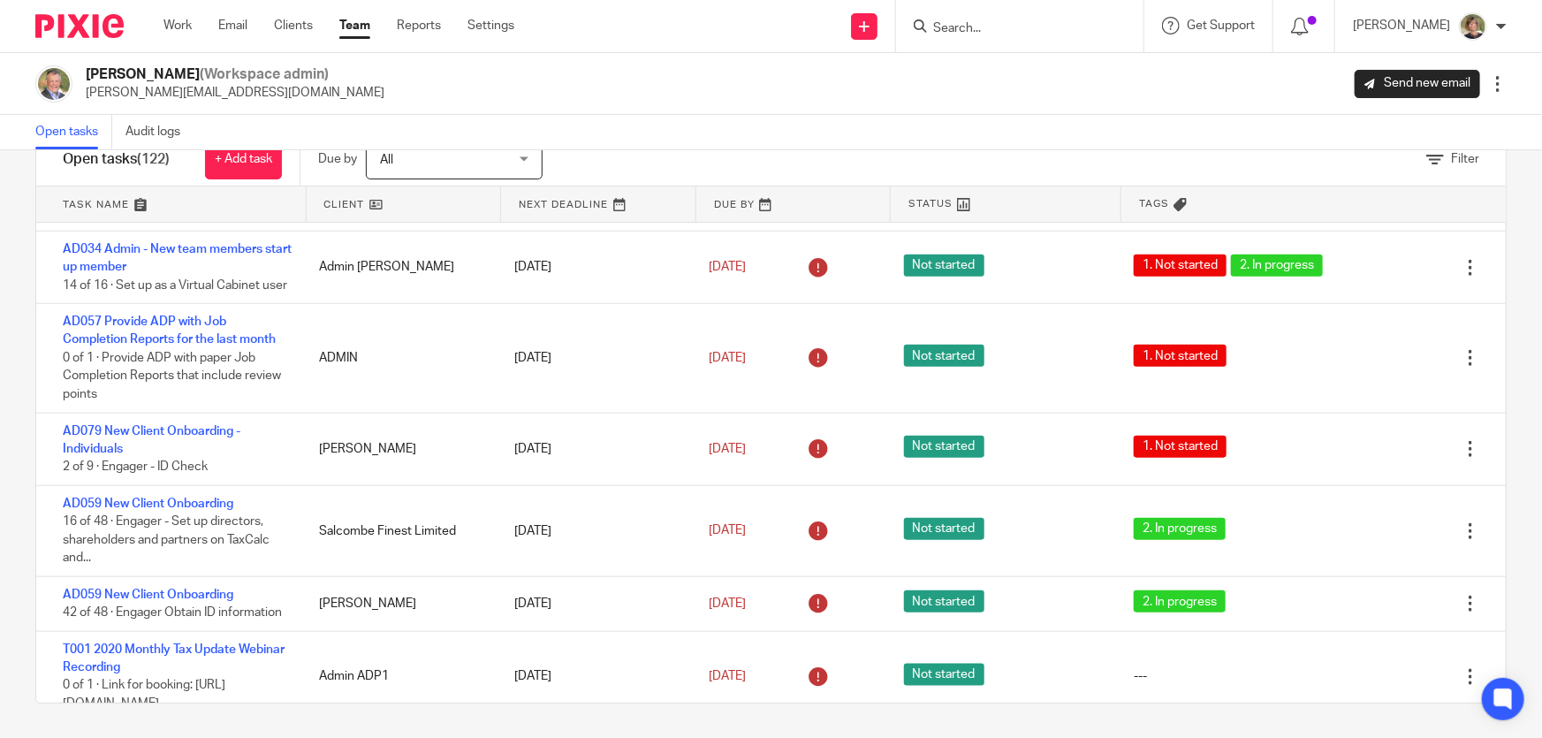
click at [1018, 27] on input "Search" at bounding box center [1011, 29] width 159 height 16
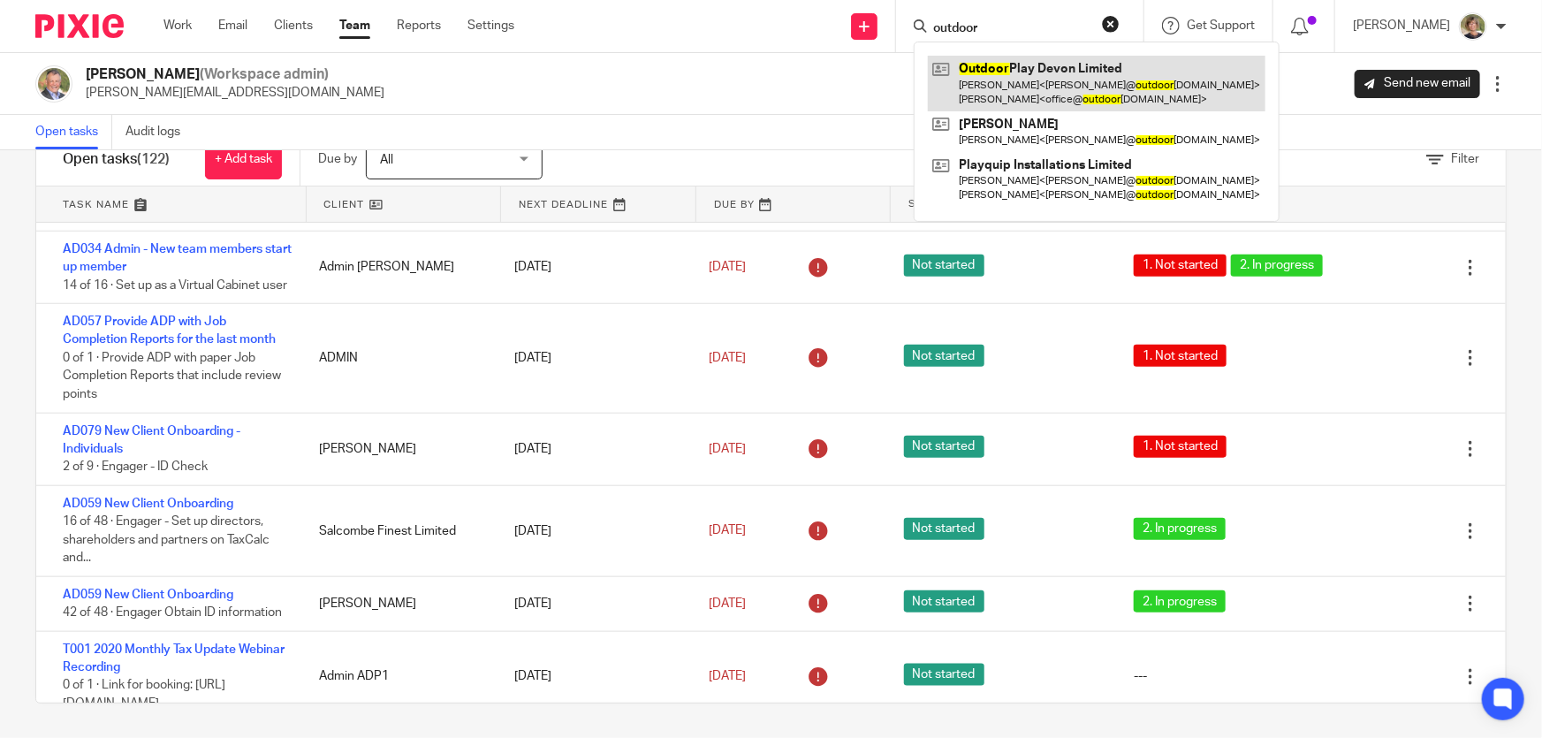
type input "outdoor"
click at [1062, 78] on link at bounding box center [1097, 83] width 338 height 55
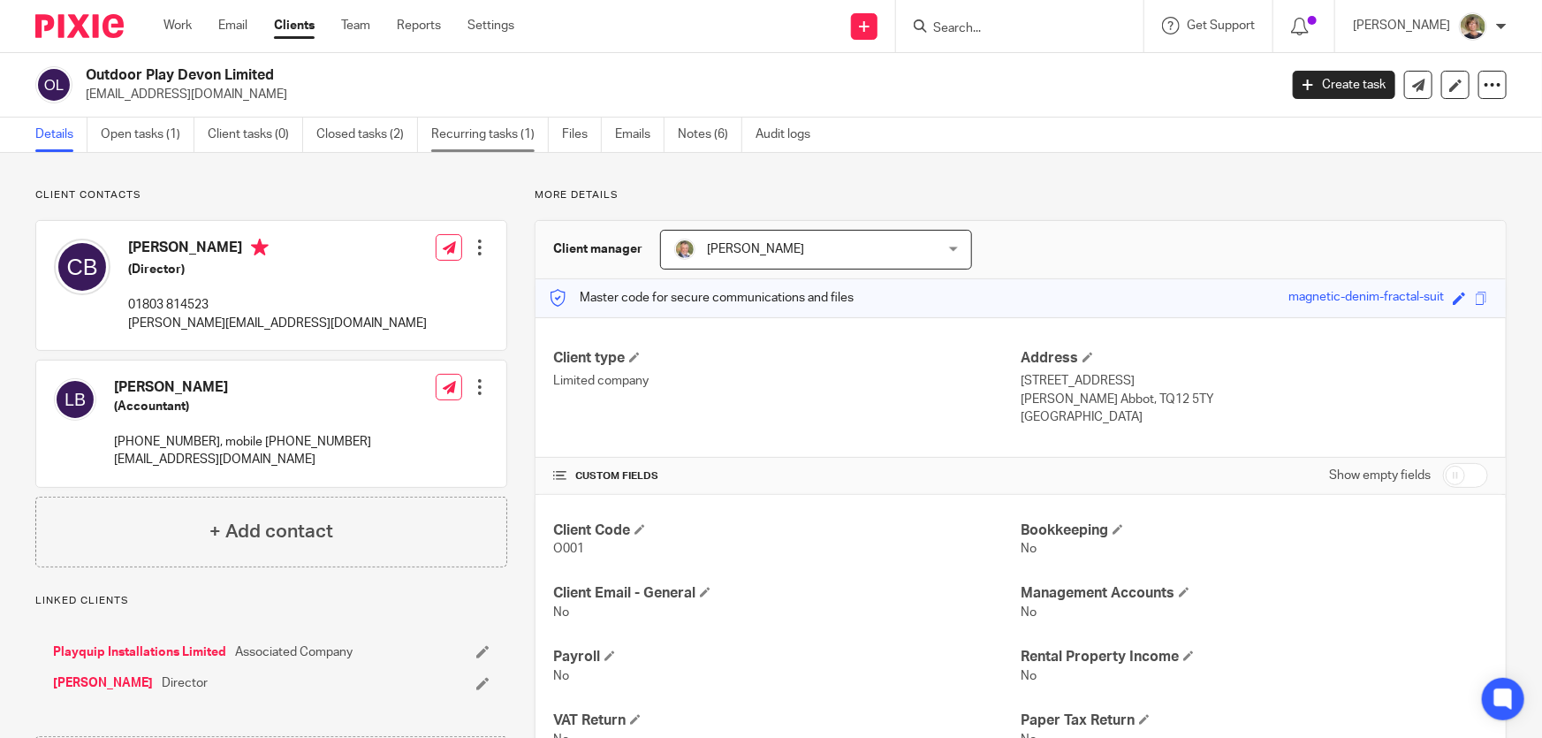
click at [463, 128] on link "Recurring tasks (1)" at bounding box center [490, 135] width 118 height 34
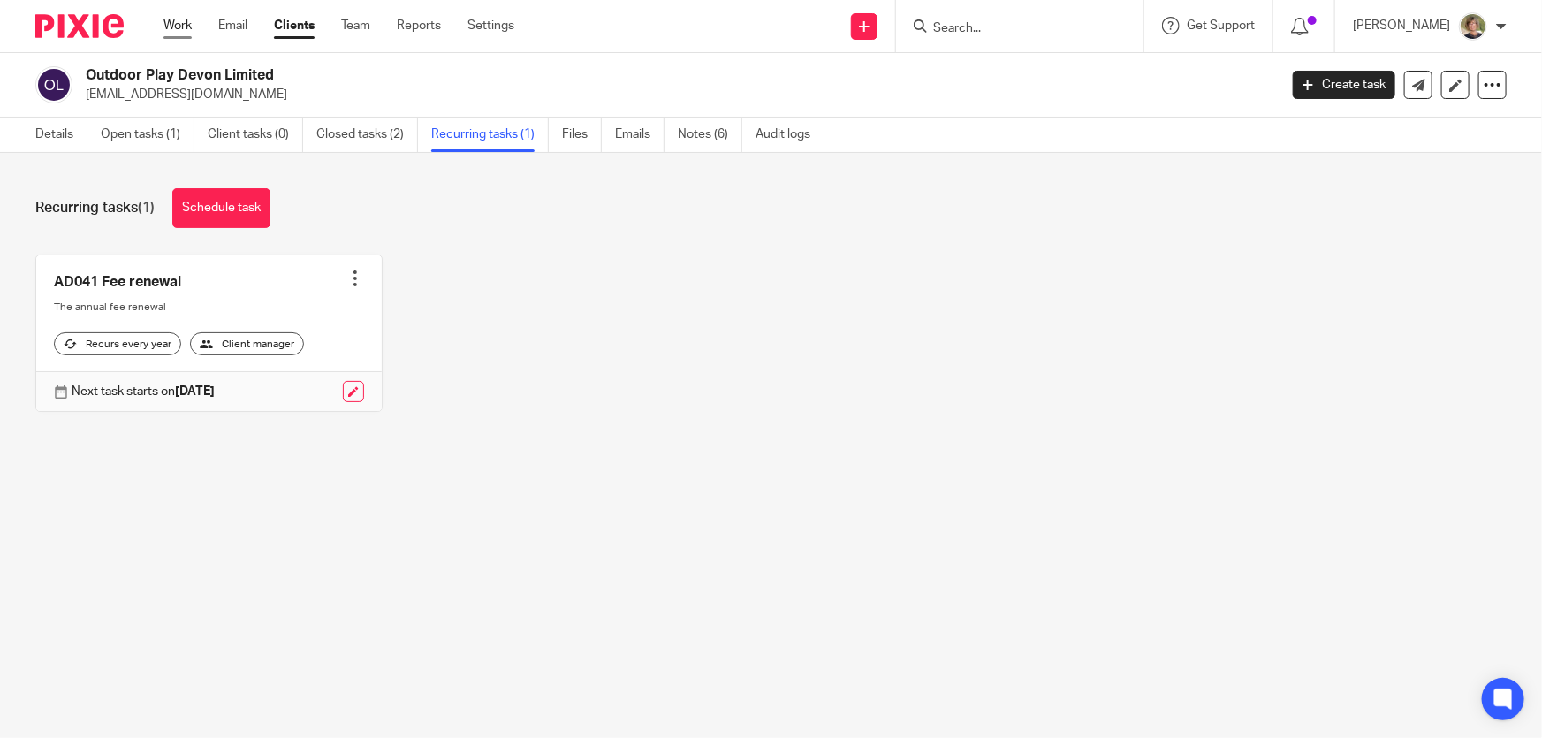
click at [178, 25] on link "Work" at bounding box center [178, 26] width 28 height 18
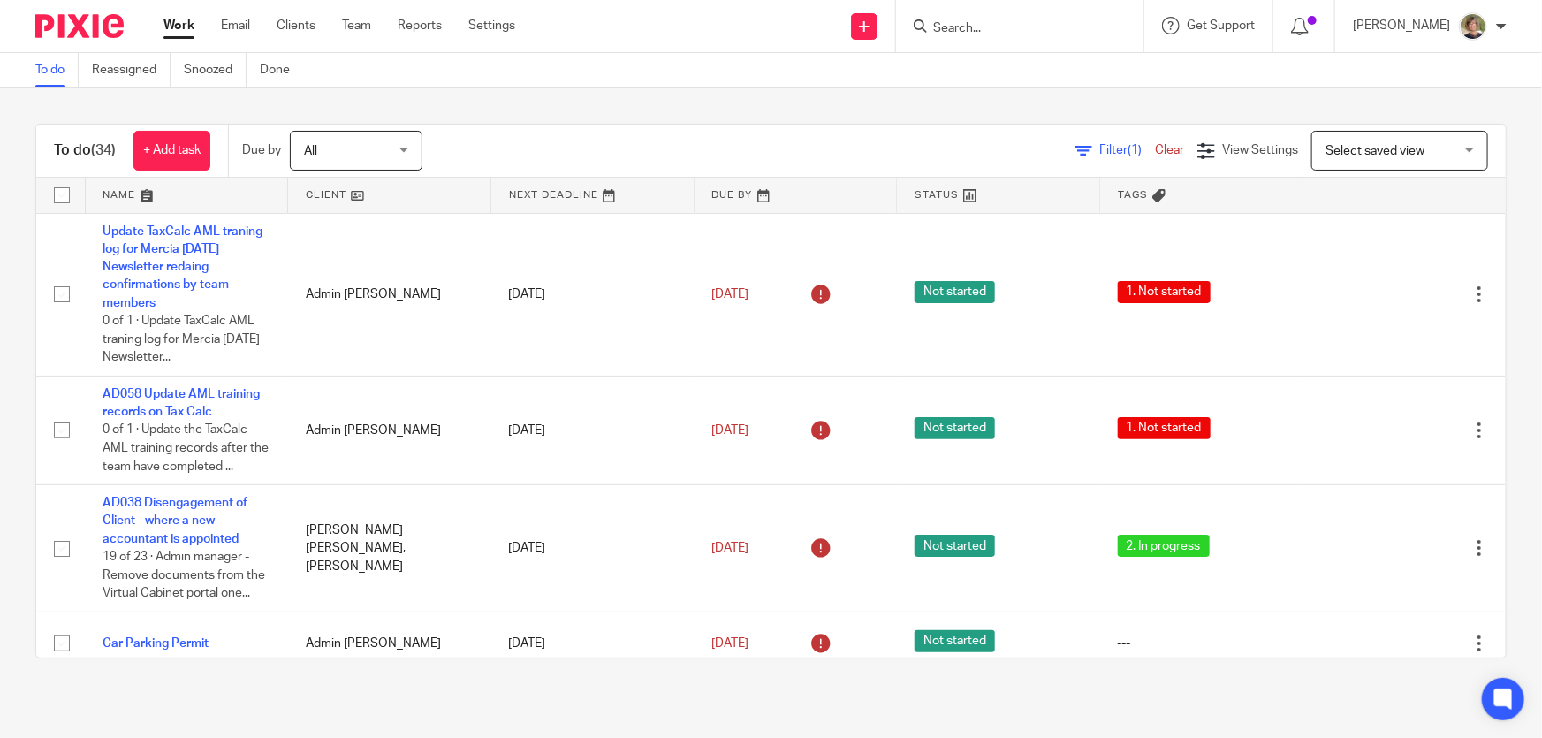
click at [1480, 27] on img at bounding box center [1473, 26] width 28 height 28
click at [1432, 115] on li "Logout" at bounding box center [1439, 123] width 117 height 26
